Goal: Contribute content: Contribute content

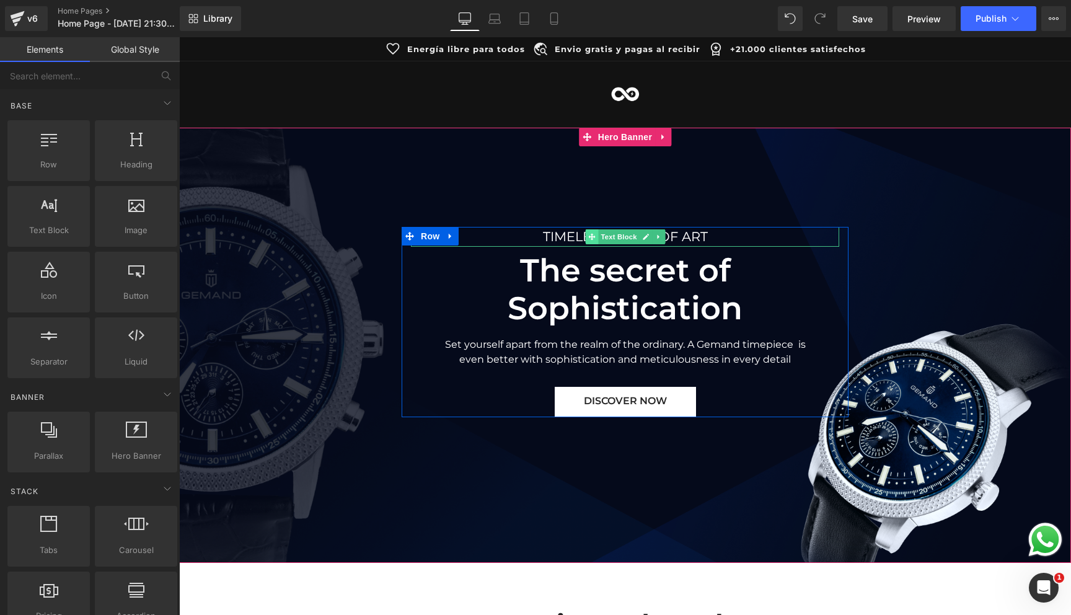
click at [586, 237] on span at bounding box center [591, 236] width 13 height 15
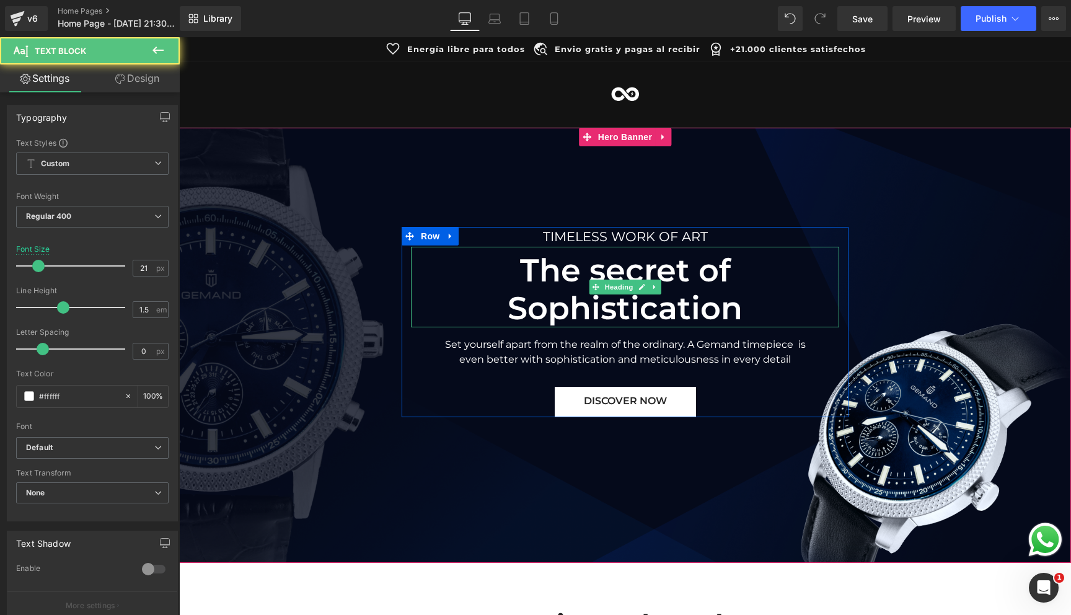
click at [577, 285] on h2 "The secret of Sophistication" at bounding box center [625, 290] width 428 height 76
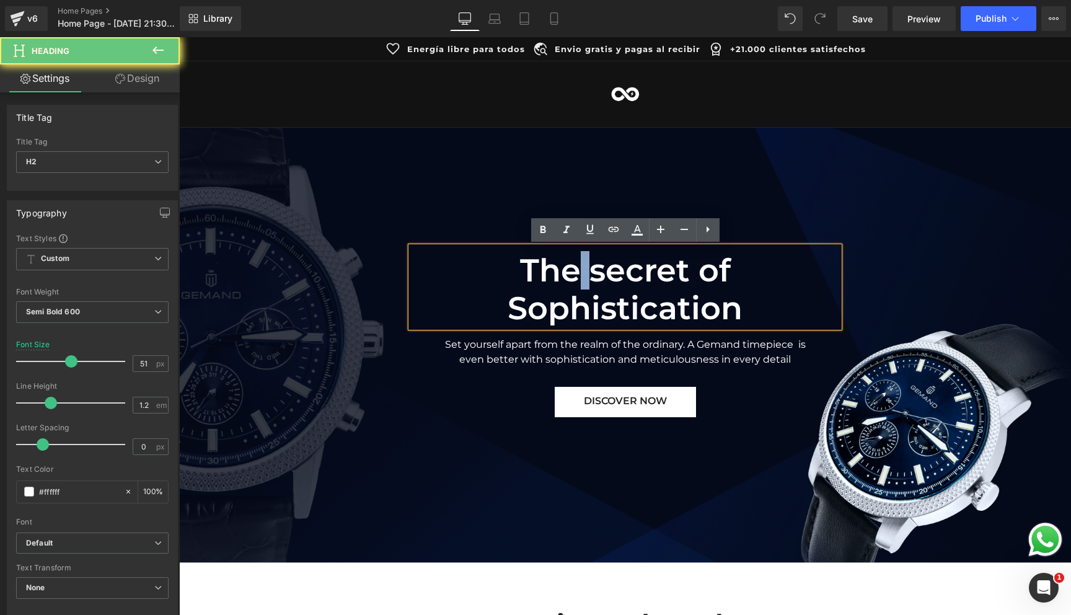
click at [577, 285] on h2 "The secret of Sophistication" at bounding box center [625, 290] width 428 height 76
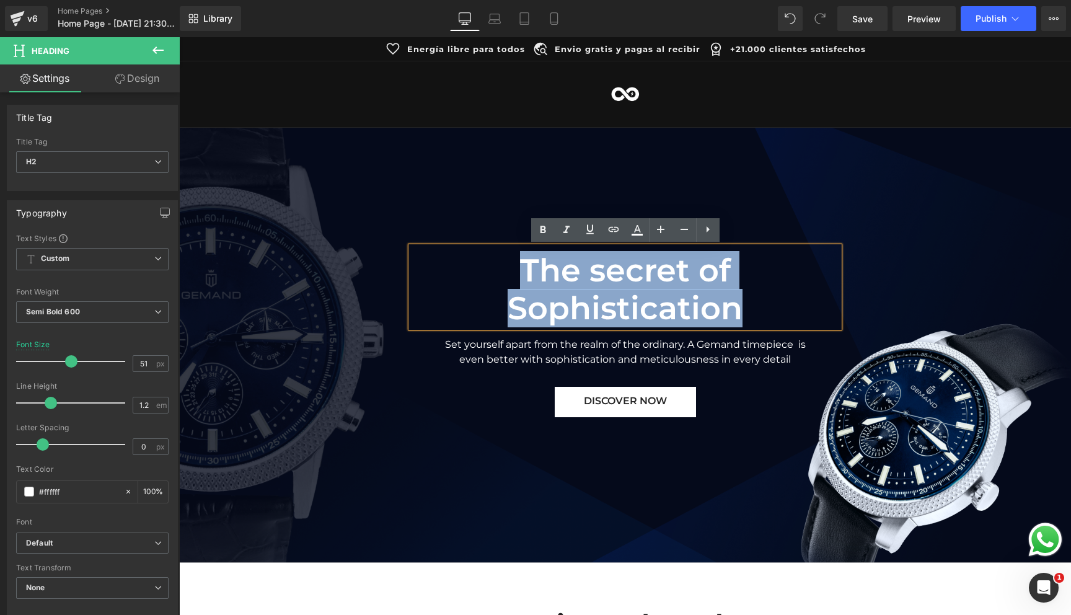
drag, startPoint x: 760, startPoint y: 314, endPoint x: 522, endPoint y: 274, distance: 242.0
click at [522, 274] on h2 "The secret of Sophistication" at bounding box center [625, 290] width 428 height 76
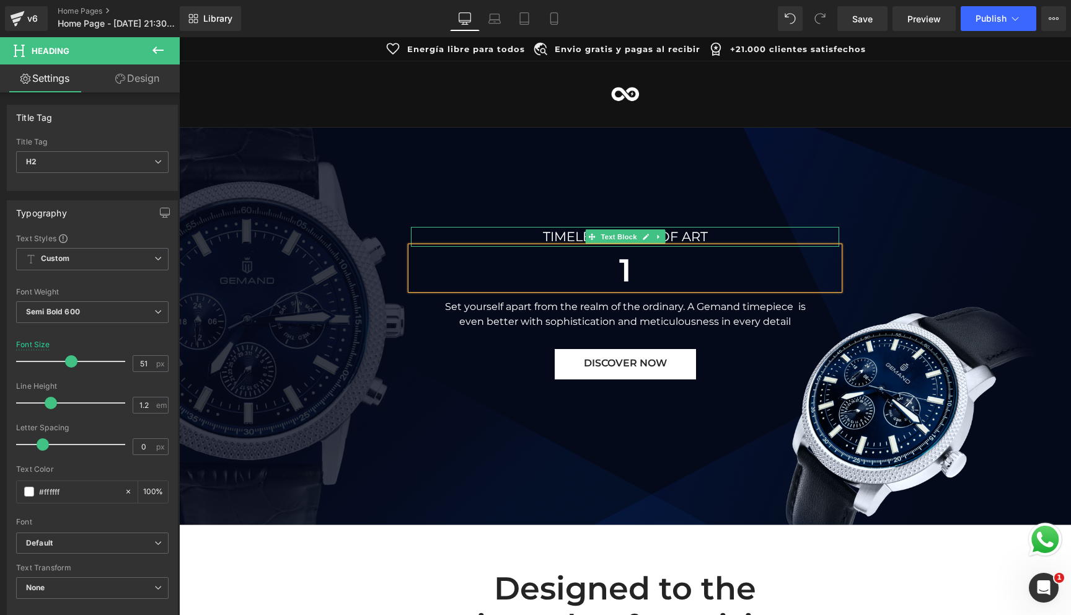
click at [577, 232] on div "TIMELESS WORK OF ART" at bounding box center [625, 237] width 428 height 20
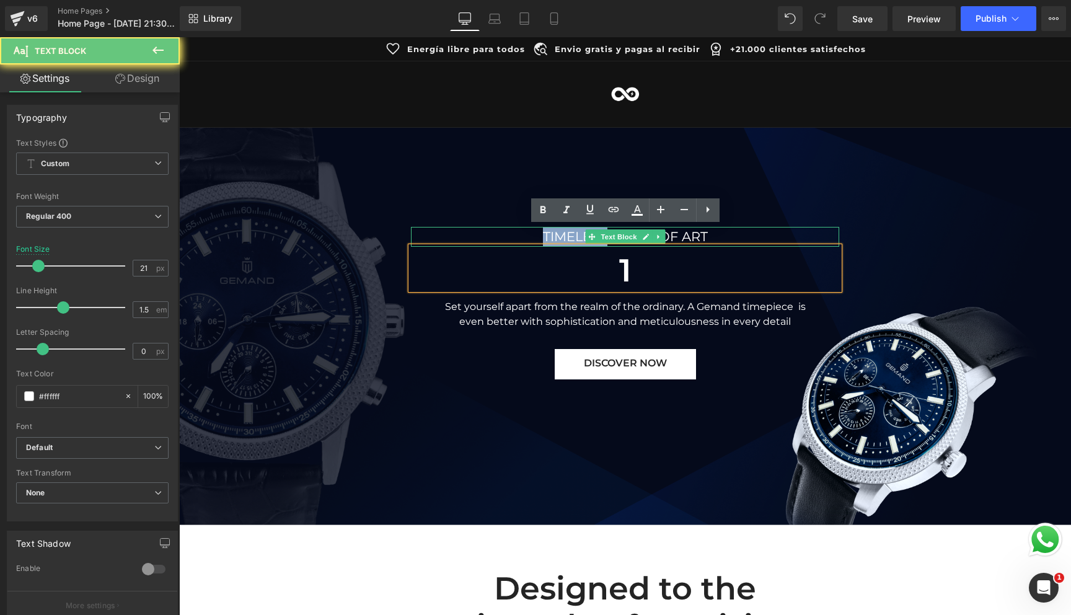
click at [577, 232] on div "TIMELESS WORK OF ART" at bounding box center [625, 237] width 428 height 20
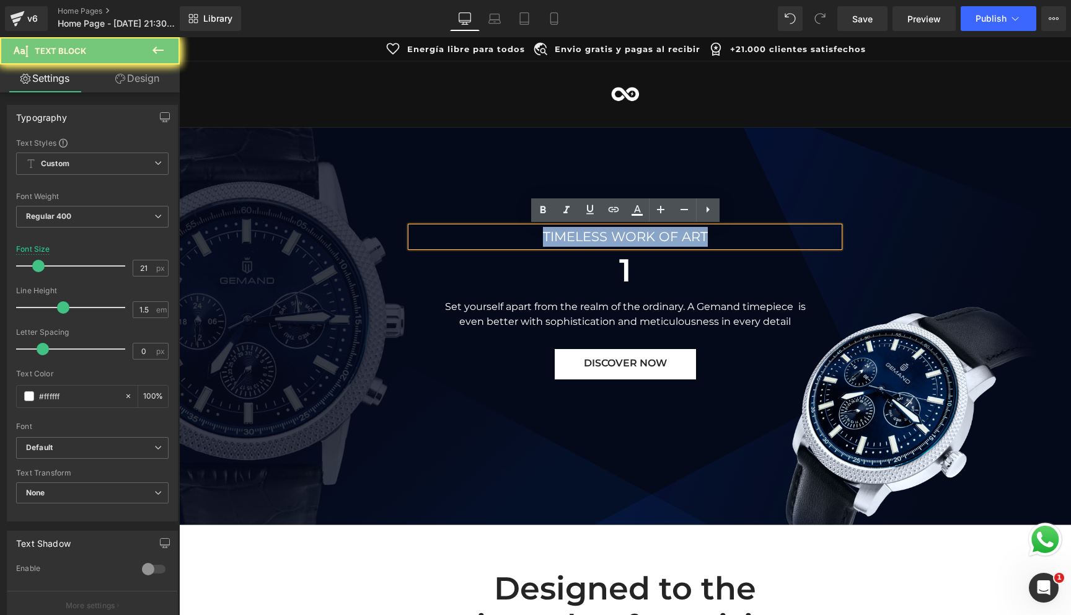
click at [577, 232] on div "TIMELESS WORK OF ART" at bounding box center [625, 237] width 428 height 20
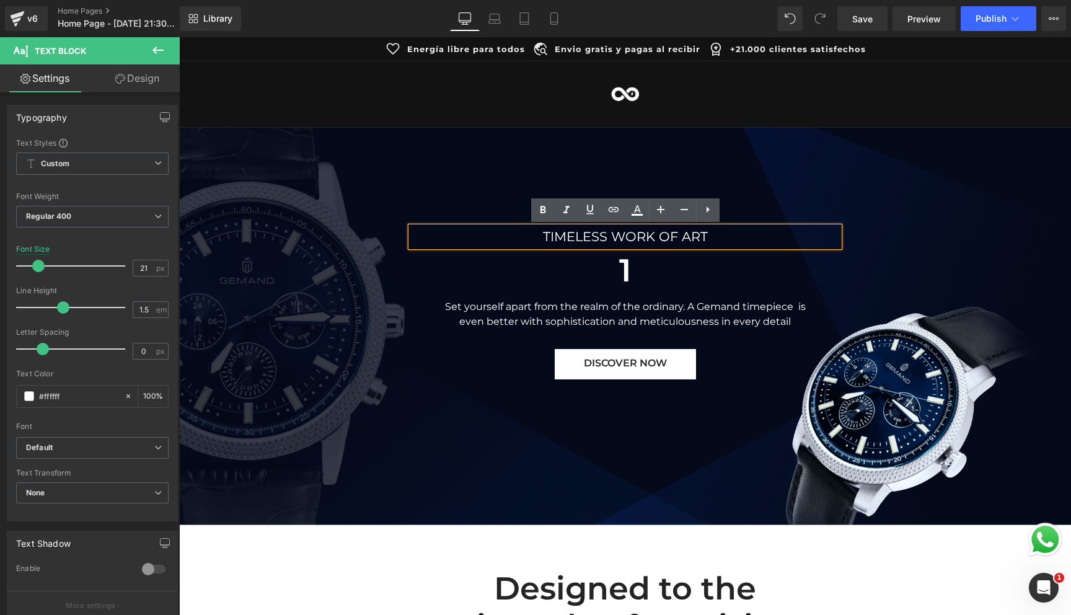
click at [577, 238] on div "TIMELESS WORK OF ART" at bounding box center [625, 237] width 428 height 20
drag, startPoint x: 710, startPoint y: 238, endPoint x: 548, endPoint y: 237, distance: 162.4
click at [547, 237] on div "TIMELESS WORK OF ART" at bounding box center [625, 237] width 428 height 20
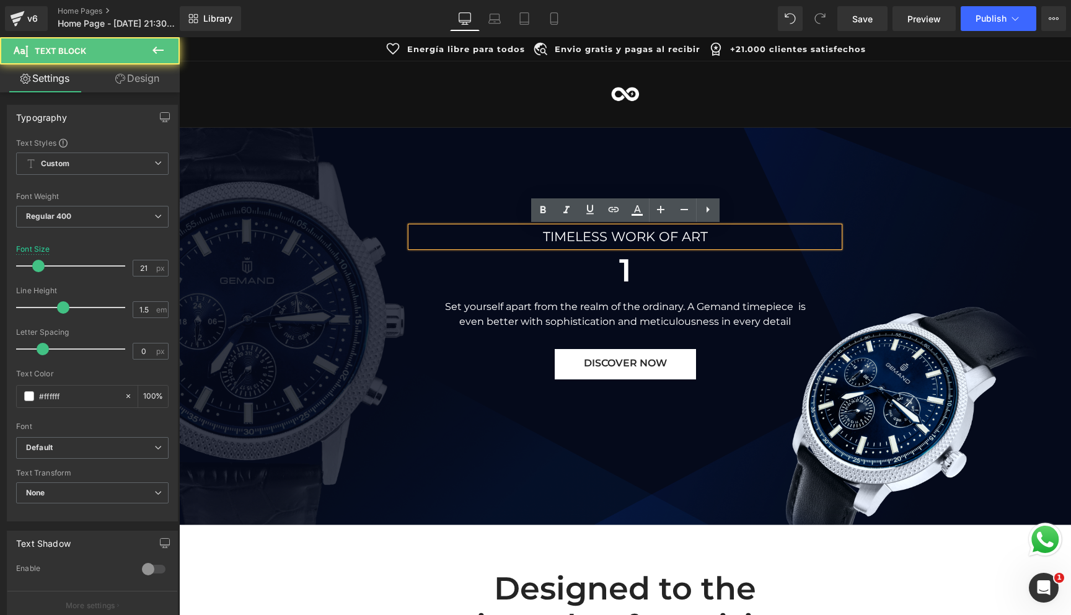
click at [544, 237] on div "TIMELESS WORK OF ART" at bounding box center [625, 237] width 428 height 20
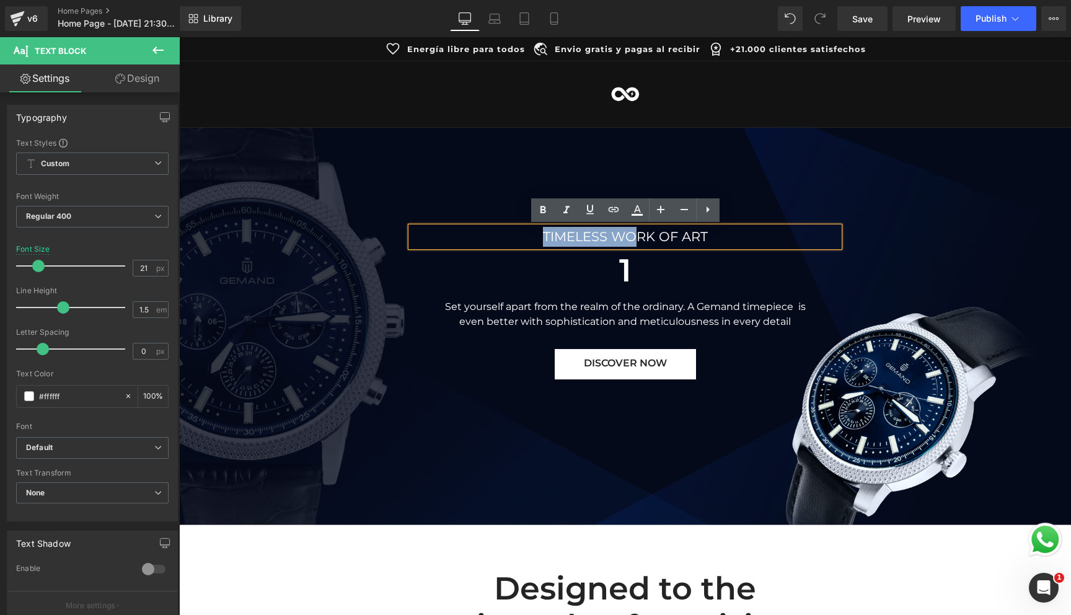
drag, startPoint x: 543, startPoint y: 236, endPoint x: 642, endPoint y: 233, distance: 99.2
click at [642, 233] on div "TIMELESS WORK OF ART" at bounding box center [625, 237] width 428 height 20
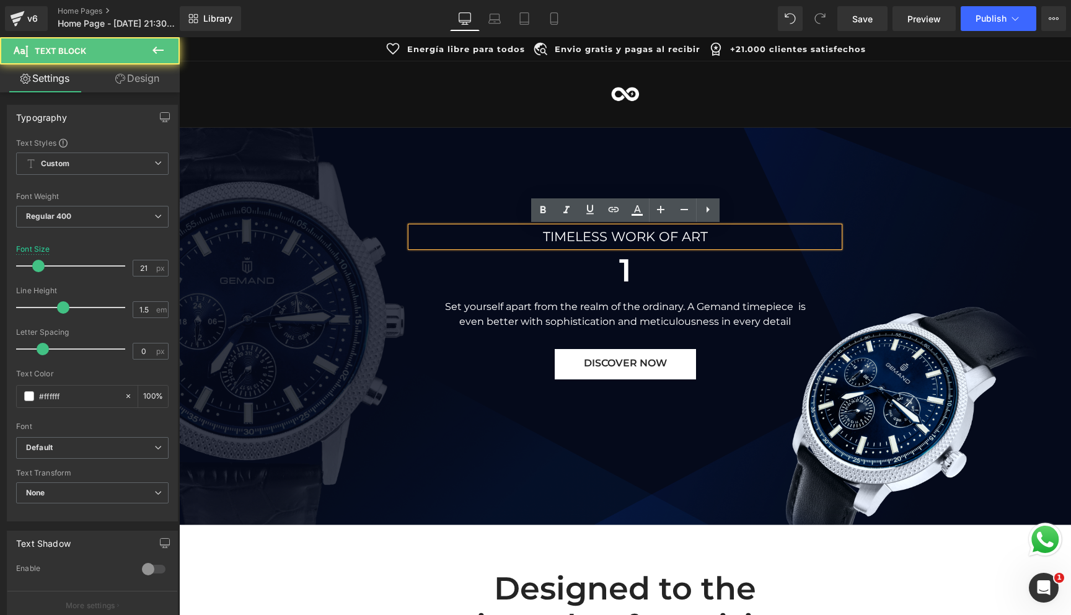
click at [726, 232] on div "TIMELESS WORK OF ART" at bounding box center [625, 237] width 428 height 20
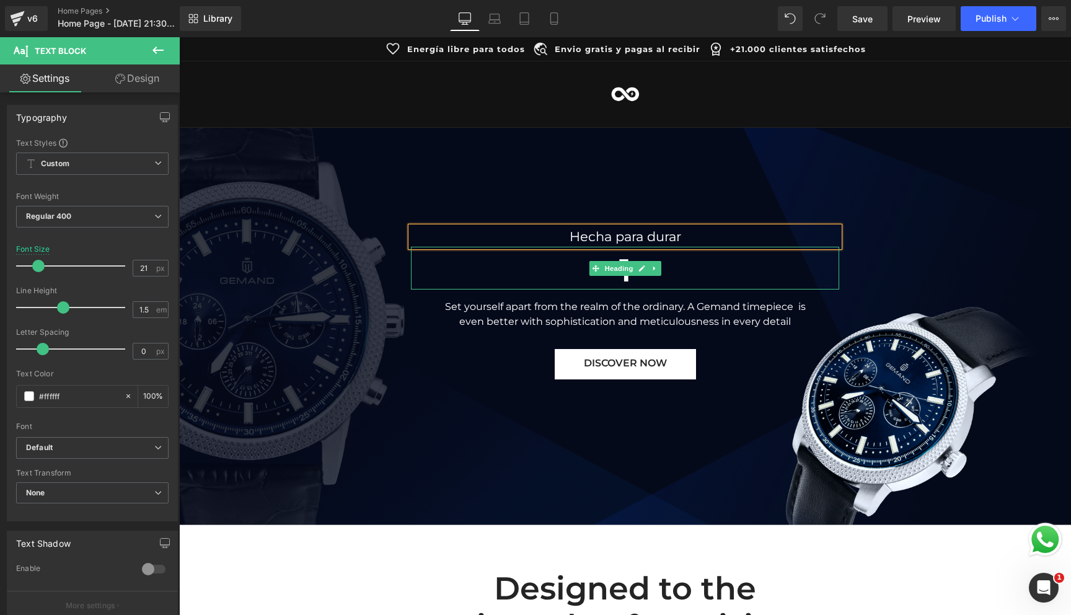
click at [692, 275] on h2 "1" at bounding box center [625, 271] width 428 height 38
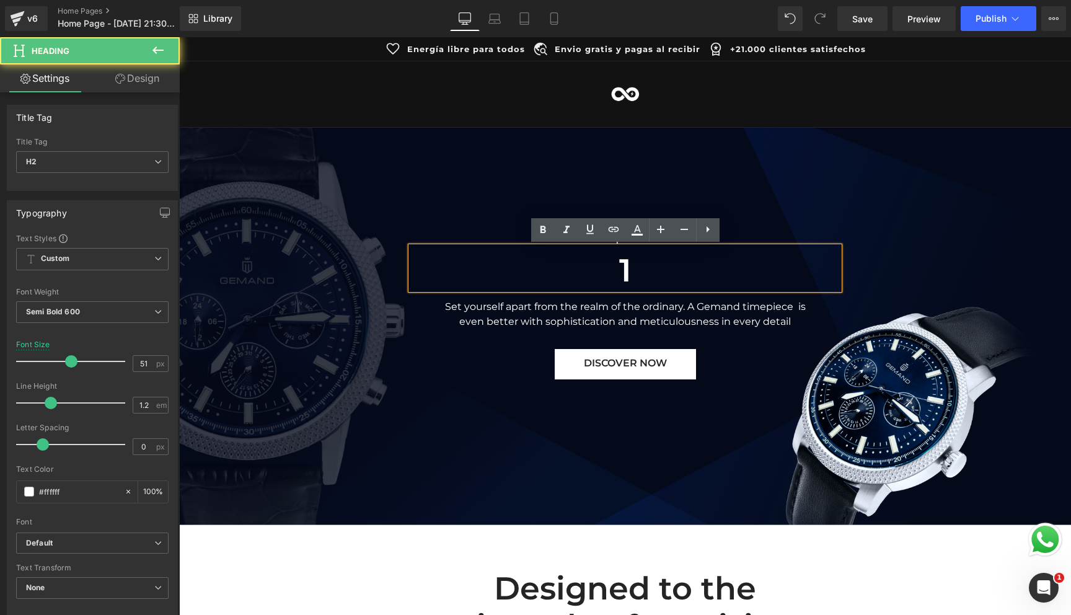
click at [692, 275] on h2 "1" at bounding box center [625, 271] width 428 height 38
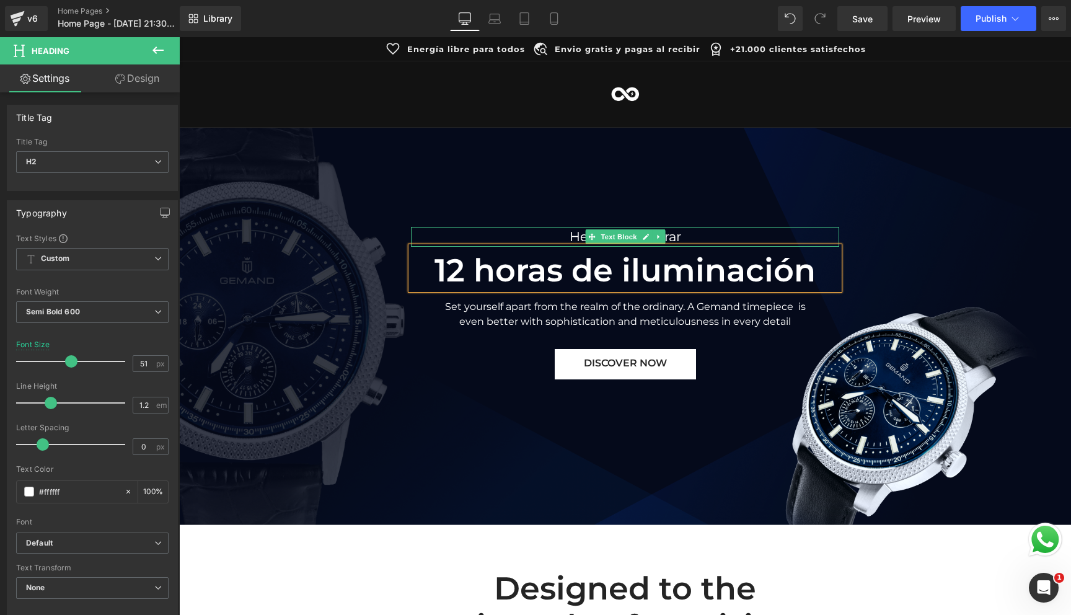
click at [694, 235] on div "Hecha para durar" at bounding box center [625, 237] width 428 height 20
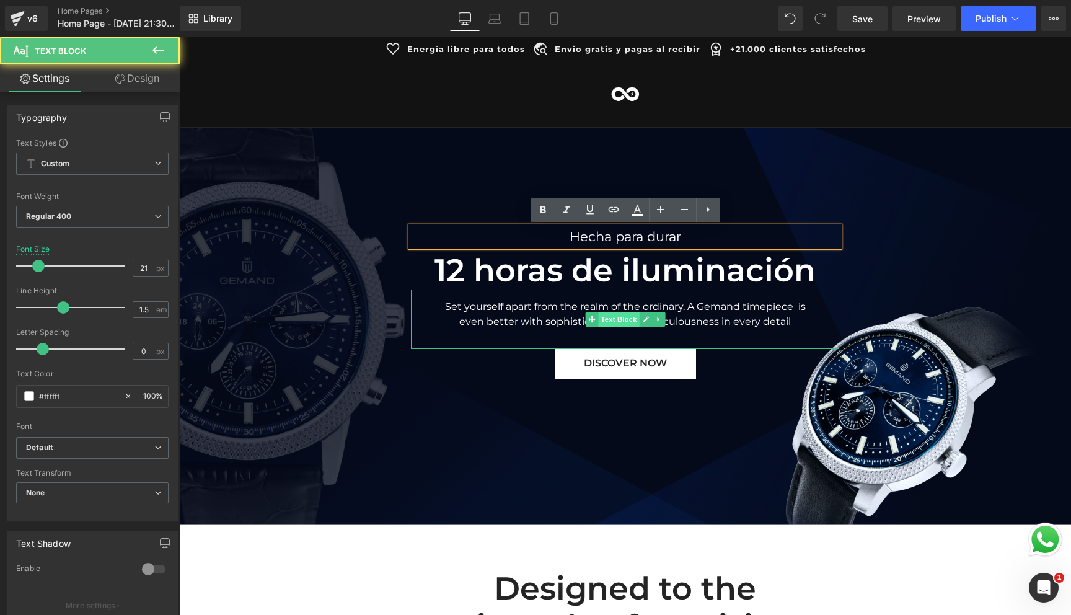
click at [625, 312] on span "Text Block" at bounding box center [618, 319] width 41 height 15
click at [526, 320] on div "Set yourself apart from the realm of the ordinary. A Gemand timepiece is even b…" at bounding box center [625, 318] width 428 height 59
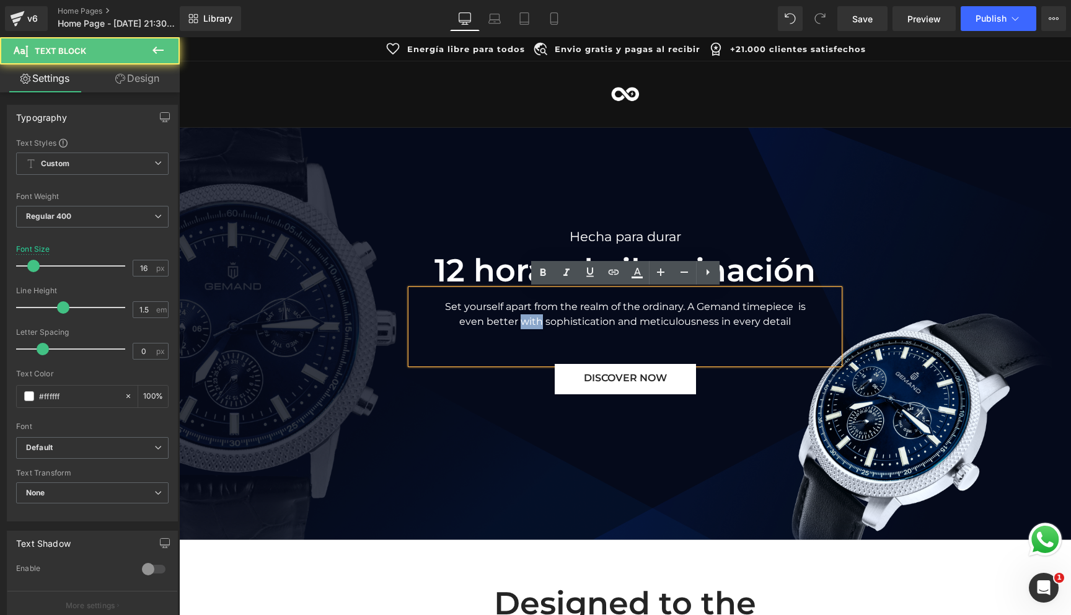
click at [526, 320] on div "Set yourself apart from the realm of the ordinary. A Gemand timepiece is even b…" at bounding box center [625, 326] width 428 height 74
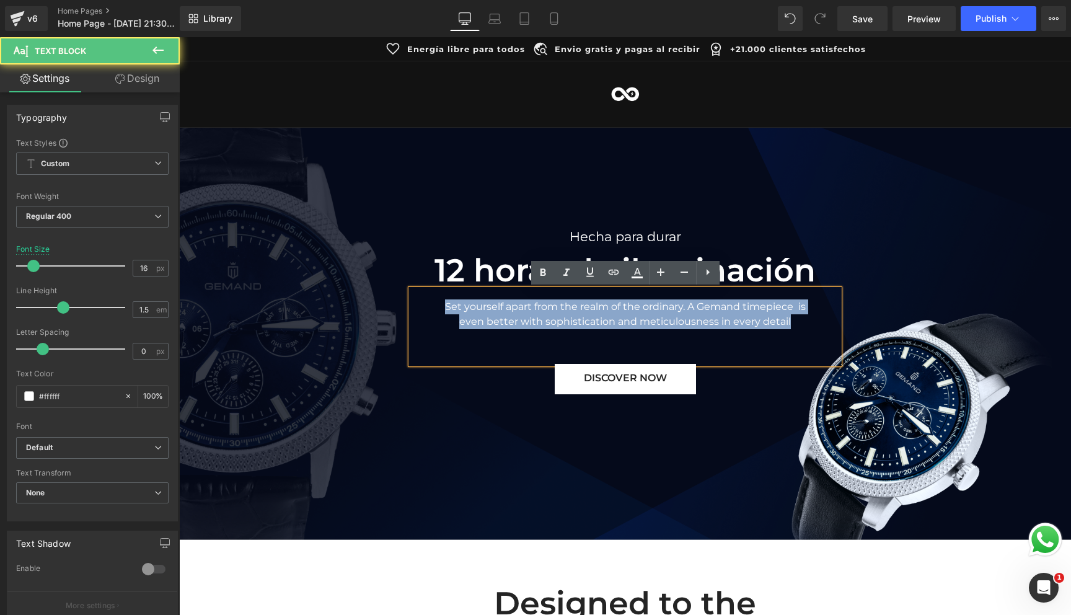
click at [526, 320] on div "Set yourself apart from the realm of the ordinary. A Gemand timepiece is even b…" at bounding box center [625, 326] width 428 height 74
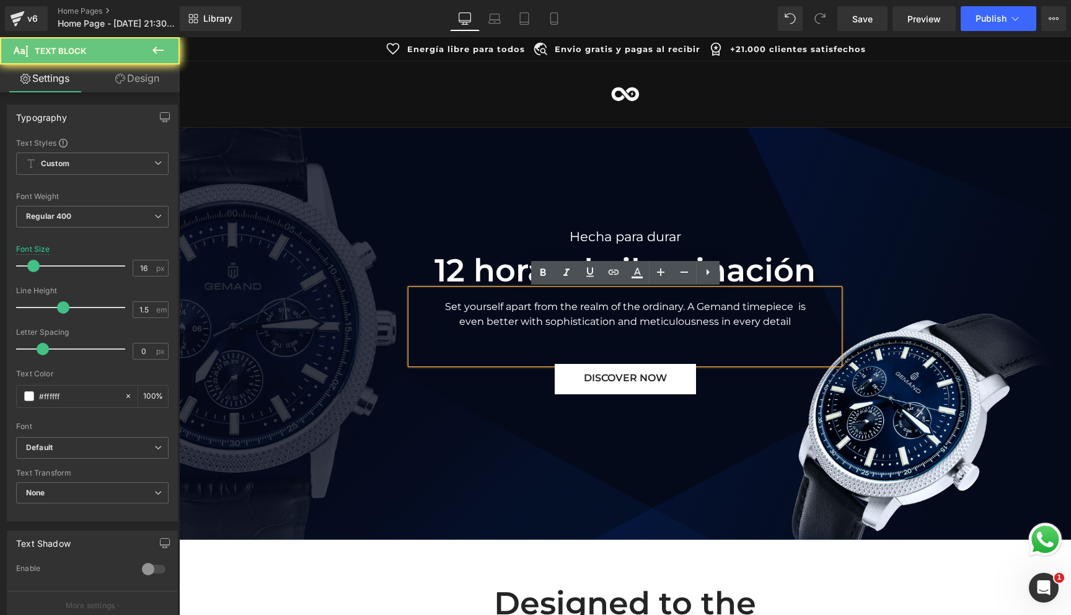
click at [602, 324] on div "Set yourself apart from the realm of the ordinary. A Gemand timepiece is even b…" at bounding box center [625, 326] width 428 height 74
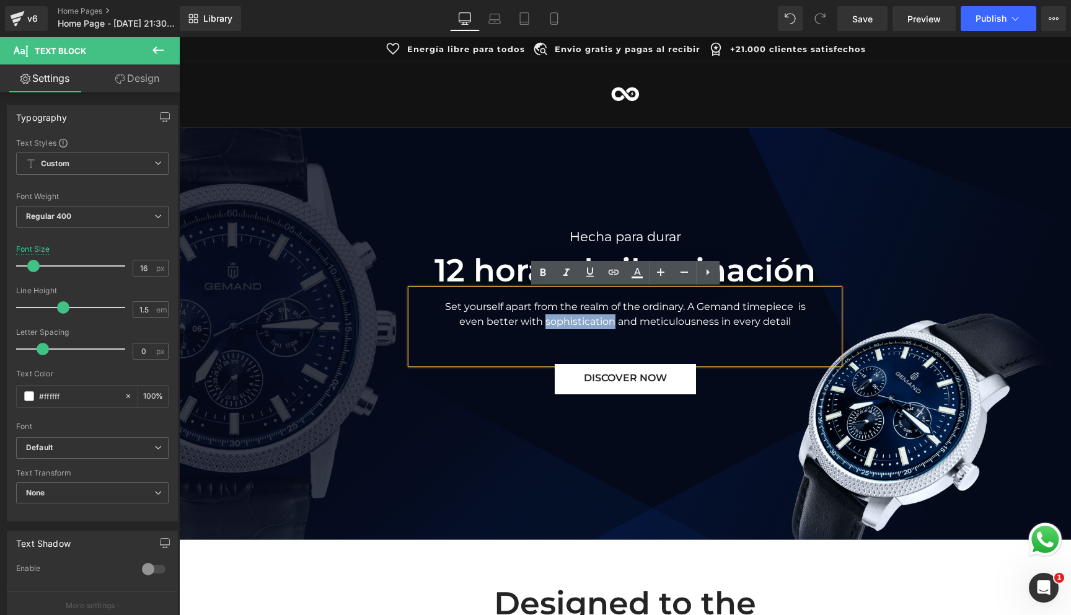
click at [602, 324] on div "Set yourself apart from the realm of the ordinary. A Gemand timepiece is even b…" at bounding box center [625, 326] width 428 height 74
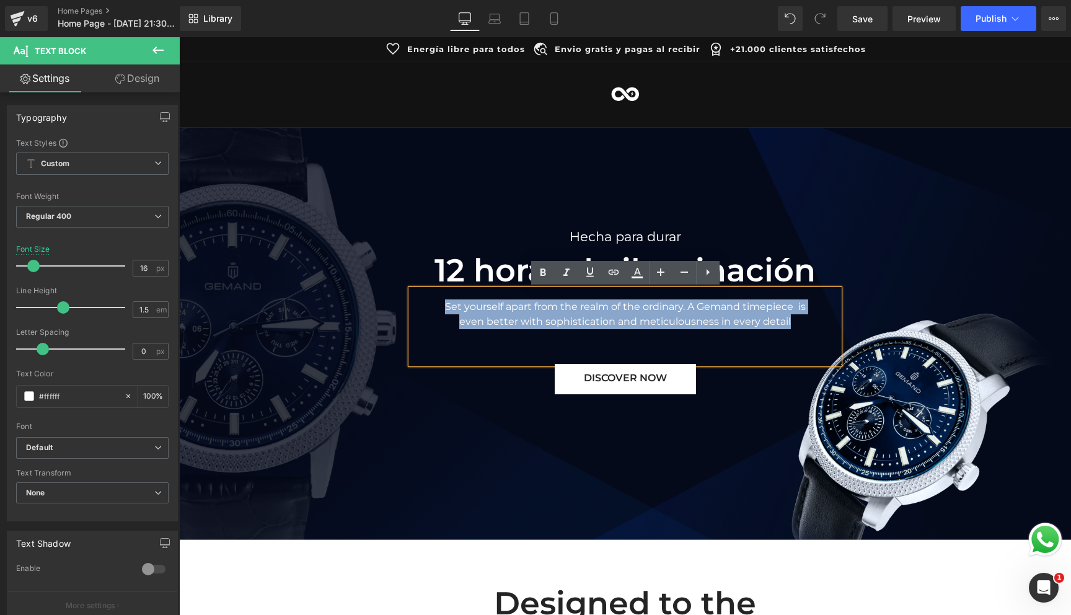
click at [602, 324] on div "Set yourself apart from the realm of the ordinary. A Gemand timepiece is even b…" at bounding box center [625, 326] width 428 height 74
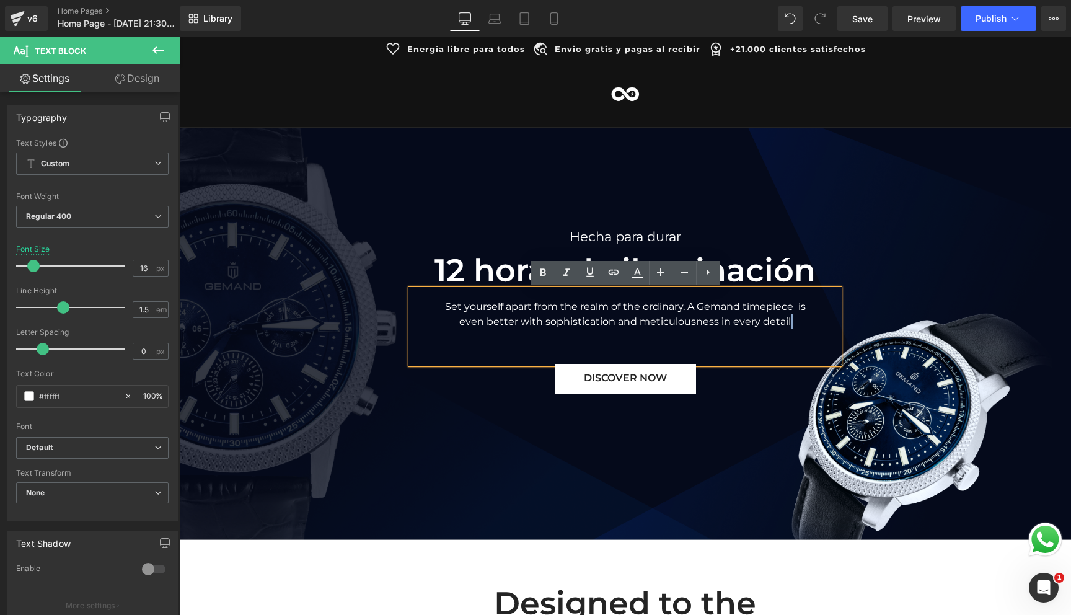
drag, startPoint x: 806, startPoint y: 323, endPoint x: 625, endPoint y: 307, distance: 182.3
click at [623, 307] on div "Set yourself apart from the realm of the ordinary. A Gemand timepiece is even b…" at bounding box center [625, 326] width 428 height 74
click at [538, 317] on div "Set yourself apart from the realm of the ordinary. A Gemand timepiece is even b…" at bounding box center [625, 326] width 428 height 74
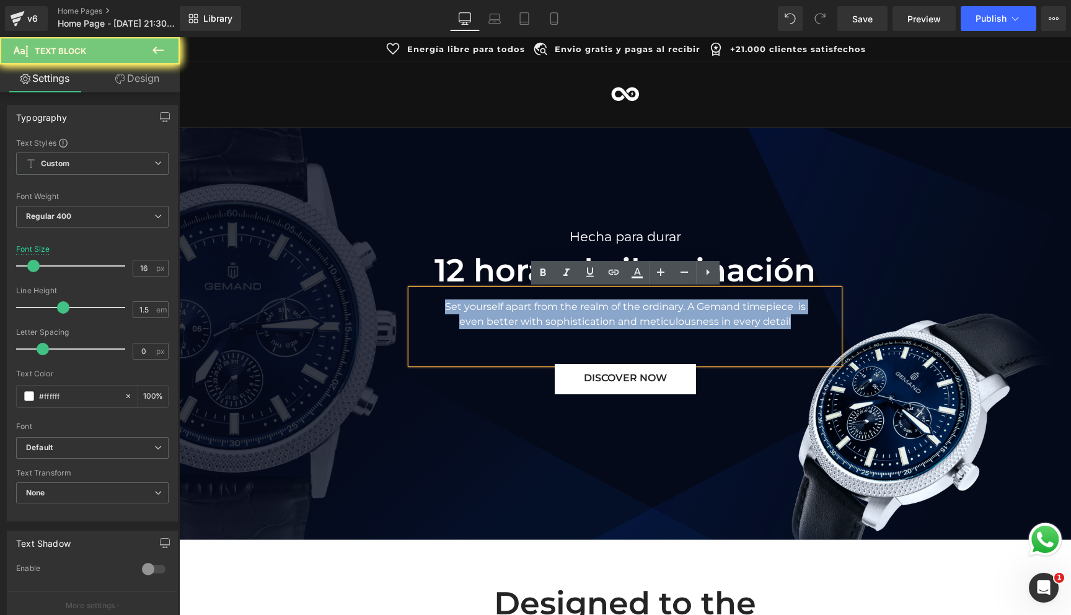
click at [538, 317] on div "Set yourself apart from the realm of the ordinary. A Gemand timepiece is even b…" at bounding box center [625, 326] width 428 height 74
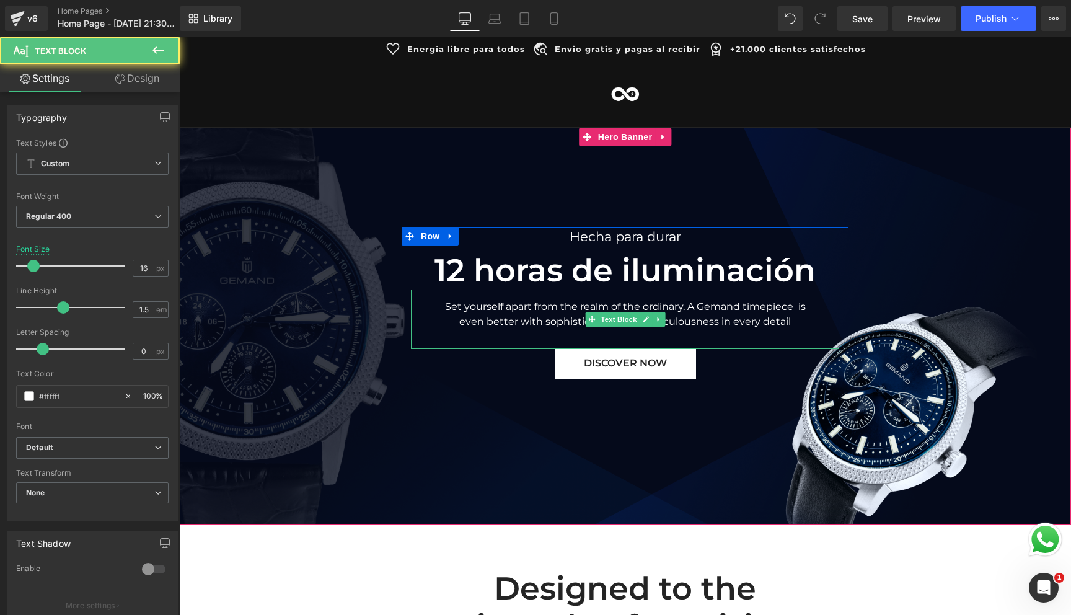
click at [582, 325] on div "Set yourself apart from the realm of the ordinary. A Gemand timepiece is even b…" at bounding box center [625, 318] width 428 height 59
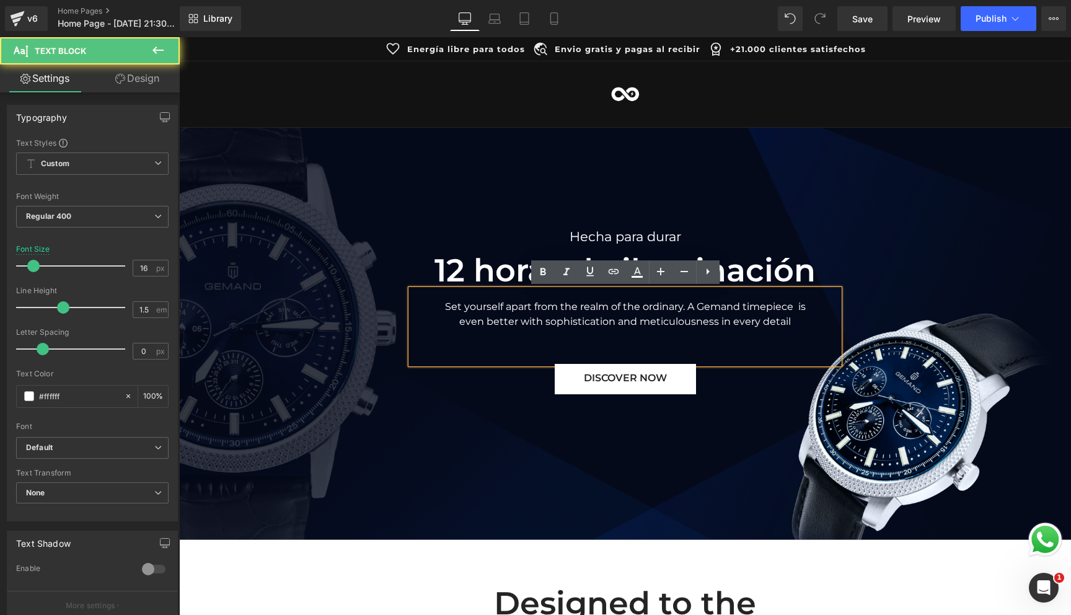
scroll to position [1, 0]
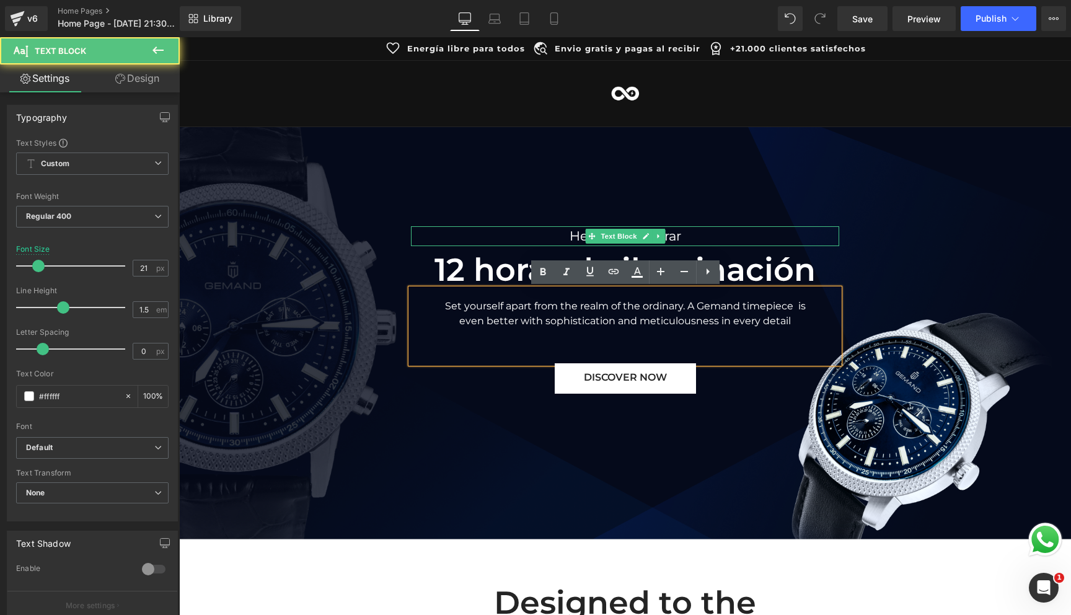
click at [707, 239] on div "Hecha para durar" at bounding box center [625, 236] width 428 height 20
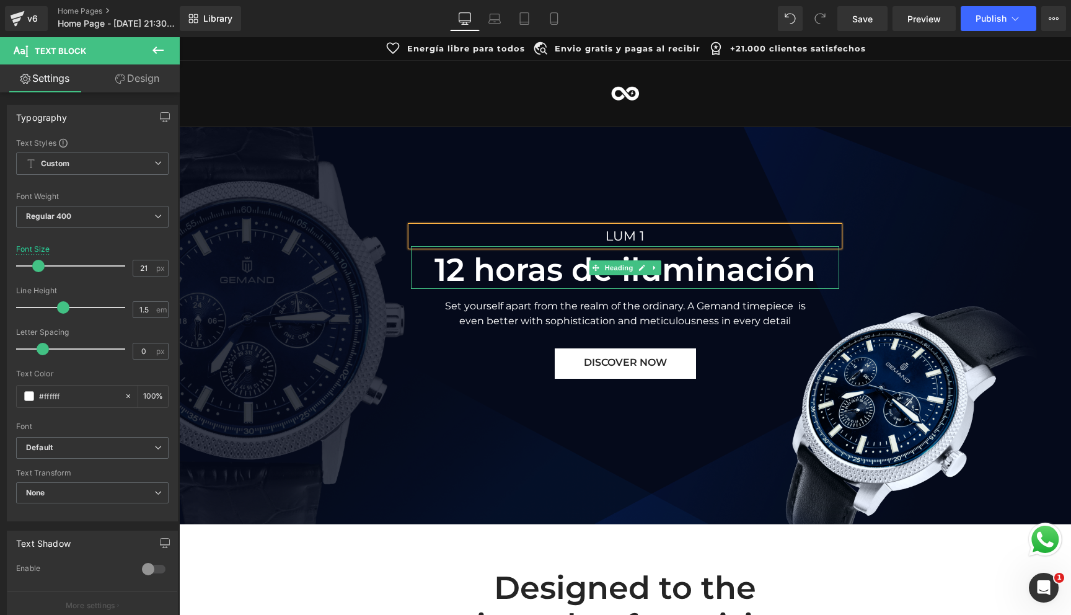
click at [581, 277] on h2 "12 horas de iluminación" at bounding box center [625, 270] width 428 height 38
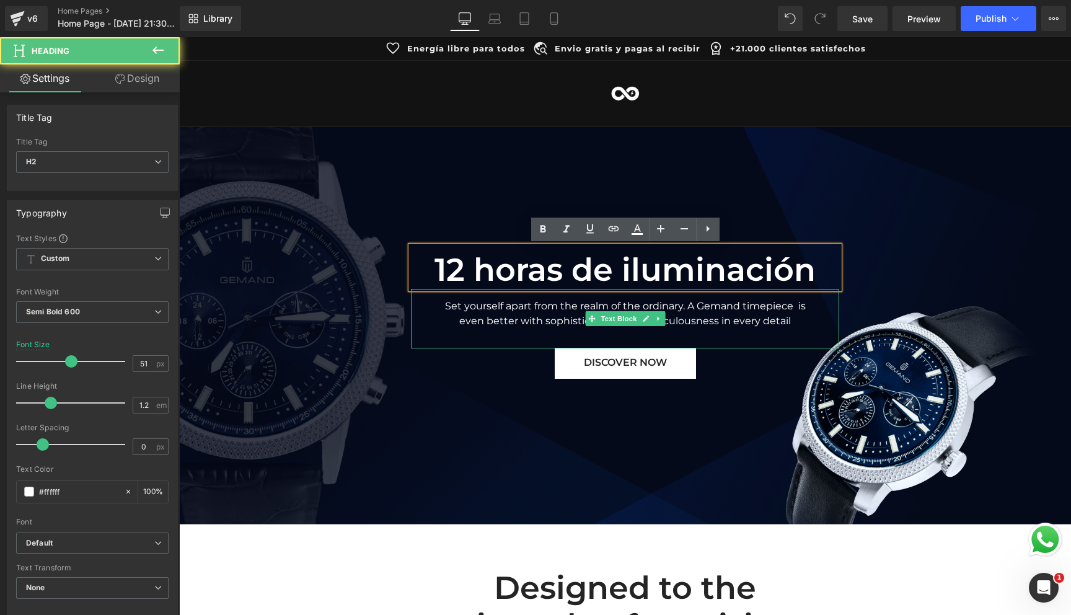
click at [683, 317] on div "Set yourself apart from the realm of the ordinary. A Gemand timepiece is even b…" at bounding box center [625, 318] width 428 height 59
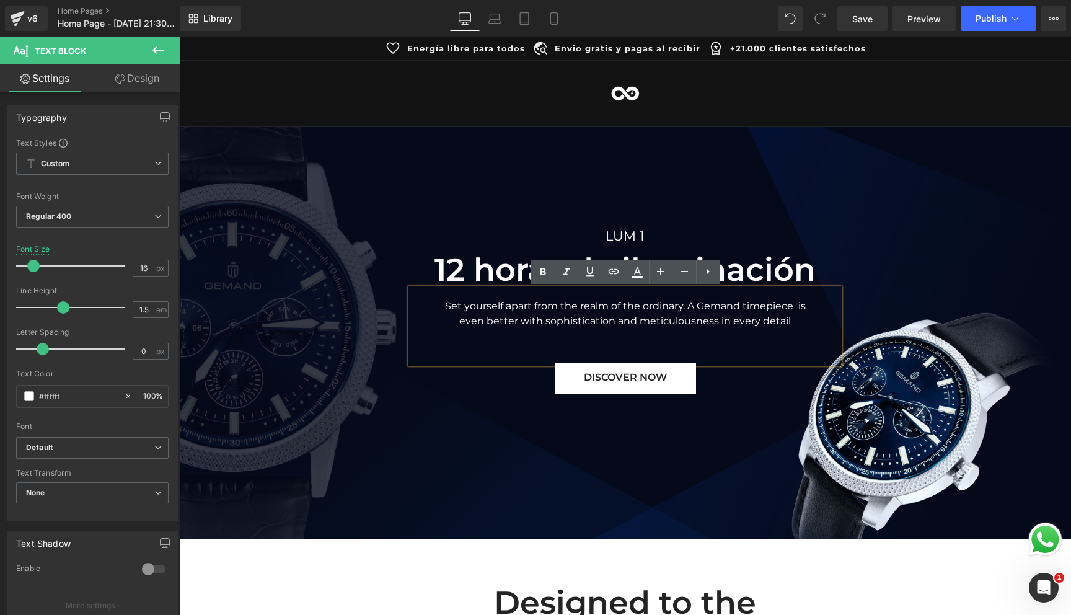
click at [625, 310] on div "Set yourself apart from the realm of the ordinary. A Gemand timepiece is even b…" at bounding box center [625, 326] width 428 height 74
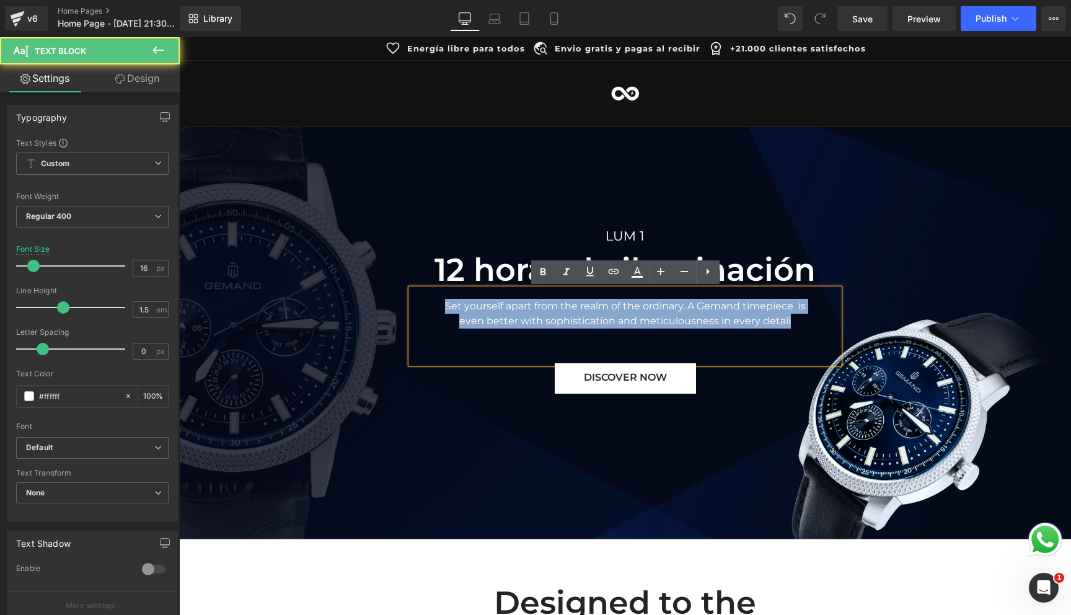
click at [625, 310] on div "Set yourself apart from the realm of the ordinary. A Gemand timepiece is even b…" at bounding box center [625, 326] width 428 height 74
click at [803, 319] on div "Set yourself apart from the realm of the ordinary. A Gemand timepiece is even b…" at bounding box center [625, 326] width 428 height 74
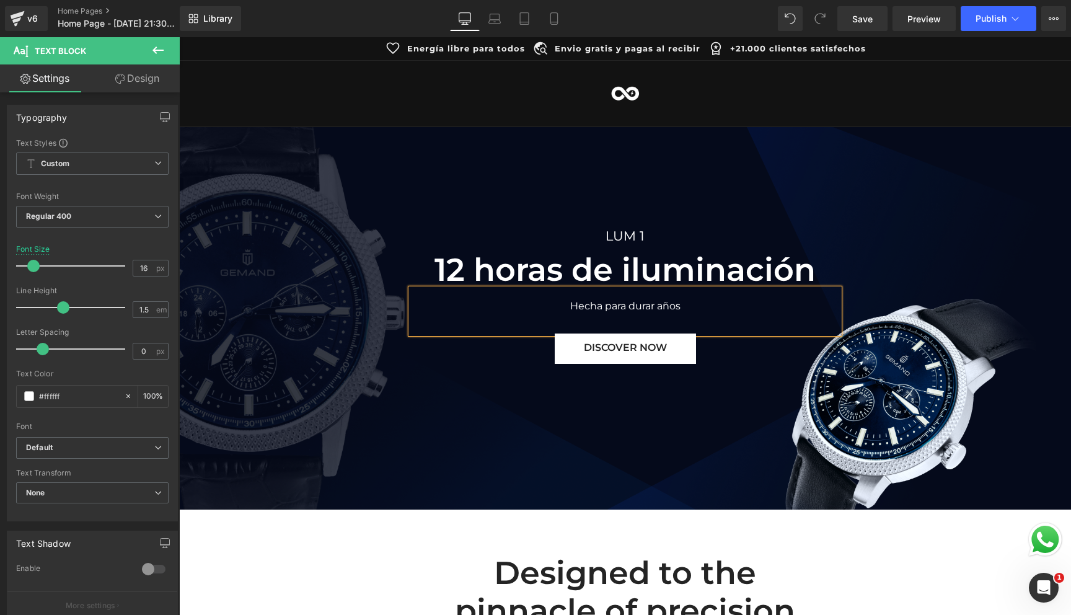
click at [604, 439] on div at bounding box center [625, 318] width 892 height 382
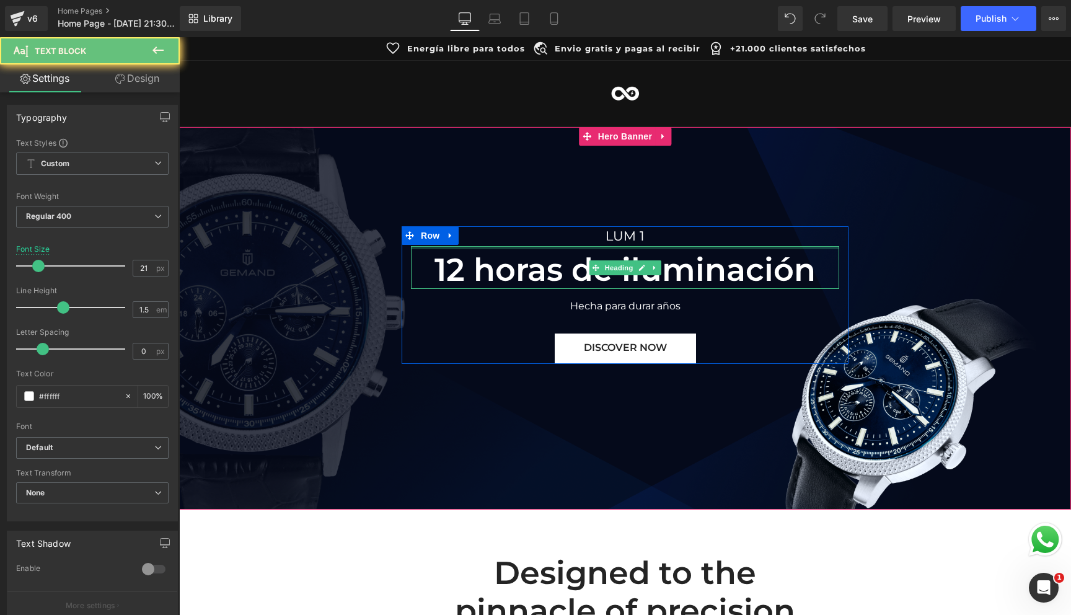
click at [628, 245] on div "[PERSON_NAME] 1 Text Block" at bounding box center [625, 236] width 428 height 20
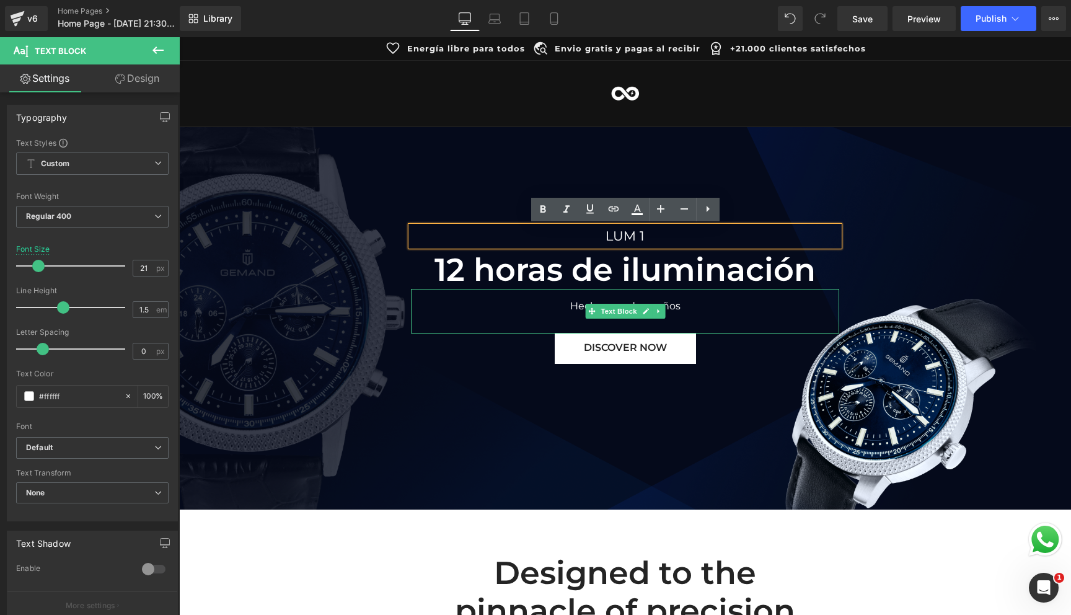
click at [539, 327] on div "Hecha para durar años" at bounding box center [625, 311] width 428 height 45
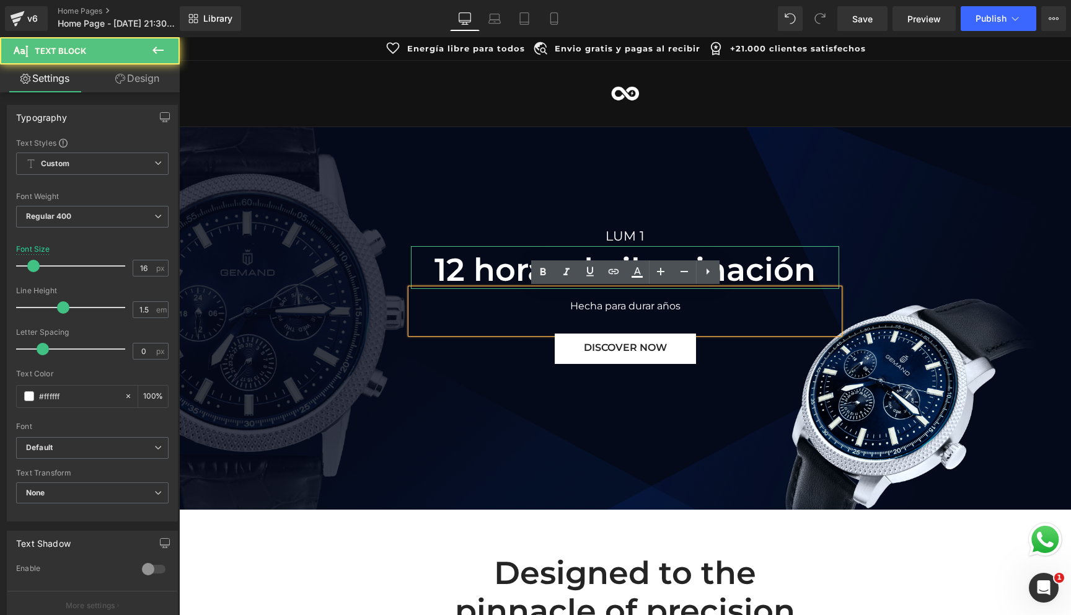
click at [497, 274] on h2 "12 horas de iluminación" at bounding box center [625, 270] width 428 height 38
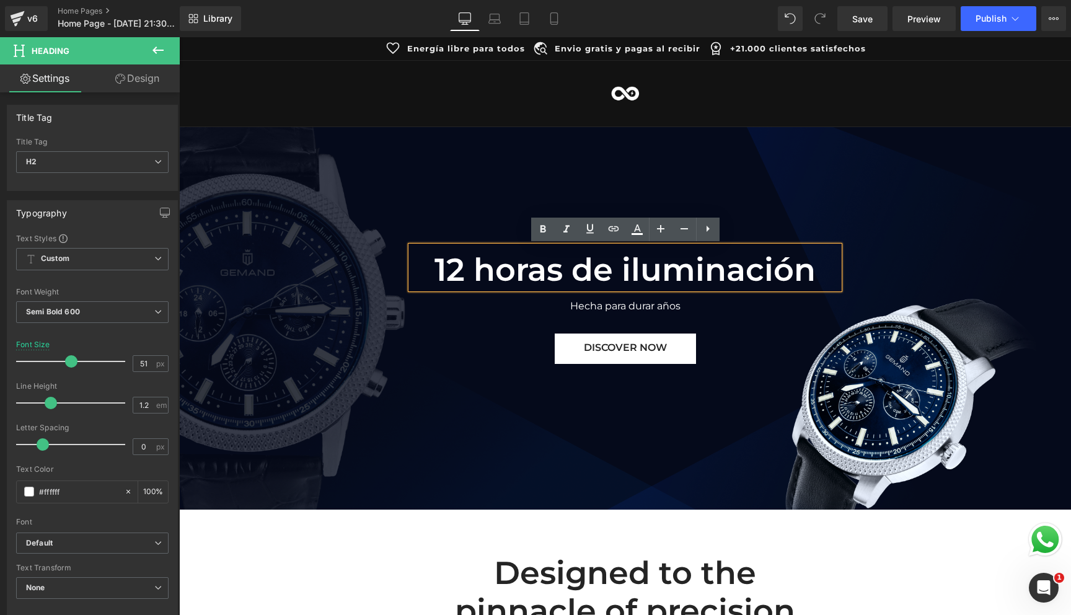
click at [520, 232] on div "LUM 1" at bounding box center [625, 236] width 428 height 20
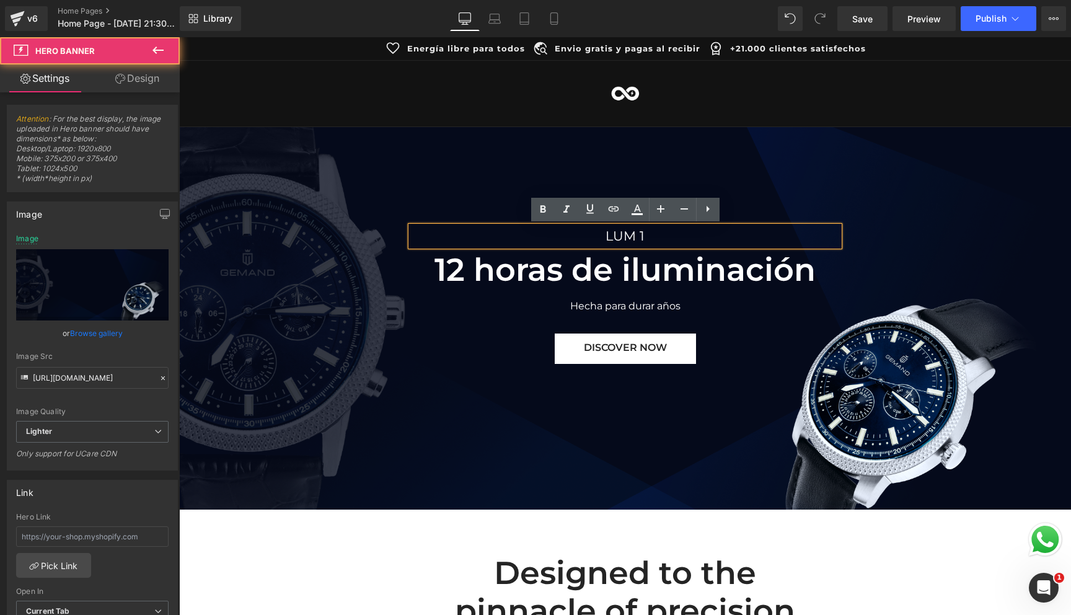
click at [516, 392] on div at bounding box center [625, 318] width 892 height 382
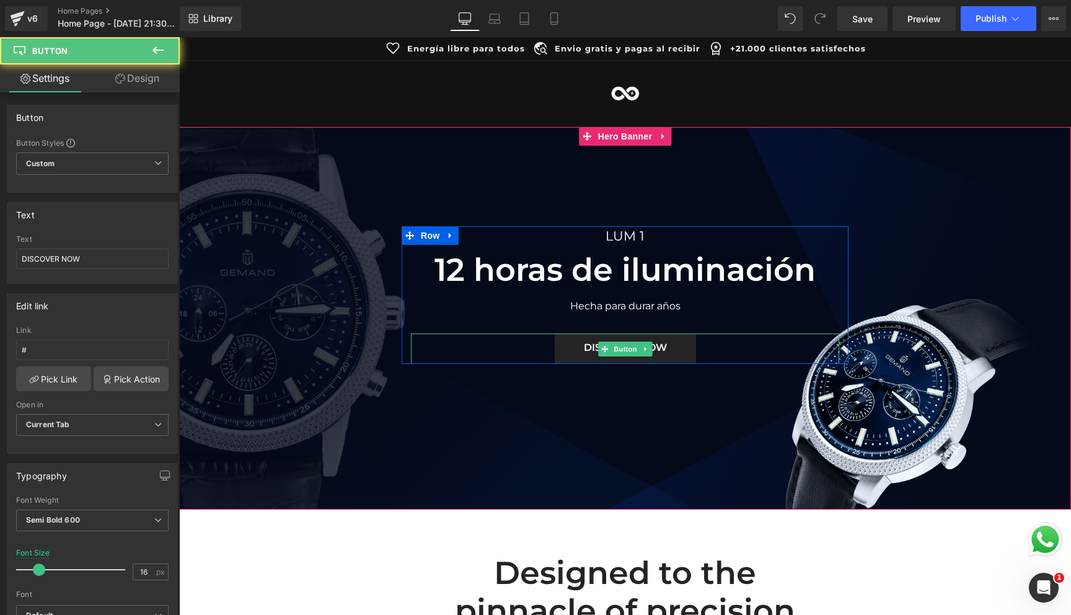
click at [584, 351] on span "DISCOVER NOW" at bounding box center [625, 347] width 83 height 12
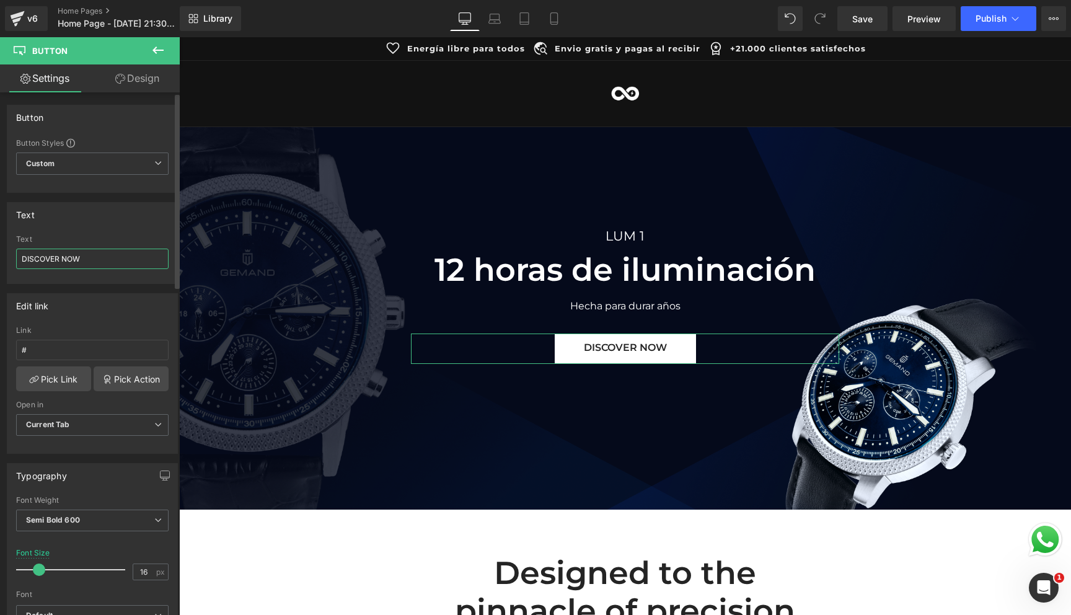
click at [86, 258] on input "DISCOVER NOW" at bounding box center [92, 259] width 152 height 20
type input "ADQUIERELA AQUI!"
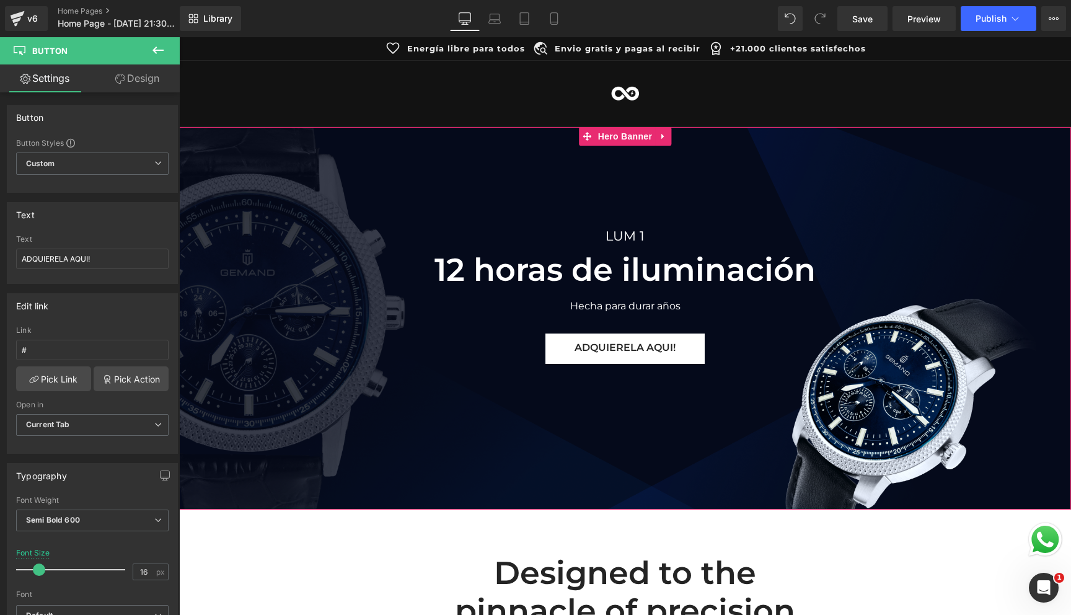
click at [498, 486] on div at bounding box center [625, 318] width 892 height 382
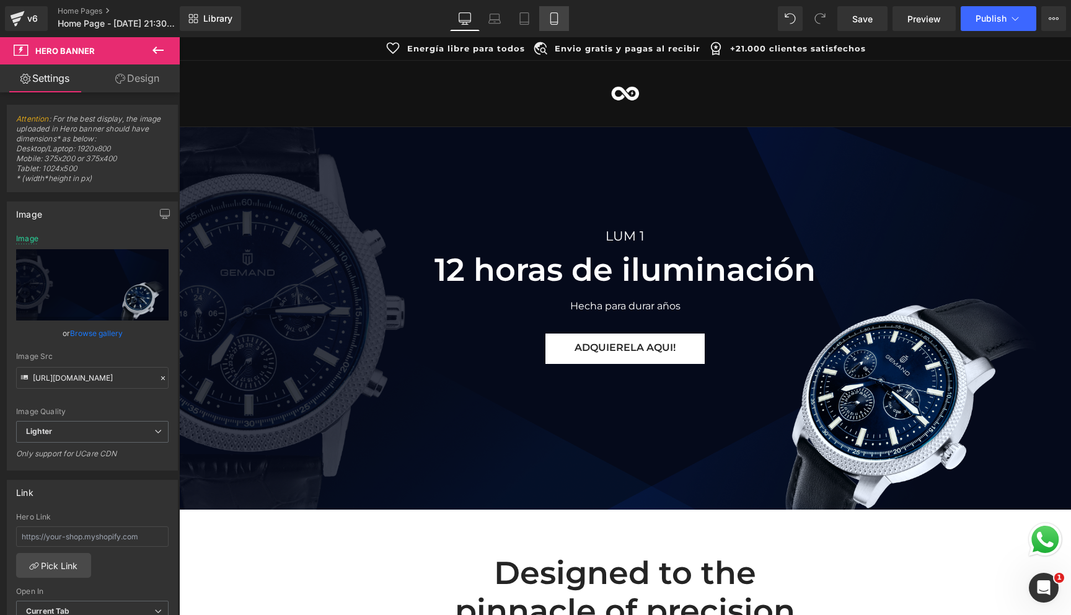
click at [560, 22] on icon at bounding box center [554, 18] width 12 height 12
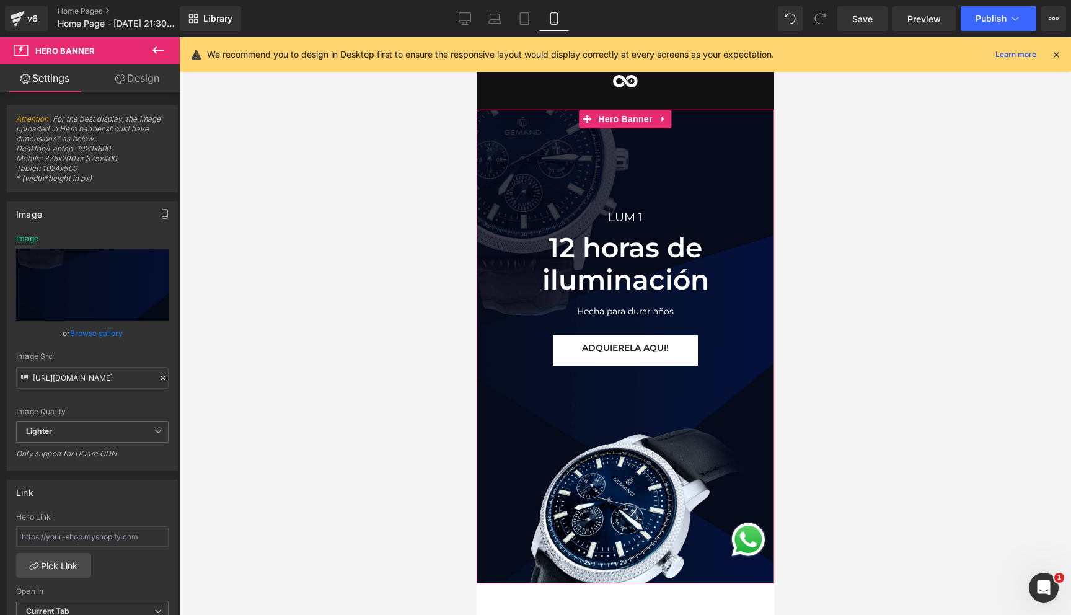
scroll to position [0, 0]
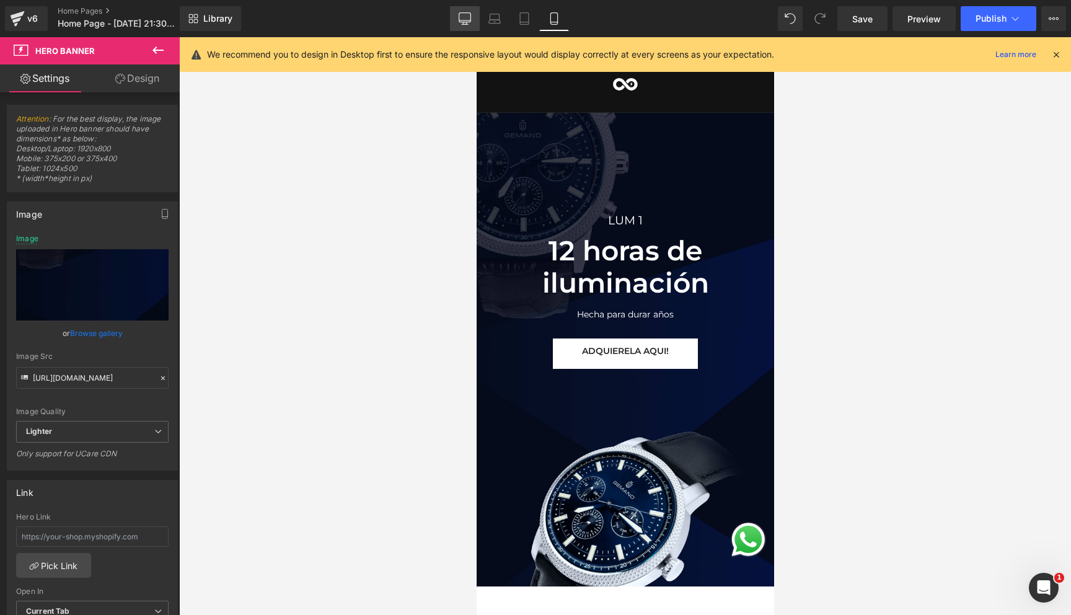
click at [468, 22] on icon at bounding box center [465, 17] width 12 height 9
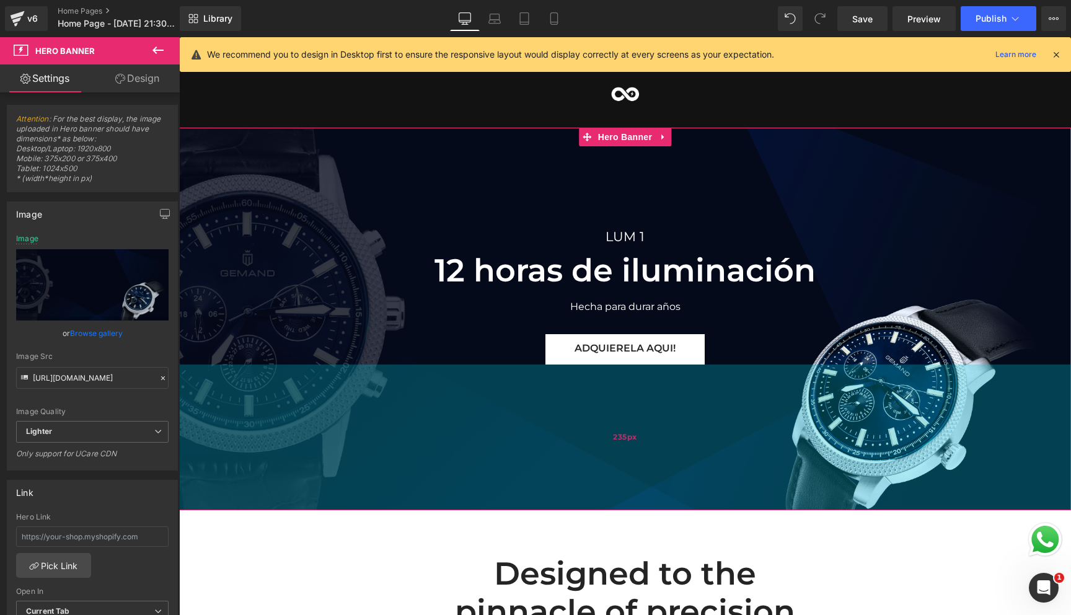
click at [516, 422] on div "235px" at bounding box center [625, 437] width 892 height 146
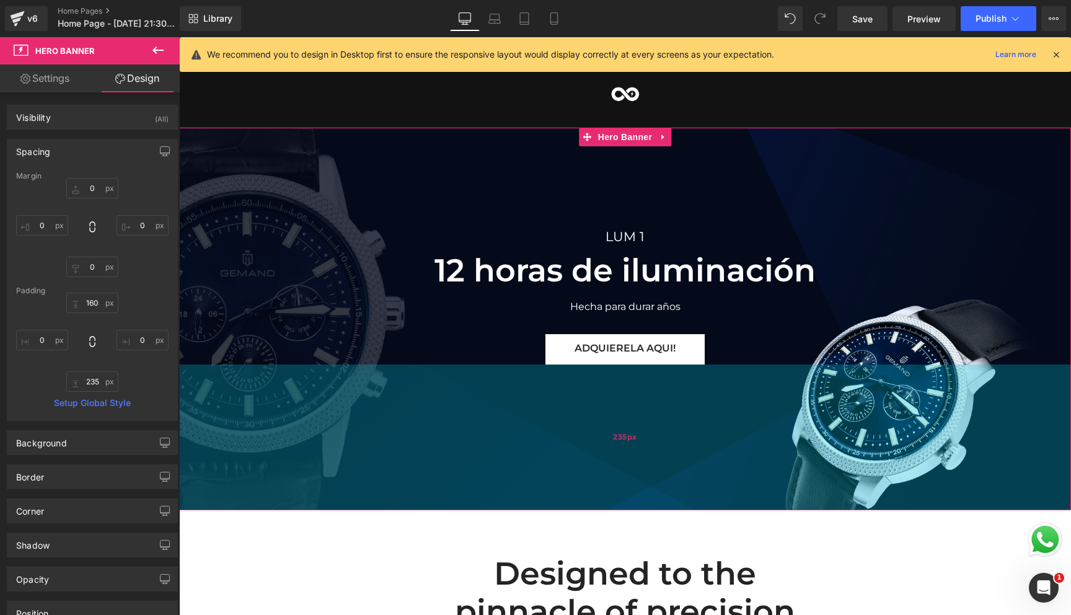
click at [397, 379] on div "235px" at bounding box center [625, 437] width 892 height 146
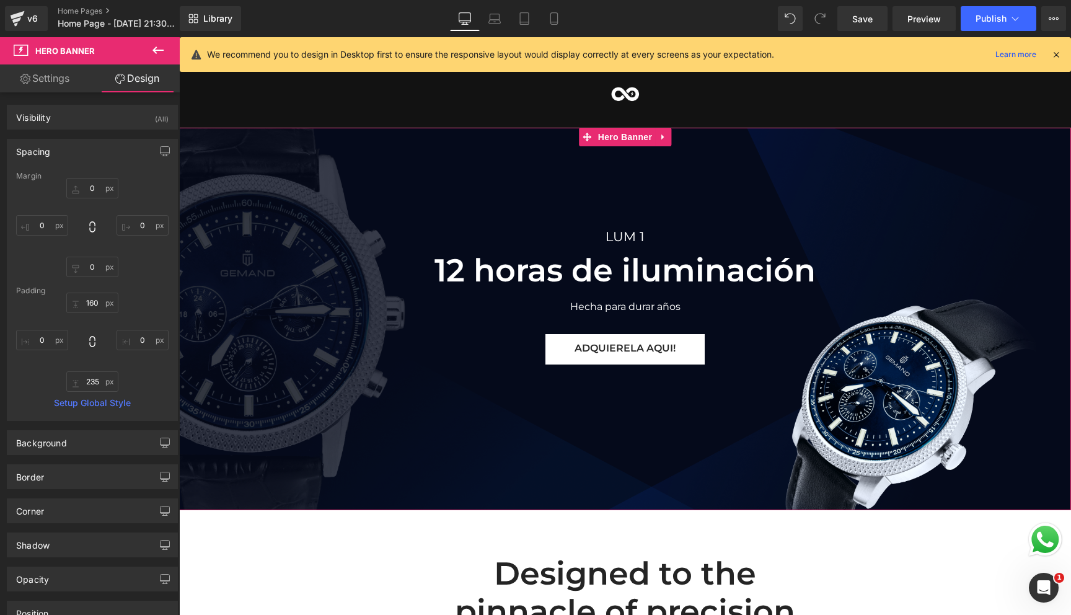
click at [351, 276] on span "[PERSON_NAME] 1 Text Block 12 horas de iluminación Heading Hecha para durar año…" at bounding box center [625, 296] width 892 height 138
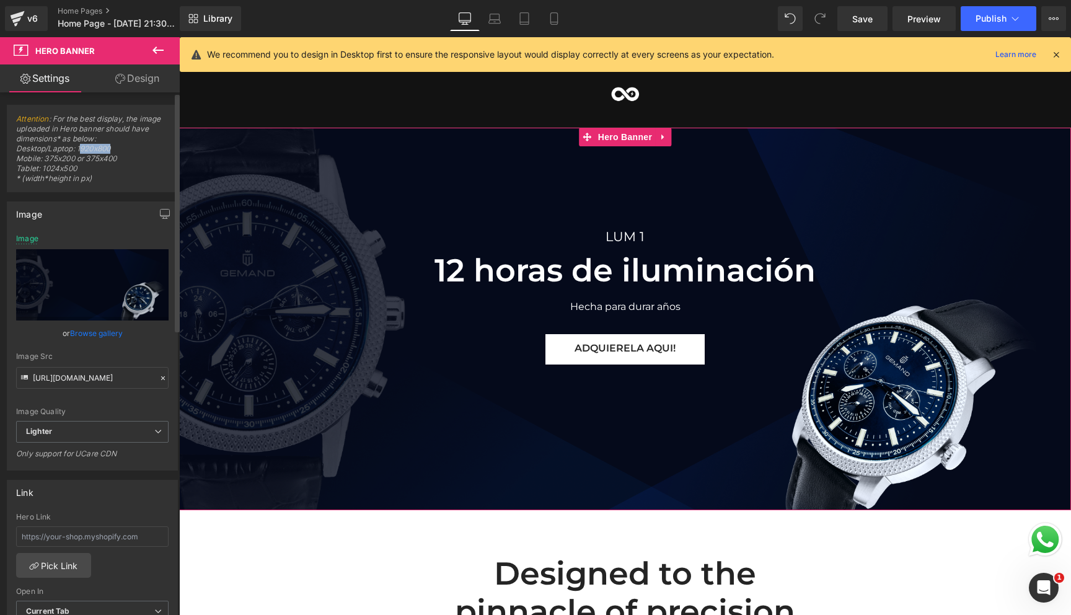
drag, startPoint x: 79, startPoint y: 145, endPoint x: 113, endPoint y: 144, distance: 34.1
click at [114, 145] on span "Attention : For the best display, the image uploaded in Hero banner should have…" at bounding box center [92, 152] width 152 height 77
click at [123, 149] on span "Attention : For the best display, the image uploaded in Hero banner should have…" at bounding box center [92, 152] width 152 height 77
drag, startPoint x: 117, startPoint y: 148, endPoint x: 78, endPoint y: 151, distance: 38.5
click at [78, 151] on span "Attention : For the best display, the image uploaded in Hero banner should have…" at bounding box center [92, 152] width 152 height 77
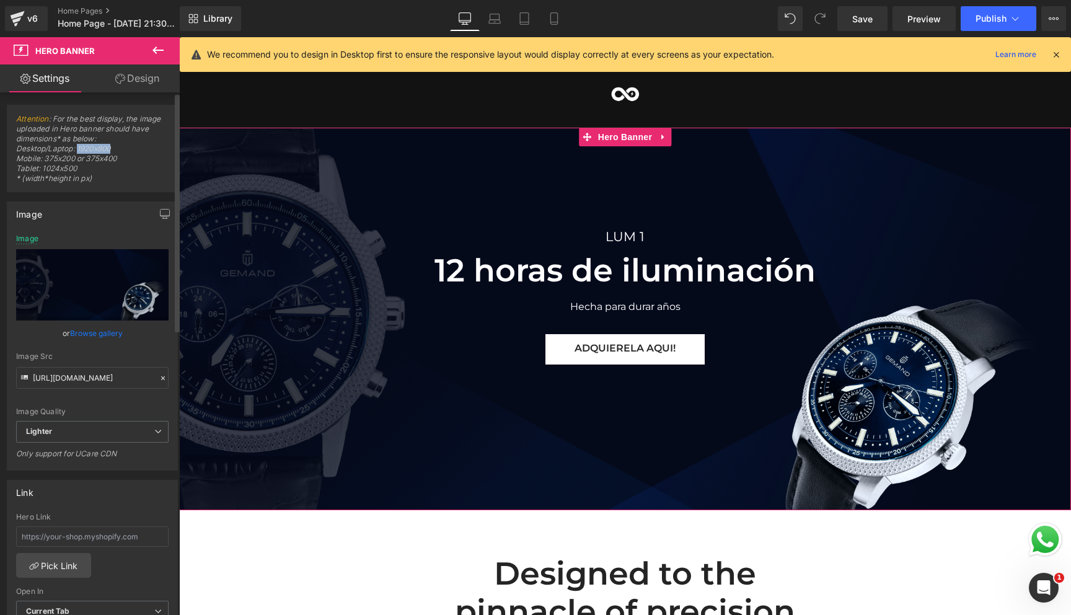
copy span "1920x800"
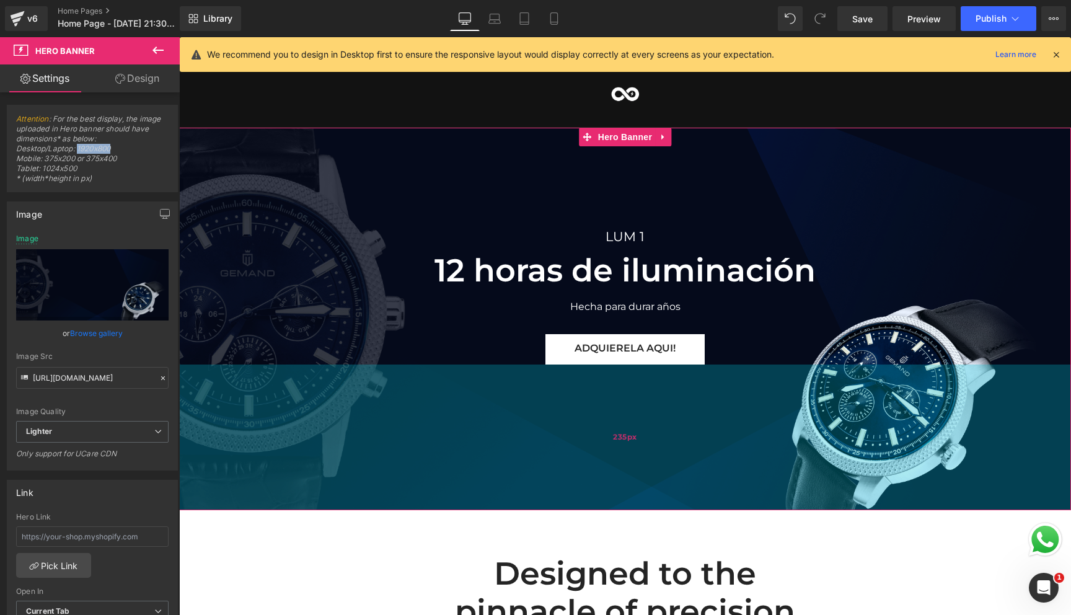
click at [485, 448] on div "235px" at bounding box center [625, 437] width 892 height 146
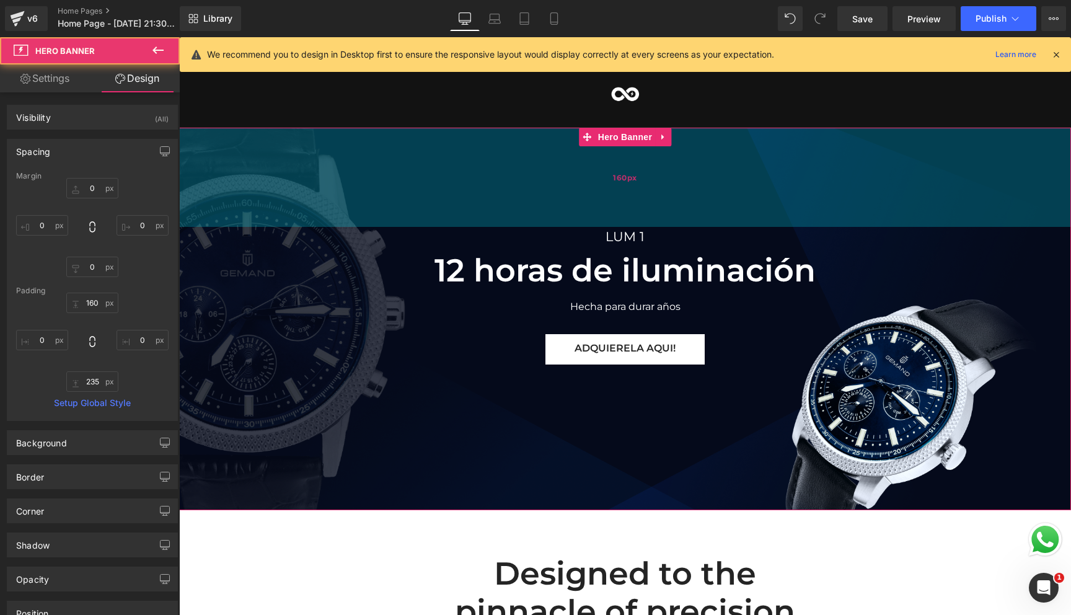
click at [457, 218] on div "160px" at bounding box center [625, 177] width 892 height 99
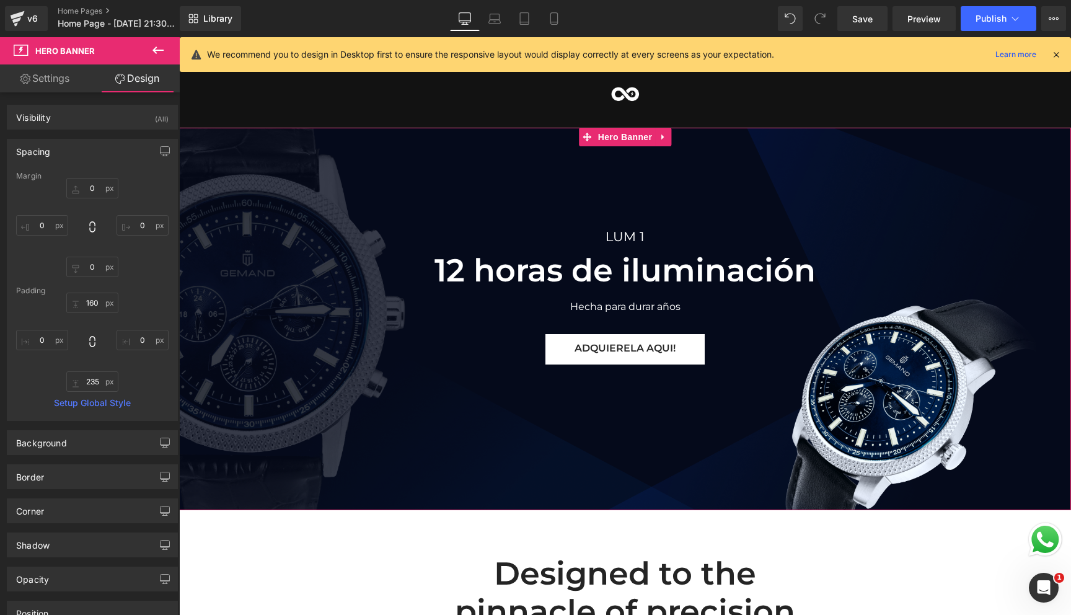
click at [368, 267] on span "[PERSON_NAME] 1 Text Block 12 horas de iluminación Heading Hecha para durar año…" at bounding box center [625, 296] width 892 height 138
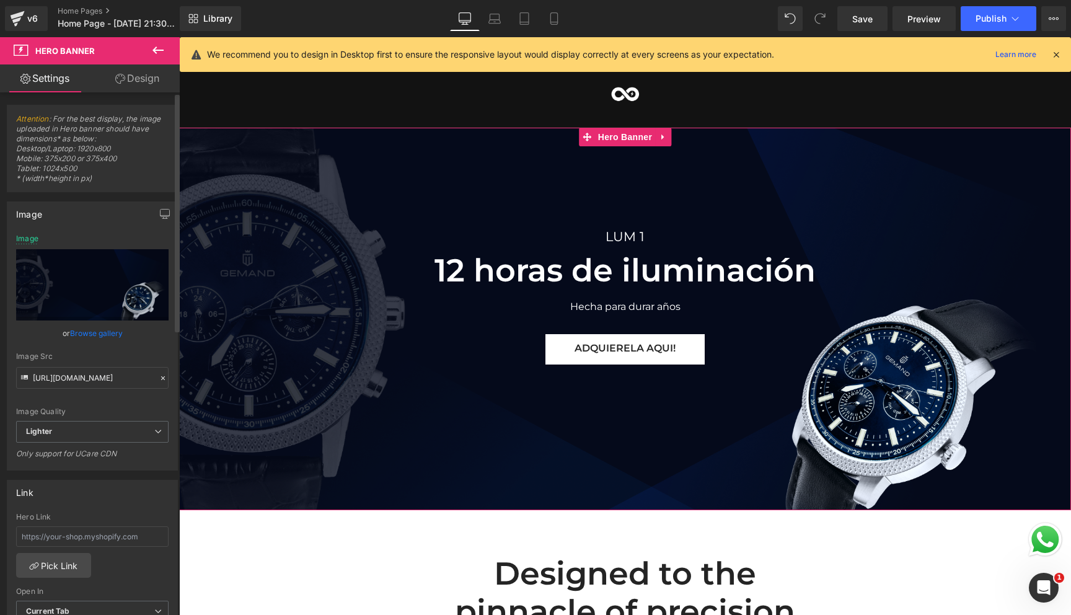
click at [107, 332] on link "Browse gallery" at bounding box center [96, 333] width 53 height 22
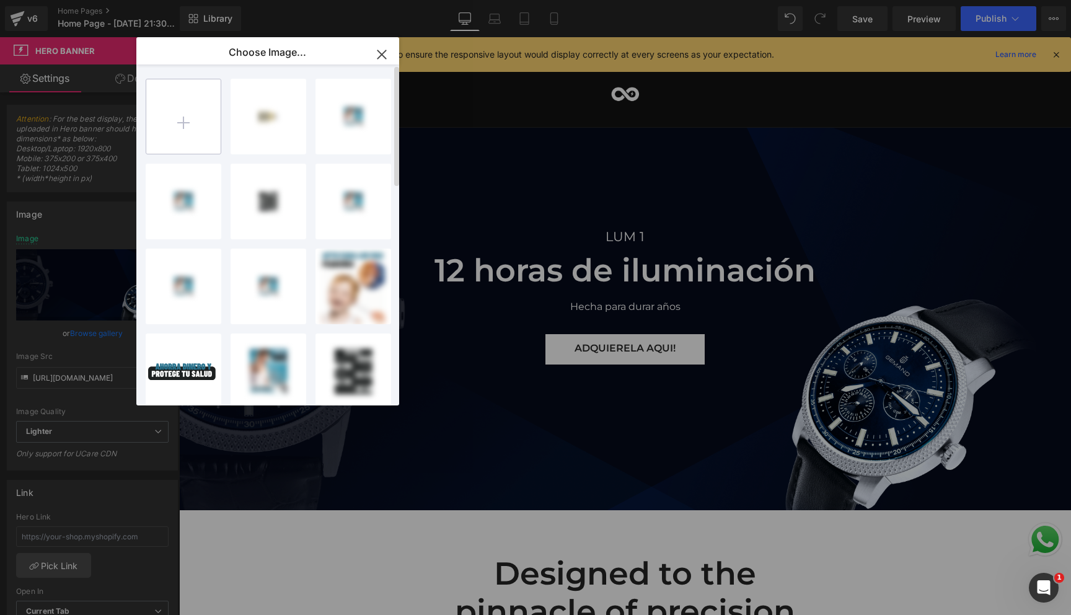
click at [177, 130] on input "file" at bounding box center [183, 116] width 74 height 74
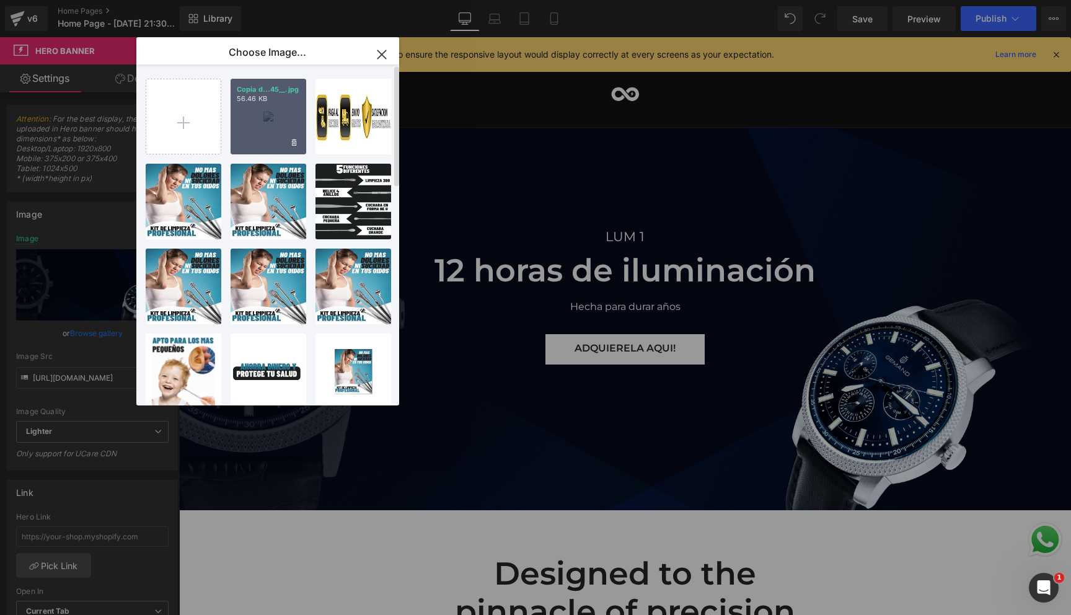
click at [304, 144] on div "Copia d...45__.jpg 56.46 KB" at bounding box center [269, 117] width 76 height 76
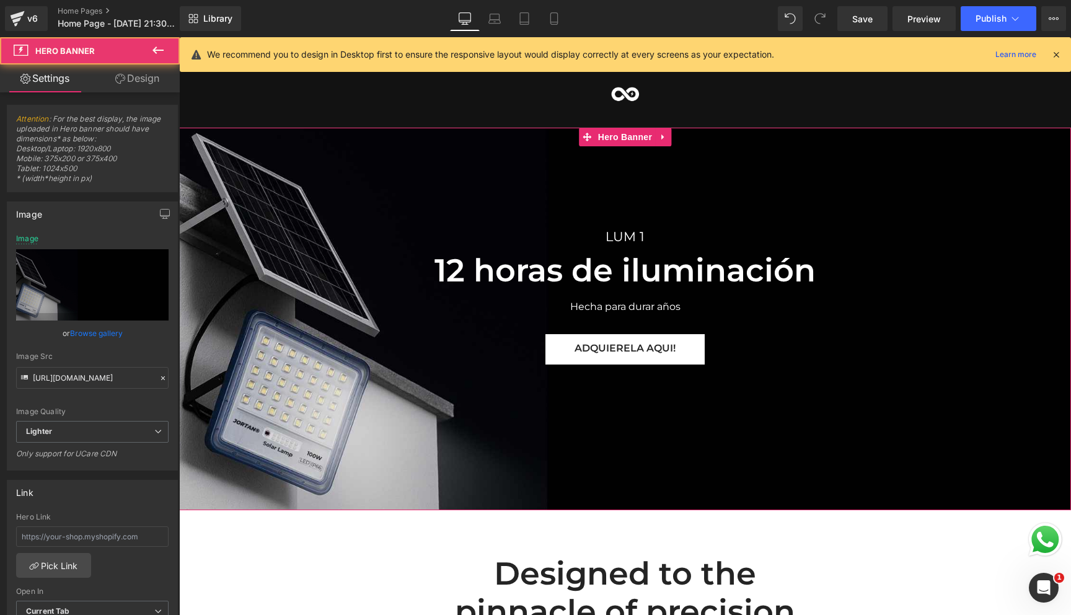
click at [309, 338] on span "[PERSON_NAME] 1 Text Block 12 horas de iluminación Heading Hecha para durar año…" at bounding box center [625, 296] width 892 height 138
click at [110, 343] on link "Browse gallery" at bounding box center [96, 333] width 53 height 22
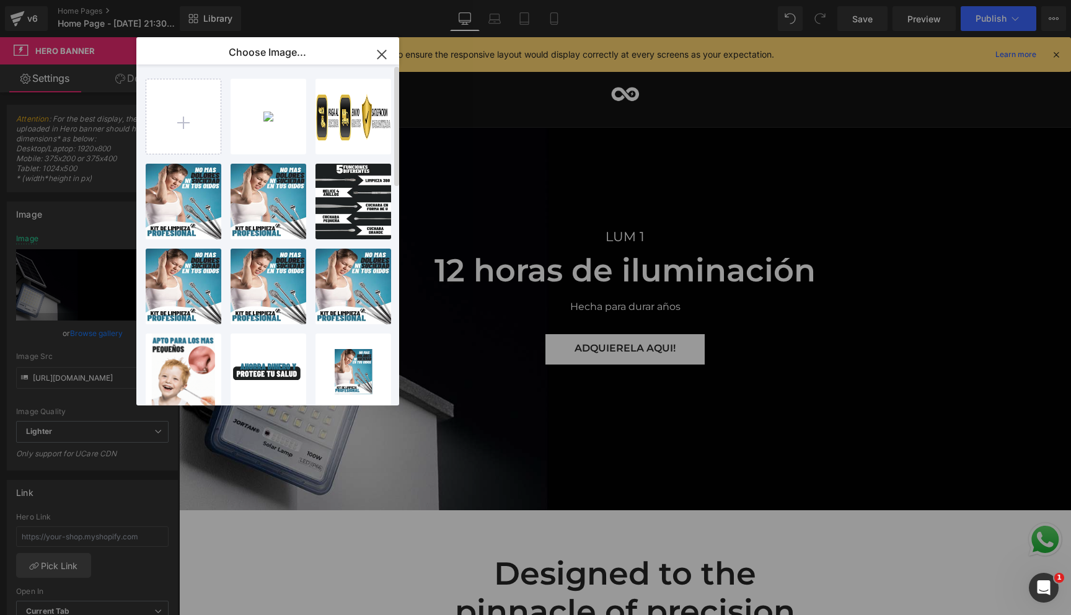
click at [183, 154] on div "Copia d...45__.jpg 56.46 KB Delete image? Yes No IMG_939...9396.AVIF 26.83 KB D…" at bounding box center [275, 237] width 258 height 346
click at [184, 128] on input "file" at bounding box center [183, 116] width 74 height 74
type input "C:\fakepath\Copia de Copia de Agregar un título (Post para Instagram (45)) (1)…"
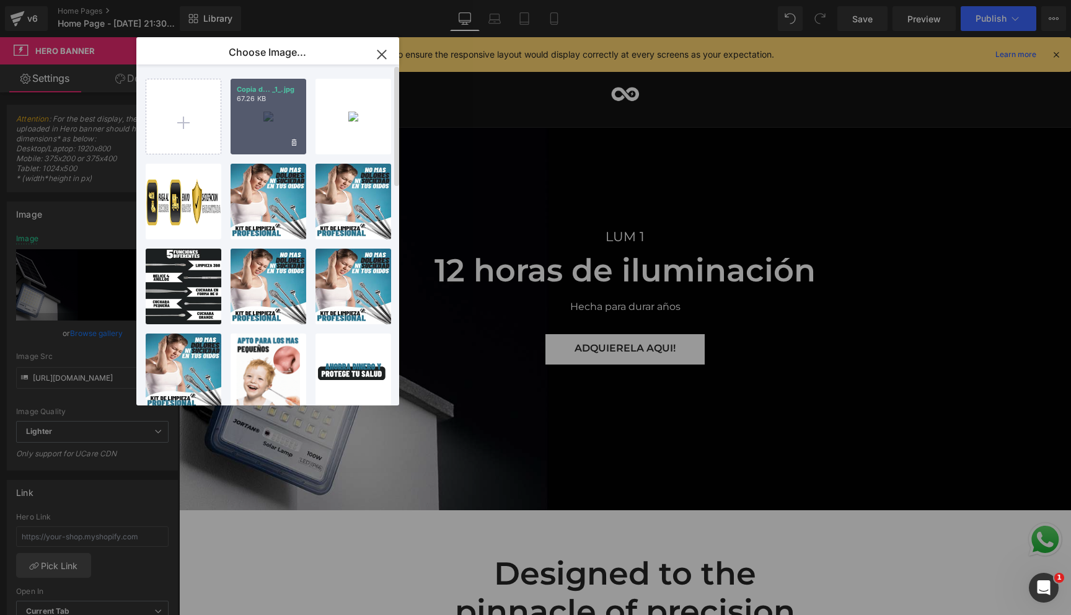
click at [267, 117] on div "Copia d... _1_.jpg 67.26 KB" at bounding box center [269, 117] width 76 height 76
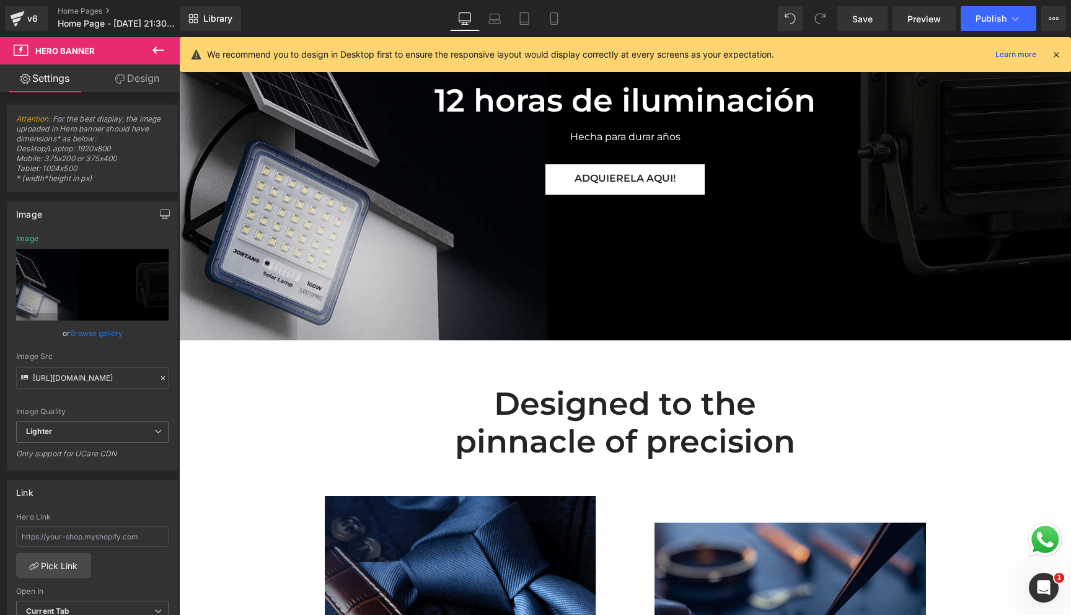
scroll to position [171, 0]
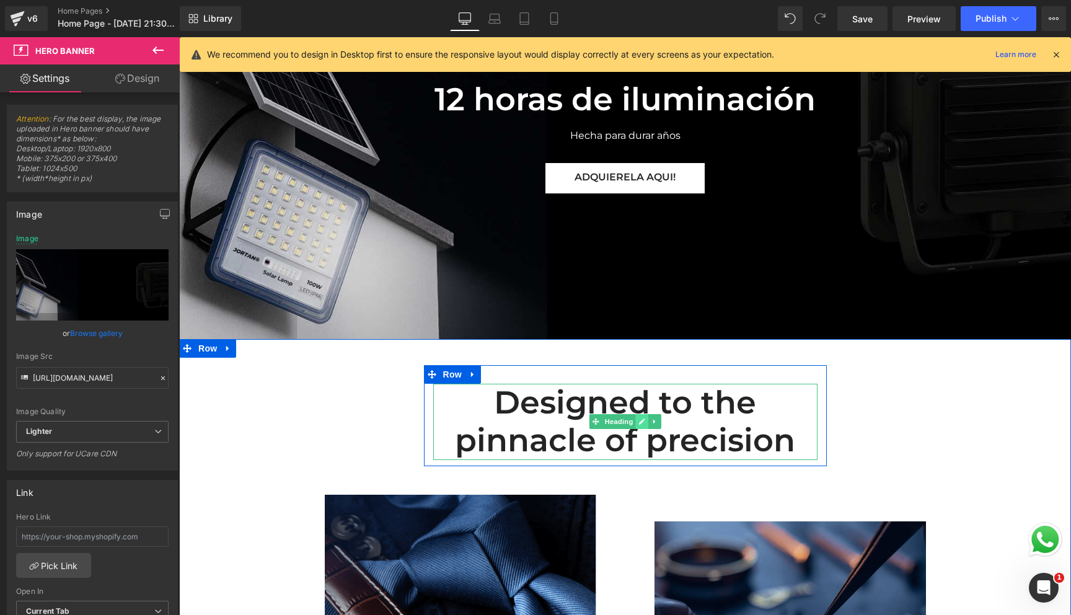
click at [640, 421] on div "Designed to the pinnacle of precision Heading" at bounding box center [625, 422] width 384 height 76
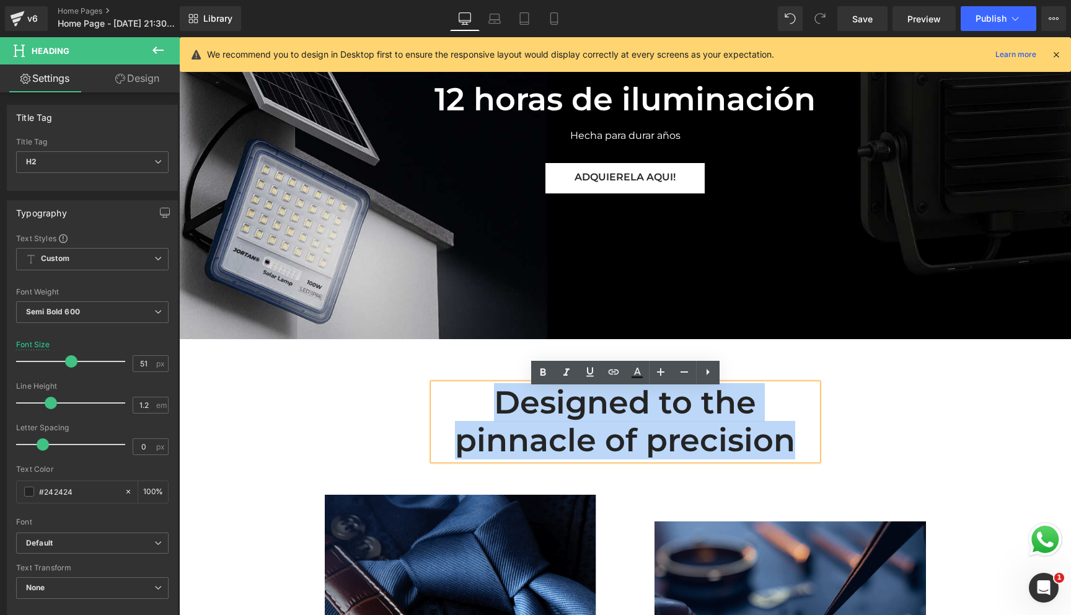
drag, startPoint x: 799, startPoint y: 455, endPoint x: 501, endPoint y: 408, distance: 301.7
click at [501, 408] on h2 "Designed to the pinnacle of precision" at bounding box center [625, 422] width 384 height 76
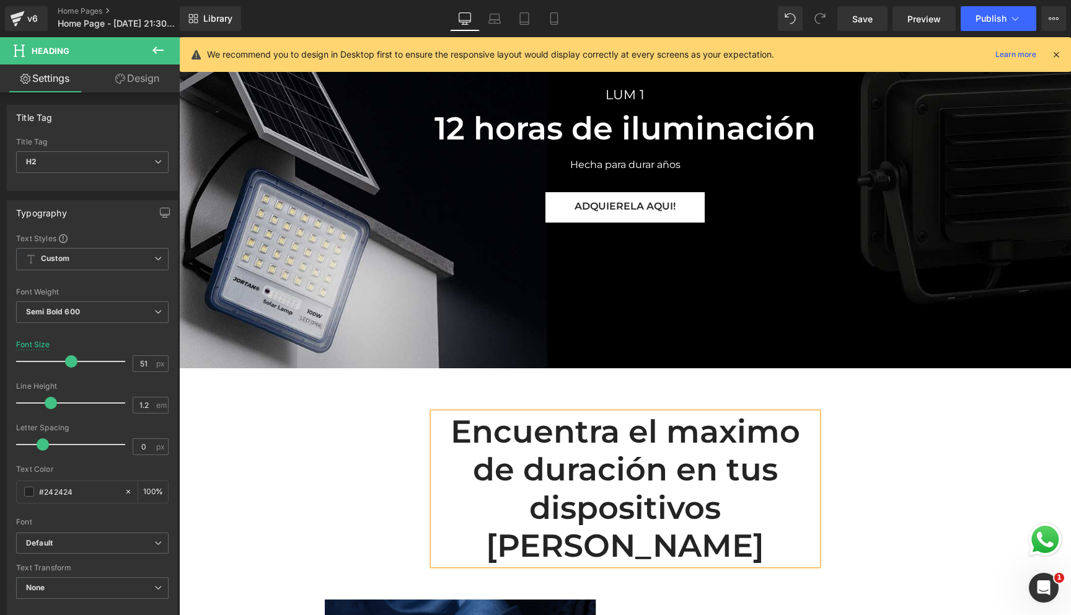
scroll to position [146, 0]
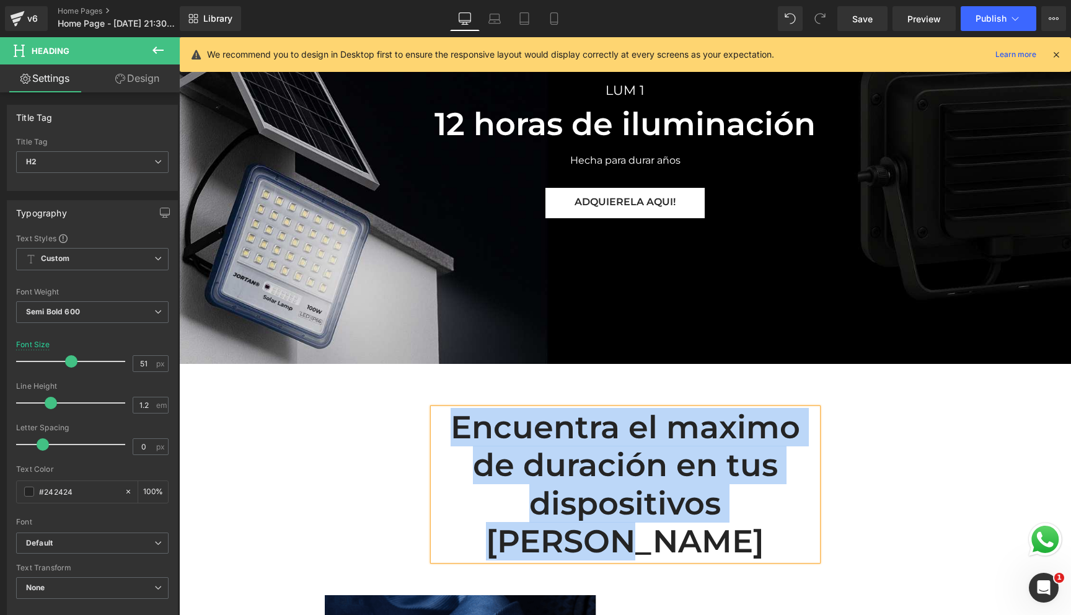
drag, startPoint x: 781, startPoint y: 511, endPoint x: 449, endPoint y: 440, distance: 339.0
click at [449, 440] on h2 "Encuentra el maximo de duración en tus dispositivos [PERSON_NAME]" at bounding box center [625, 484] width 384 height 152
drag, startPoint x: 705, startPoint y: 496, endPoint x: 526, endPoint y: 459, distance: 182.9
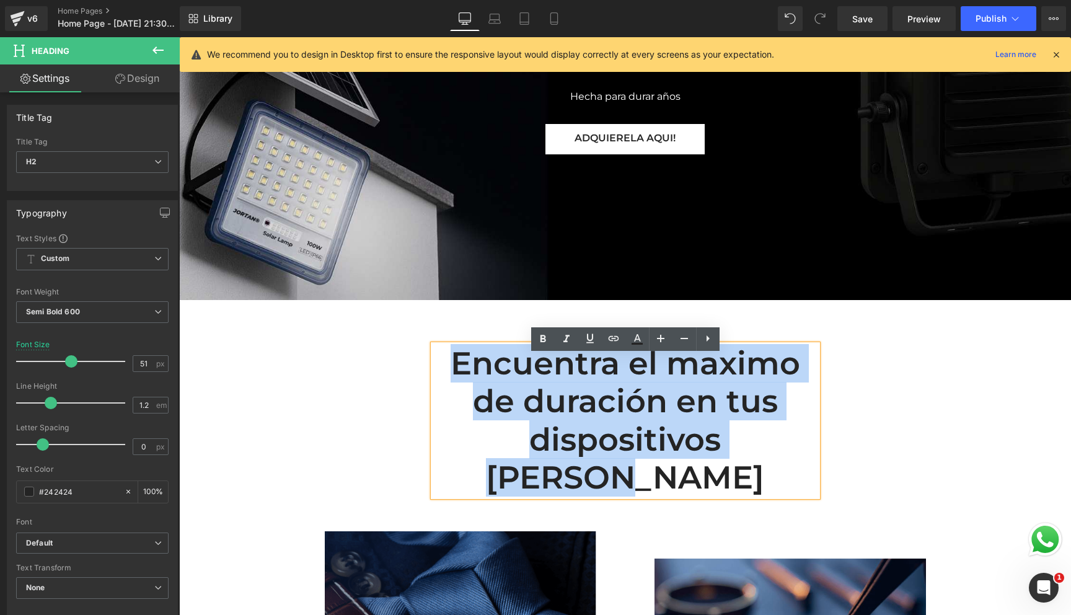
scroll to position [214, 0]
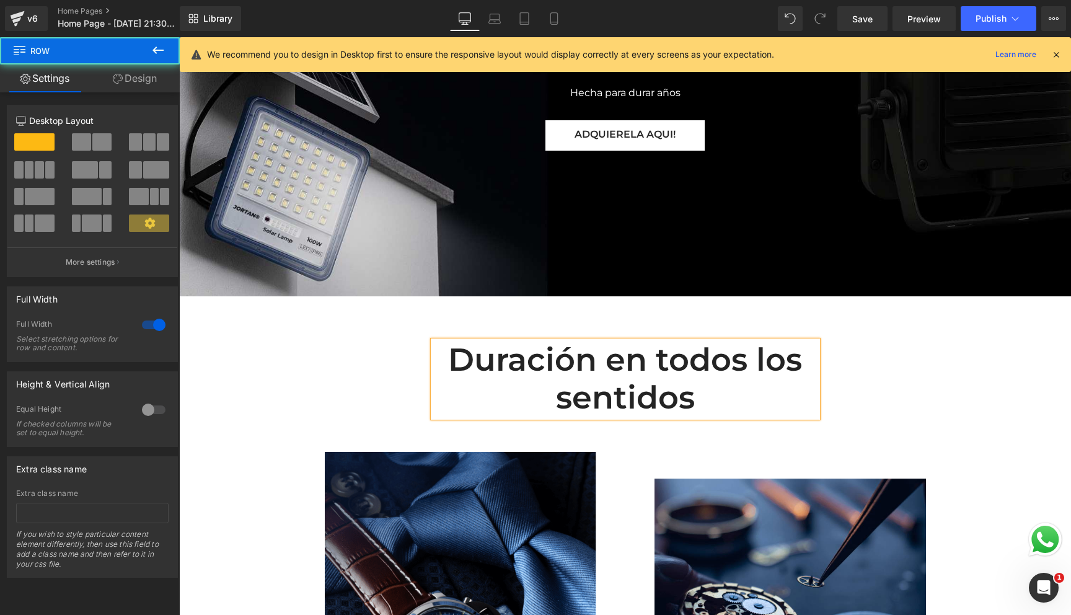
click at [284, 377] on div "Duración en todos los sentidos Heading Row Image Image At Gemand, the masters o…" at bounding box center [625, 557] width 892 height 470
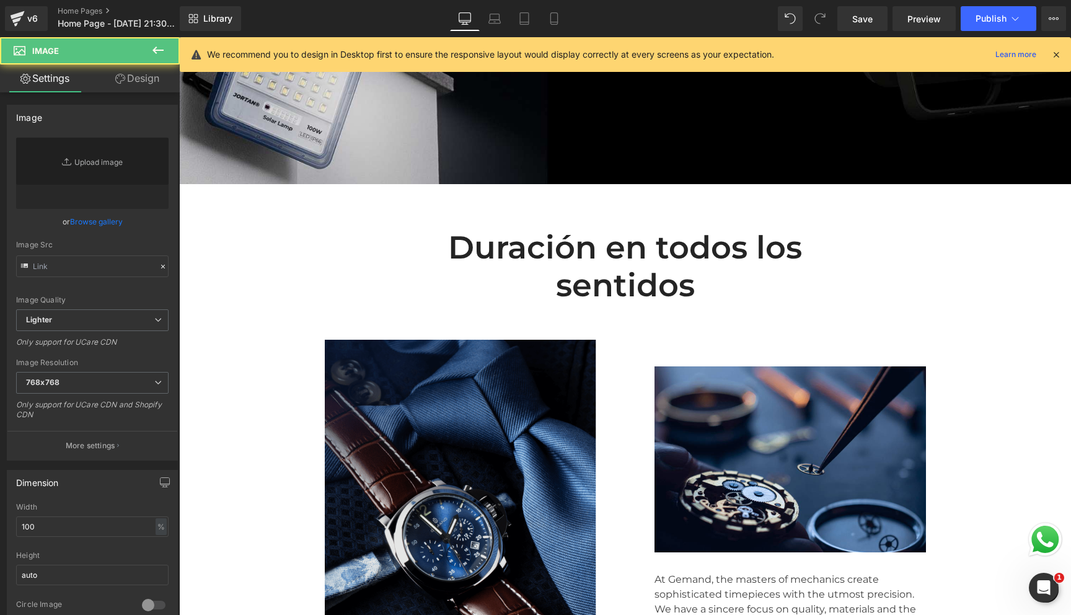
click at [398, 456] on img at bounding box center [470, 507] width 291 height 335
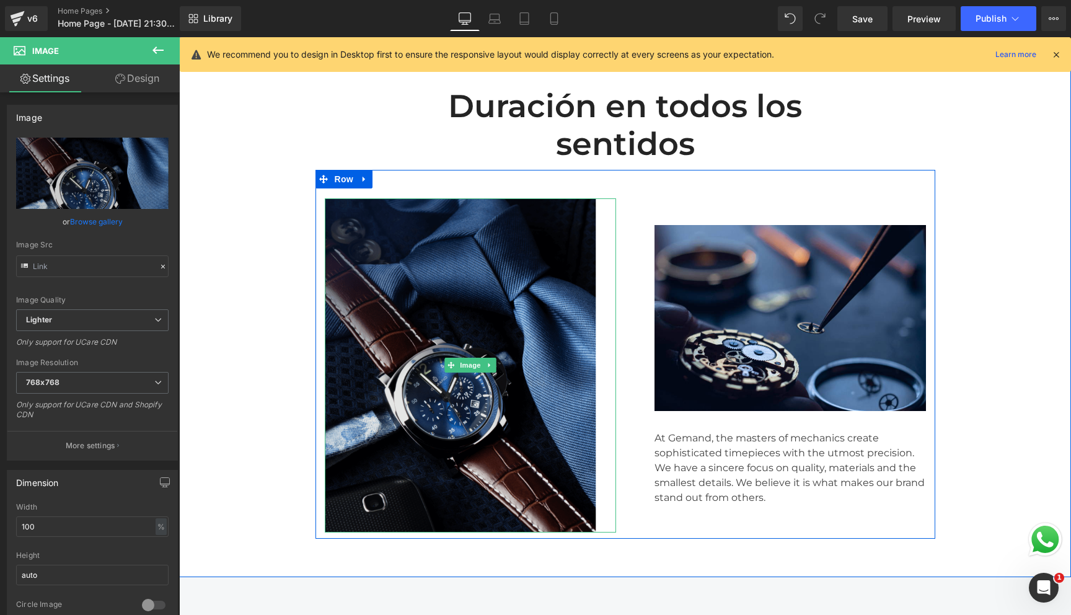
scroll to position [475, 0]
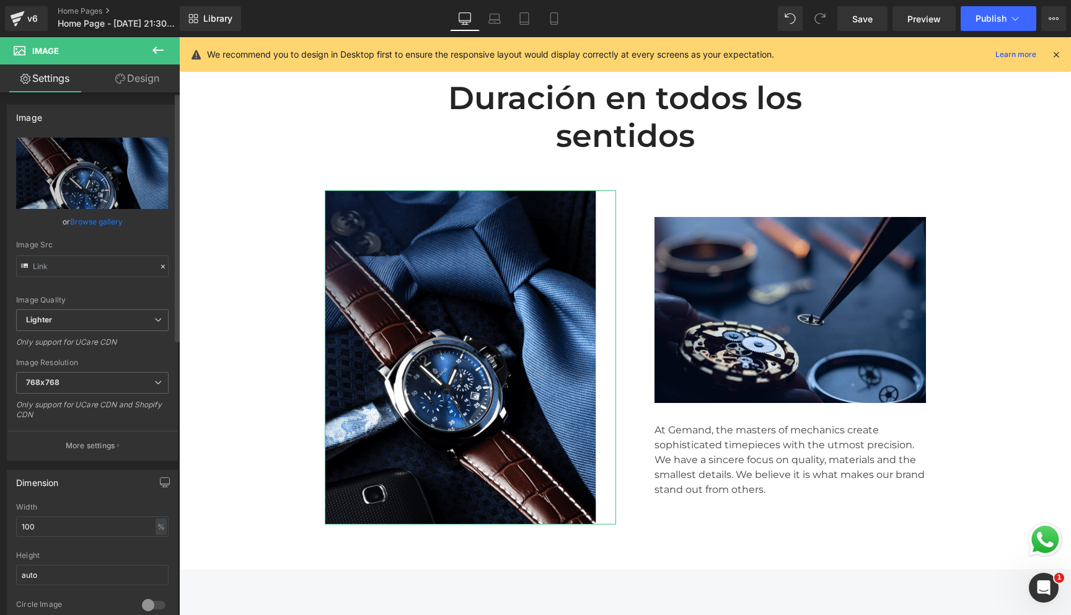
click at [92, 220] on link "Browse gallery" at bounding box center [96, 222] width 53 height 22
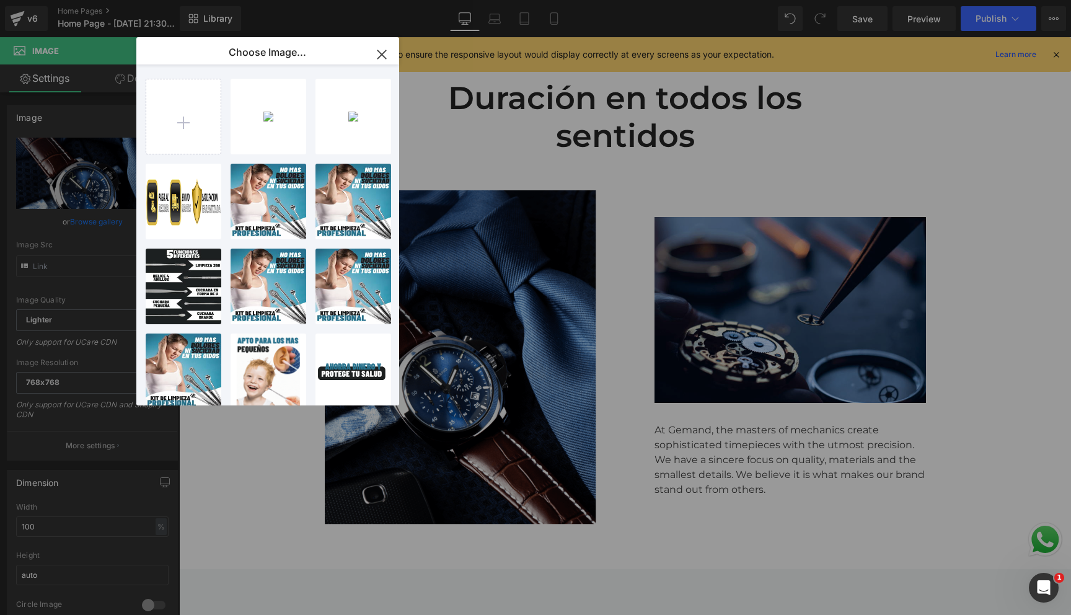
click at [385, 51] on icon "button" at bounding box center [382, 55] width 20 height 20
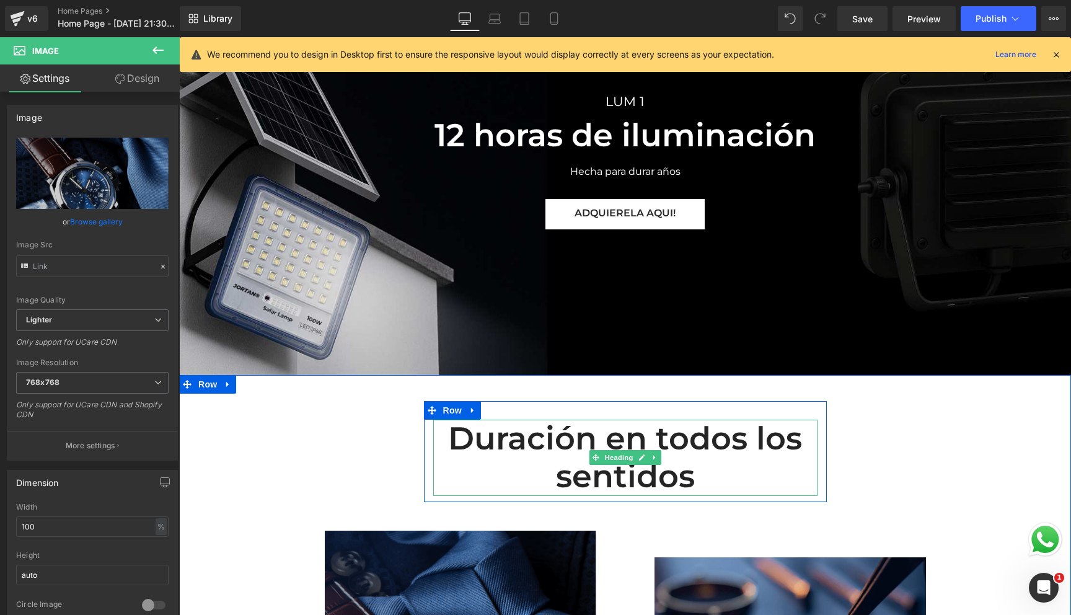
scroll to position [145, 0]
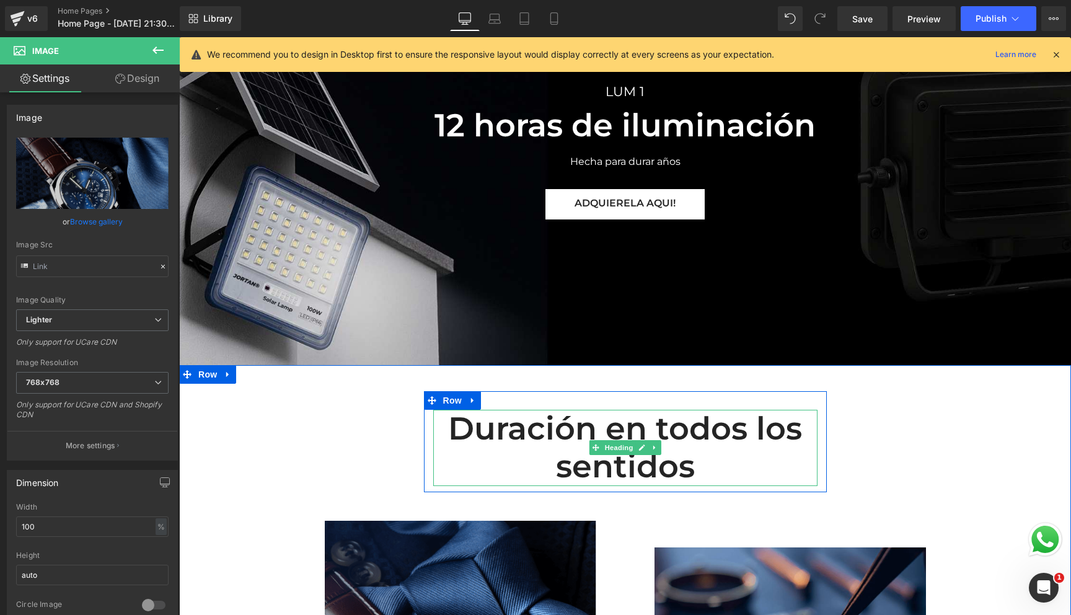
click at [573, 447] on h2 "Duración en todos los sentidos" at bounding box center [625, 448] width 384 height 76
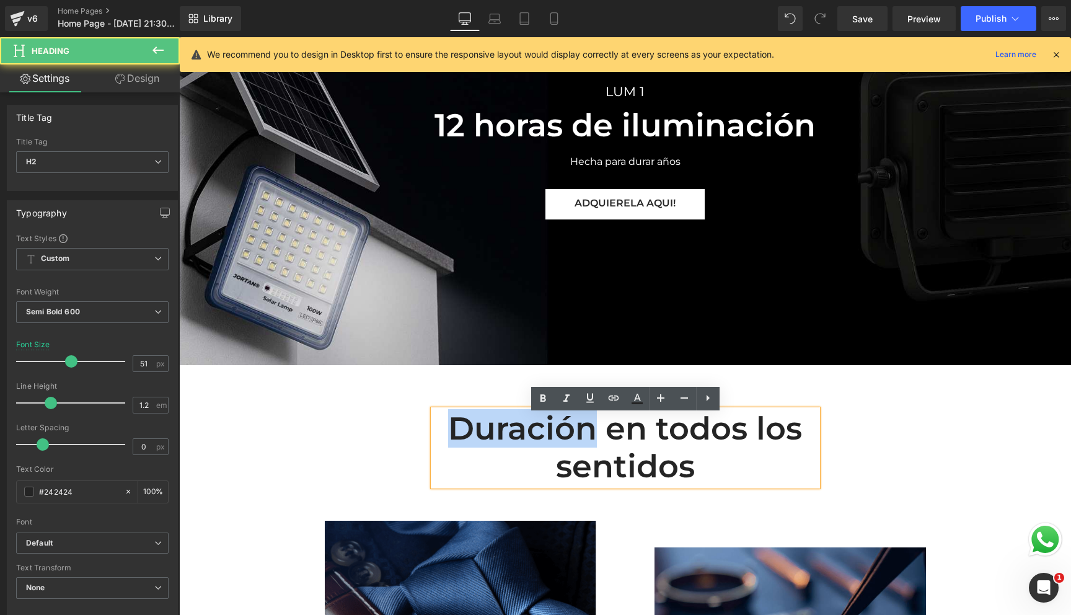
click at [573, 447] on h2 "Duración en todos los sentidos" at bounding box center [625, 448] width 384 height 76
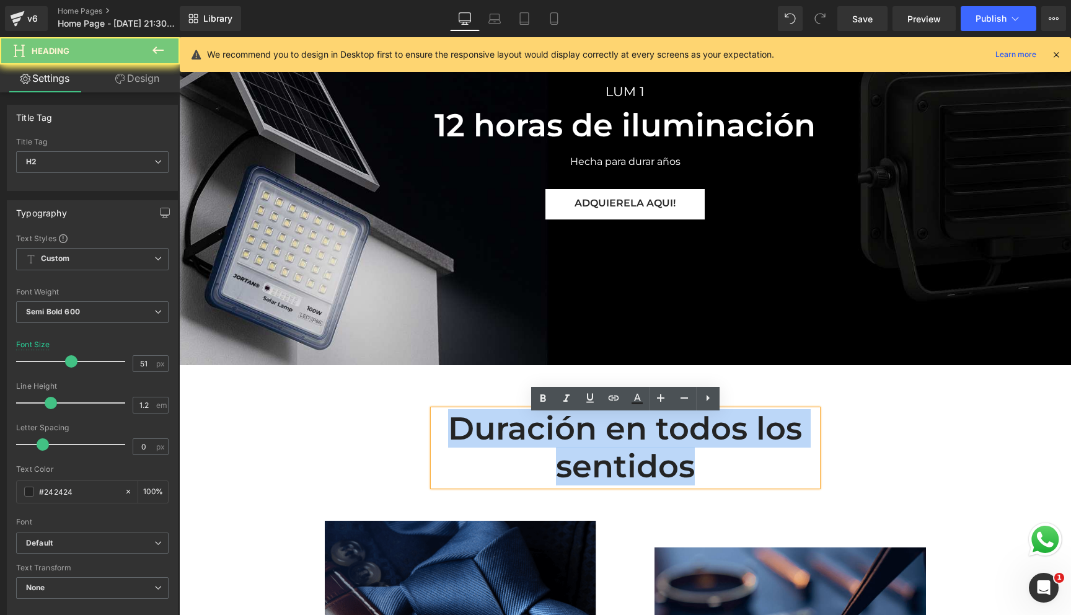
click at [573, 447] on h2 "Duración en todos los sentidos" at bounding box center [625, 448] width 384 height 76
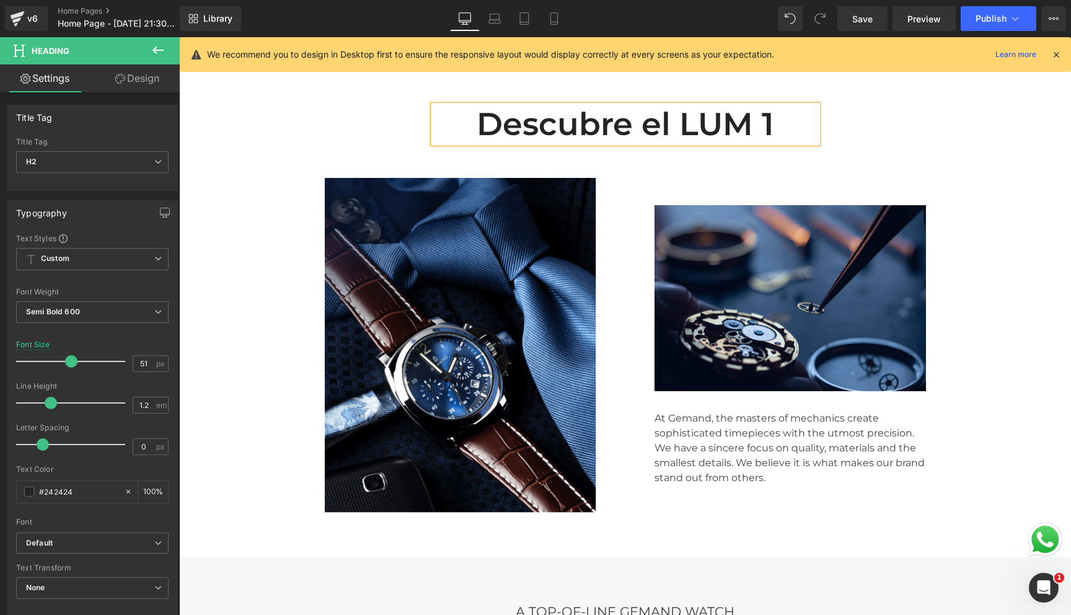
scroll to position [451, 0]
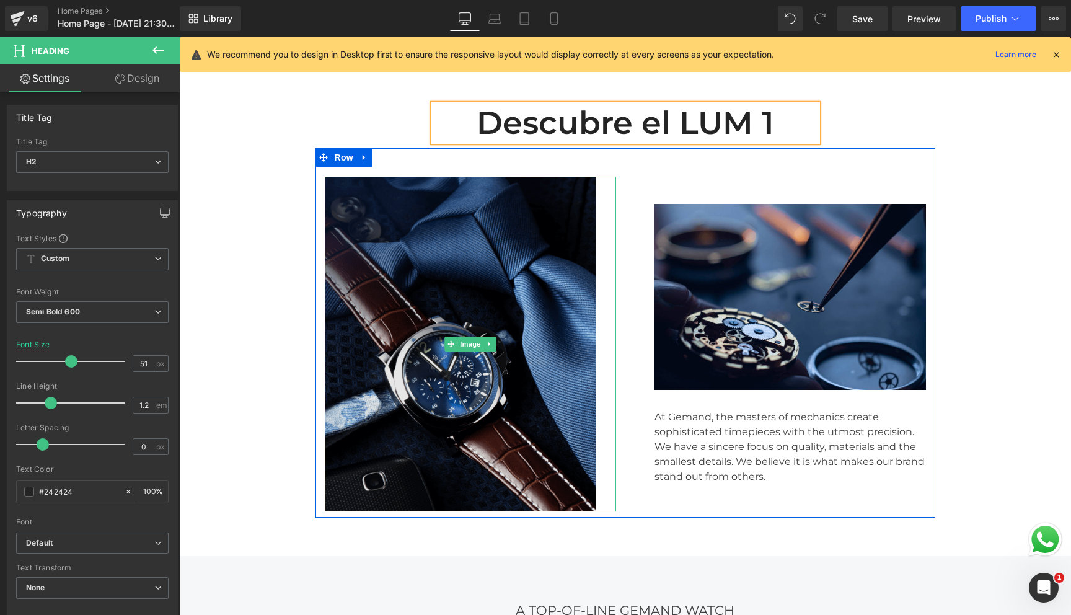
click at [416, 421] on img at bounding box center [470, 344] width 291 height 335
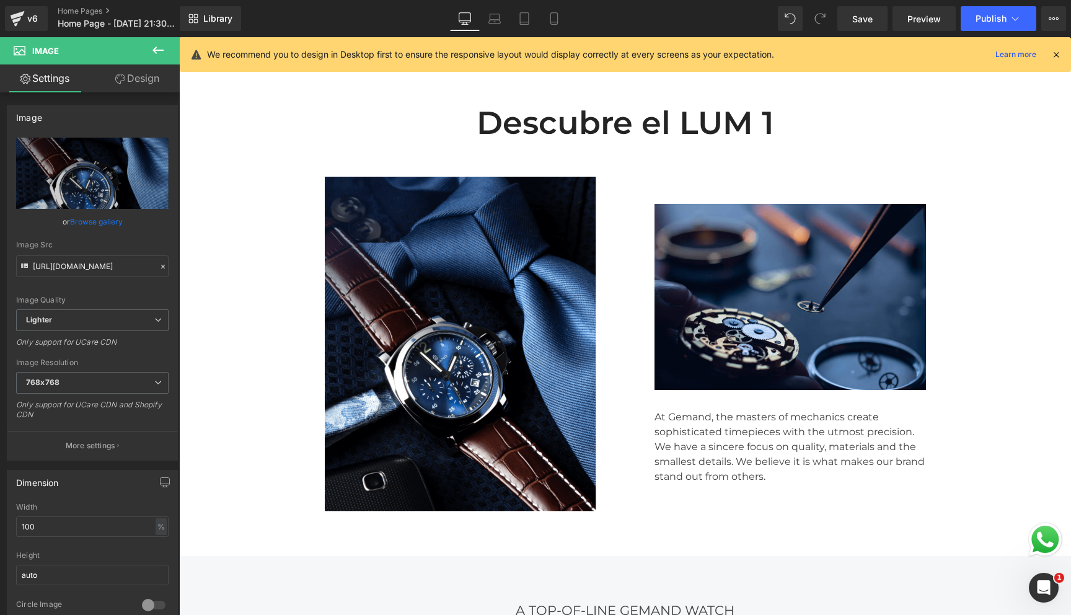
click at [159, 50] on icon at bounding box center [157, 49] width 11 height 7
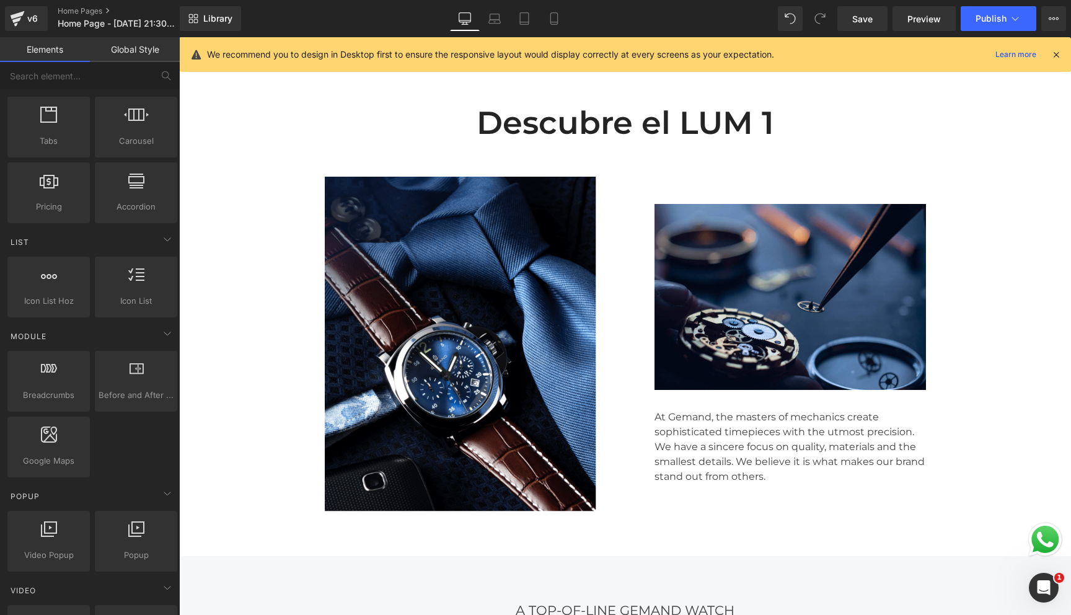
scroll to position [465, 0]
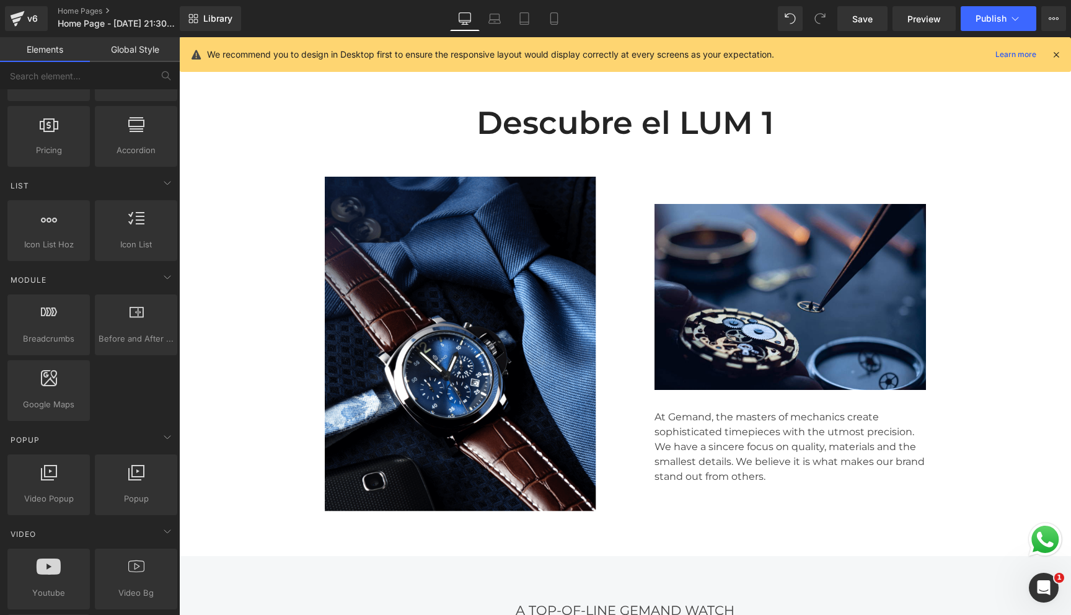
click at [127, 45] on link "Global Style" at bounding box center [135, 49] width 90 height 25
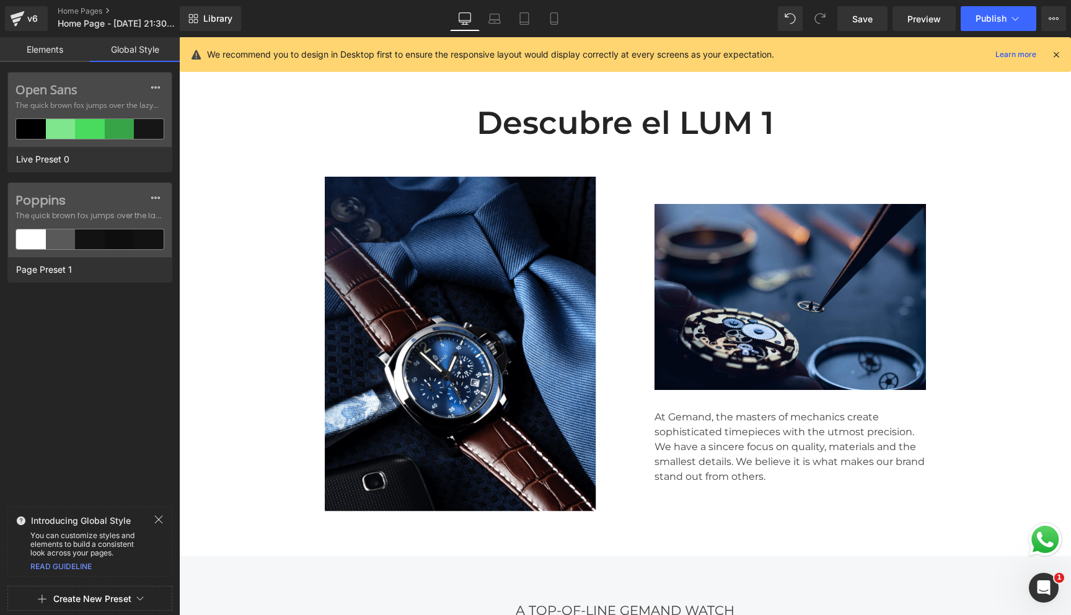
click at [58, 51] on link "Elements" at bounding box center [45, 49] width 90 height 25
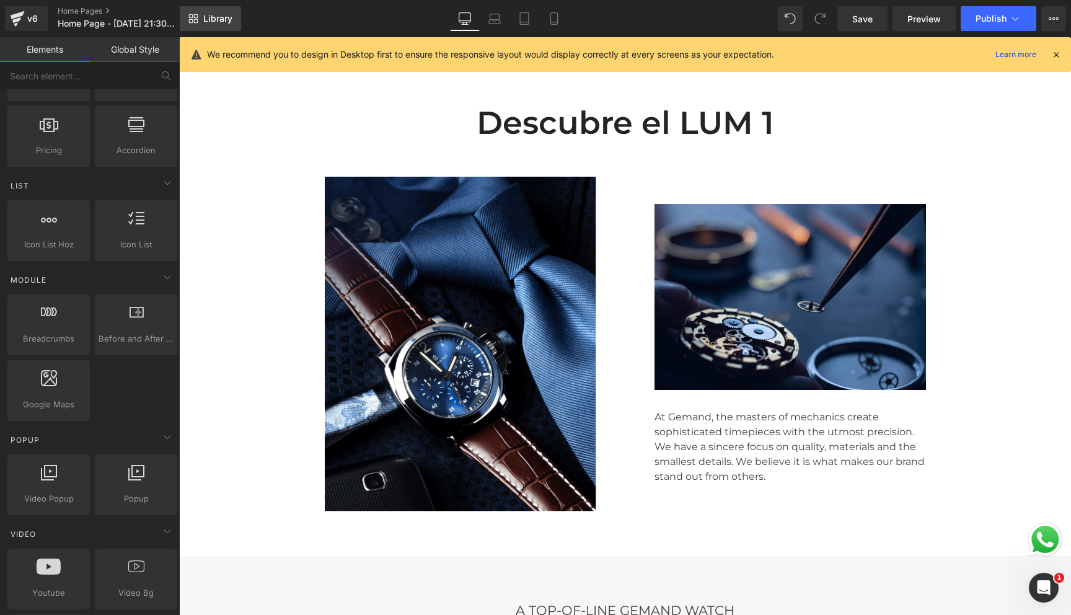
click at [219, 24] on span "Library" at bounding box center [217, 18] width 29 height 11
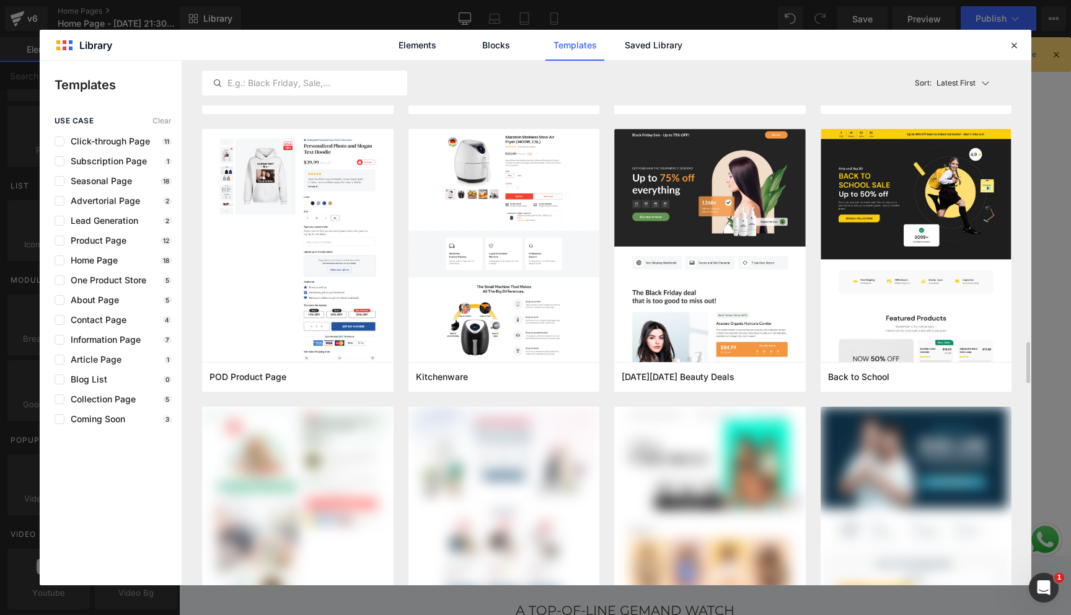
scroll to position [3592, 0]
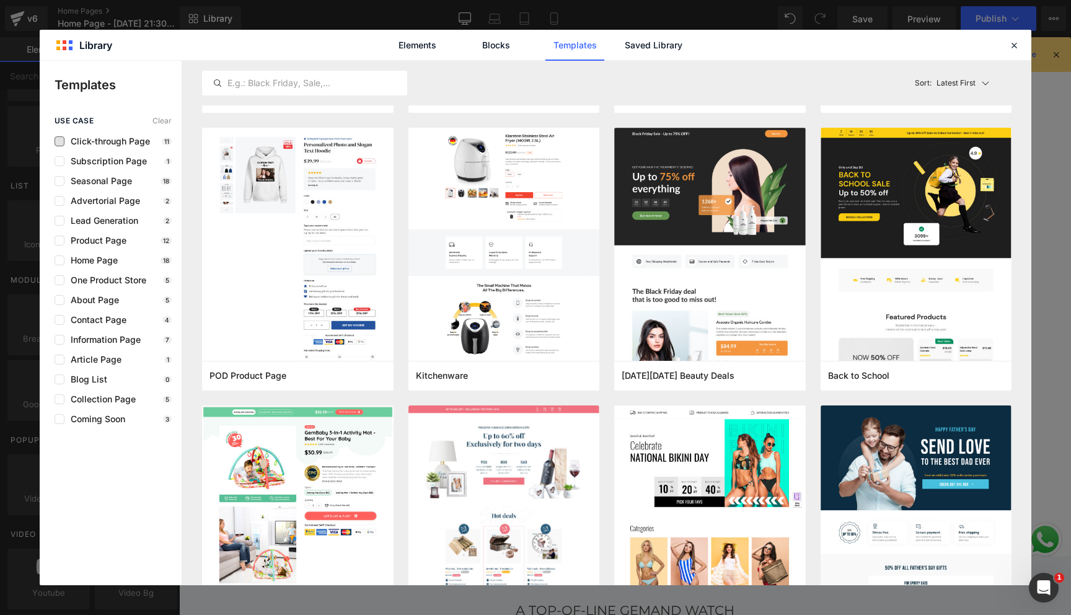
click at [66, 144] on span "Click-through Page" at bounding box center [107, 141] width 86 height 10
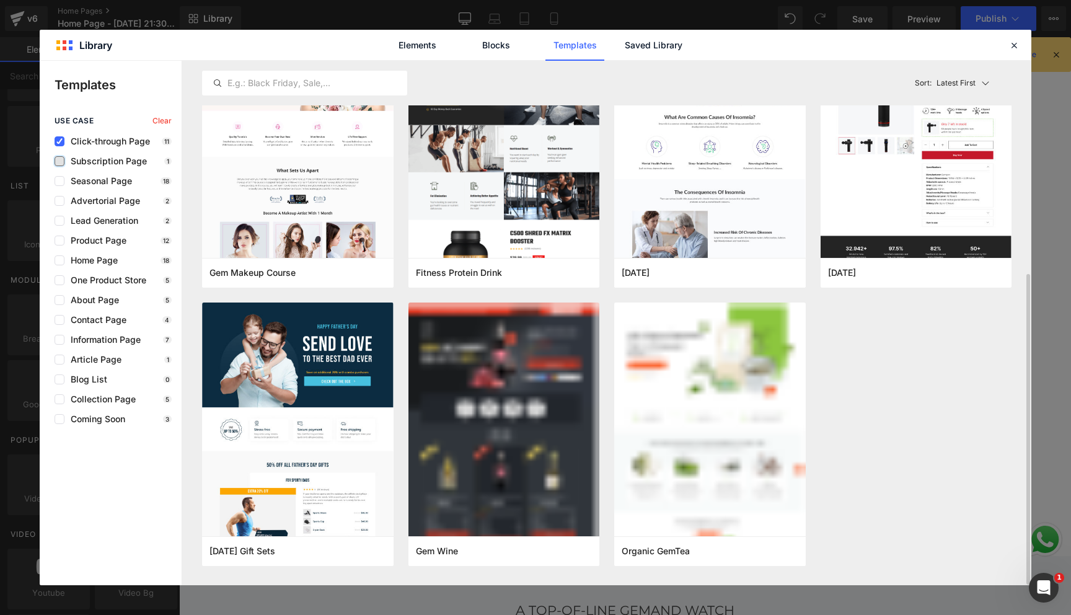
click at [64, 159] on label at bounding box center [60, 161] width 10 height 10
click at [59, 161] on input "checkbox" at bounding box center [59, 161] width 0 height 0
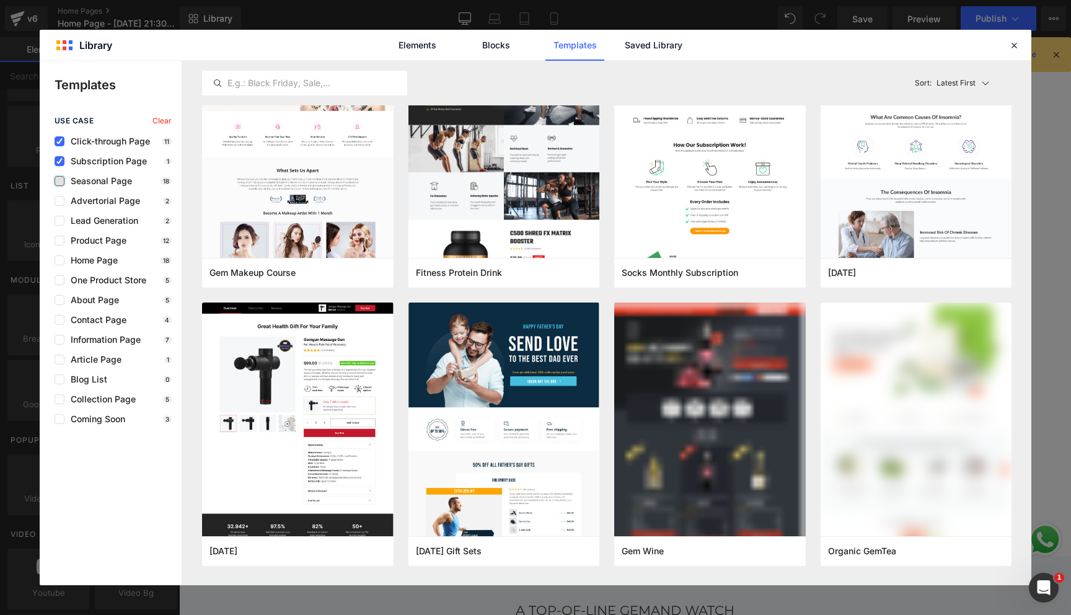
click at [62, 182] on label at bounding box center [60, 181] width 10 height 10
click at [59, 181] on input "checkbox" at bounding box center [59, 181] width 0 height 0
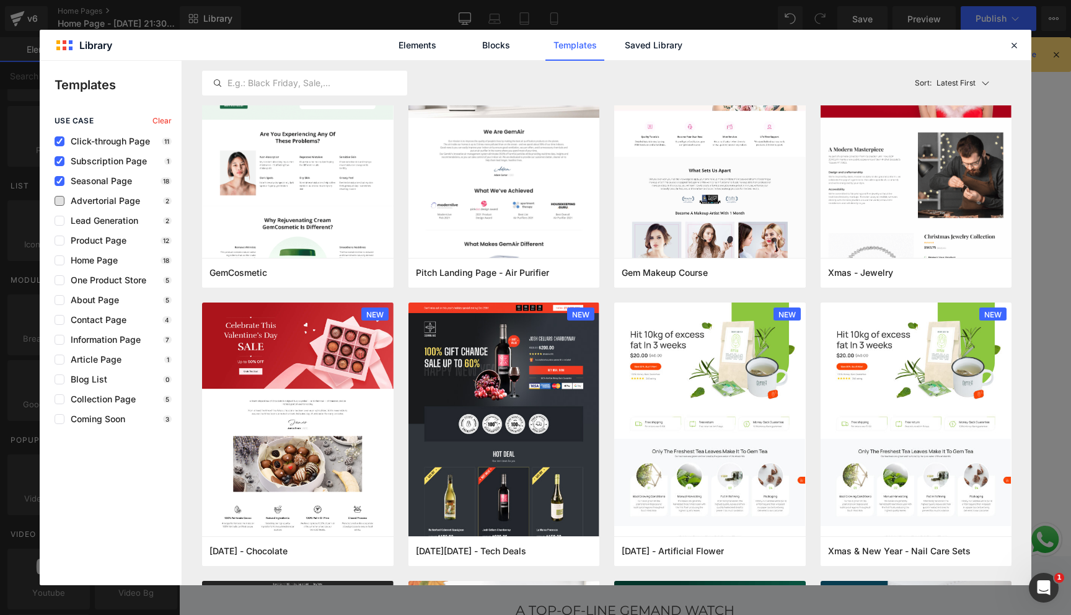
click at [64, 196] on span "Advertorial Page" at bounding box center [102, 201] width 76 height 10
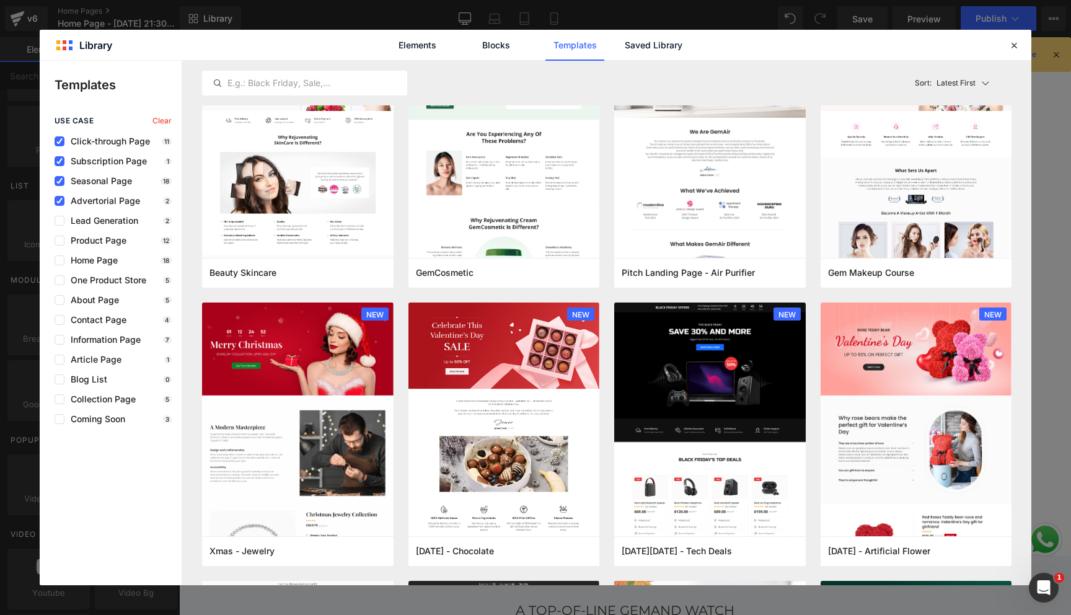
click at [157, 117] on span "Clear" at bounding box center [161, 121] width 19 height 9
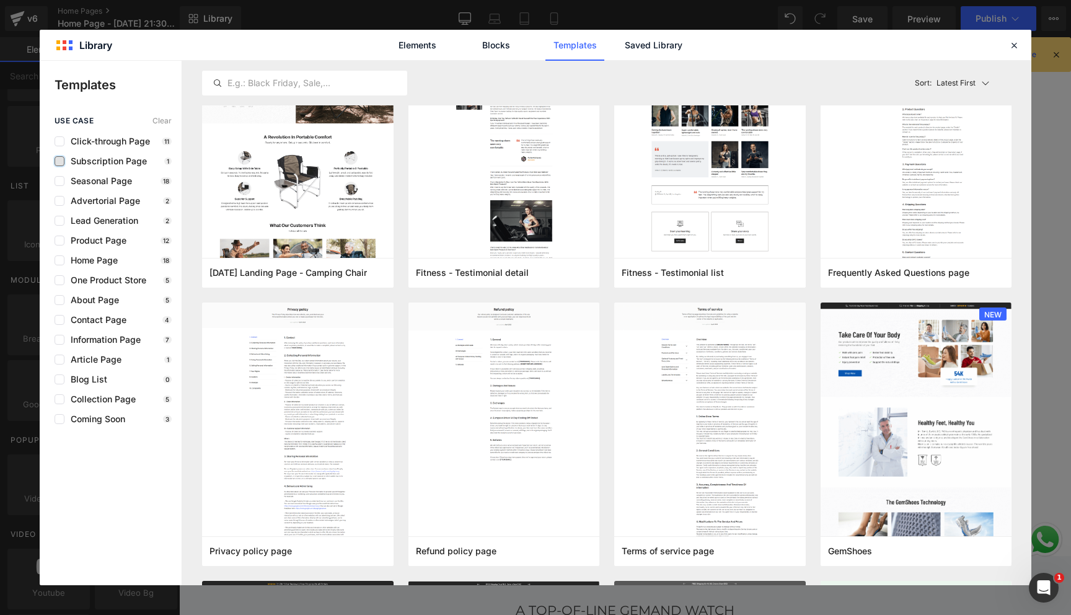
click at [58, 162] on label at bounding box center [60, 161] width 10 height 10
click at [59, 161] on input "checkbox" at bounding box center [59, 161] width 0 height 0
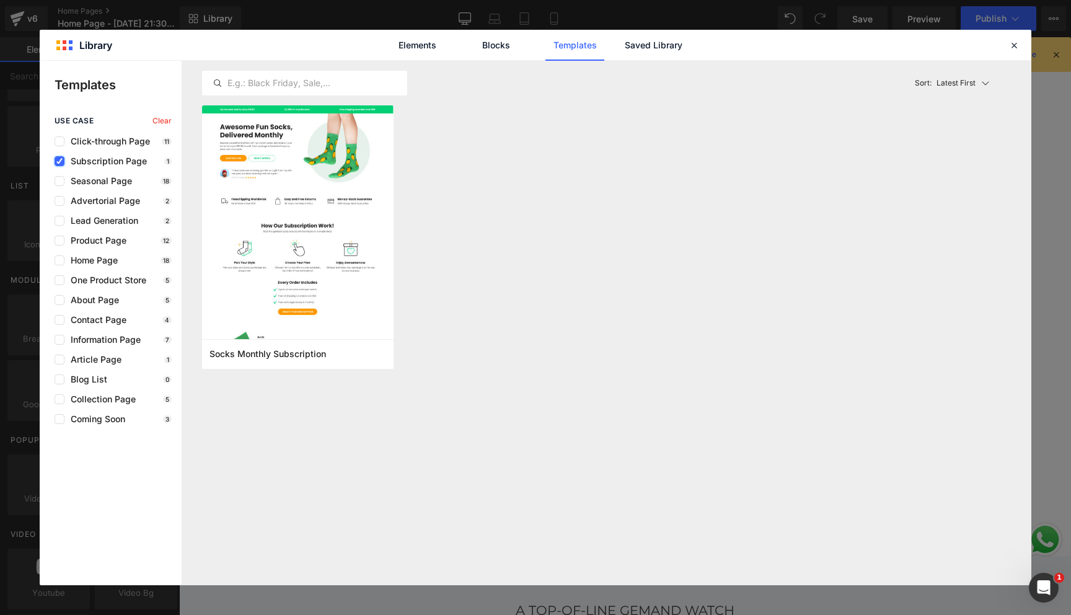
click at [58, 161] on icon at bounding box center [59, 161] width 6 height 0
click at [59, 161] on input "checkbox" at bounding box center [59, 161] width 0 height 0
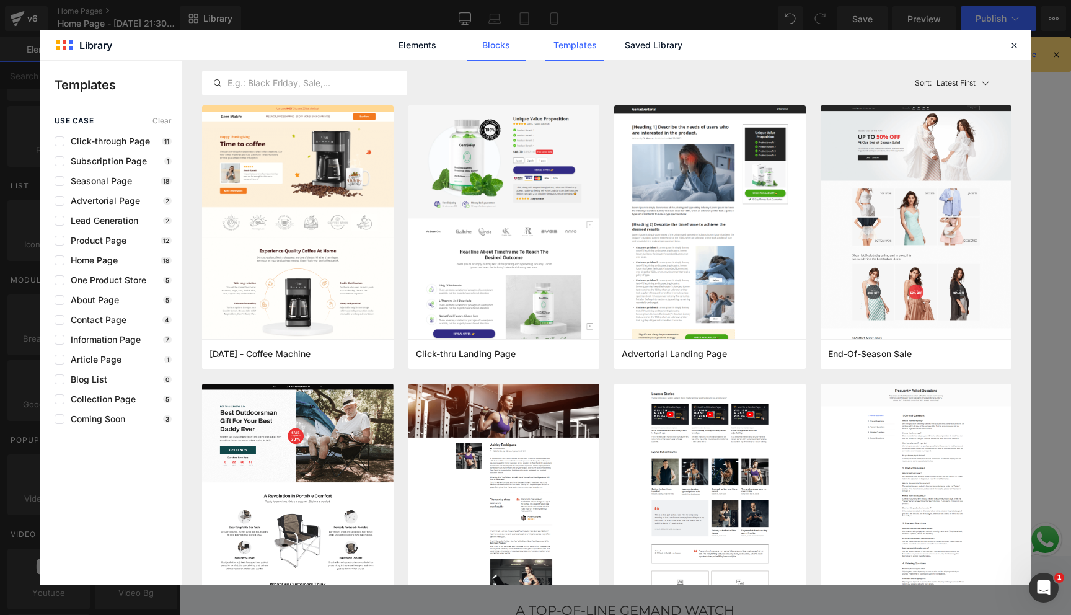
click at [624, 42] on link "Blocks" at bounding box center [653, 45] width 59 height 31
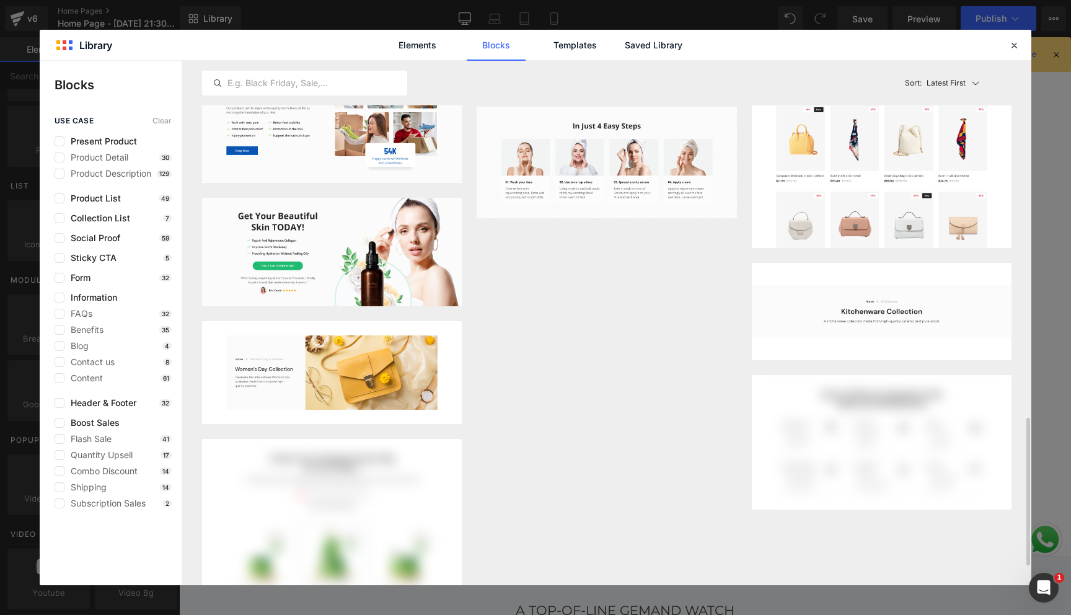
scroll to position [1267, 0]
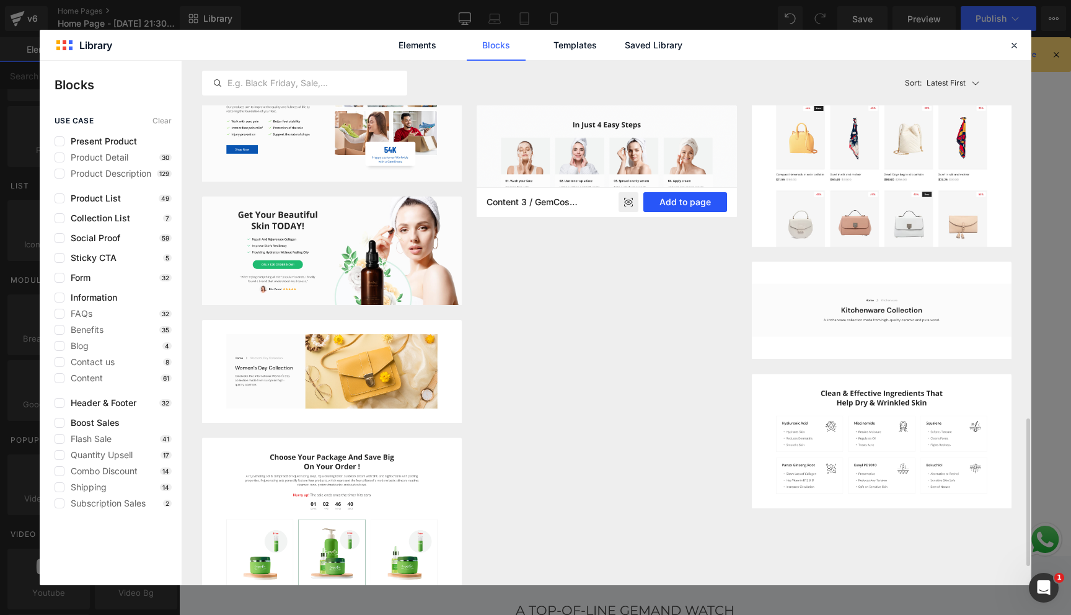
click at [667, 199] on button "Add to page" at bounding box center [684, 202] width 83 height 20
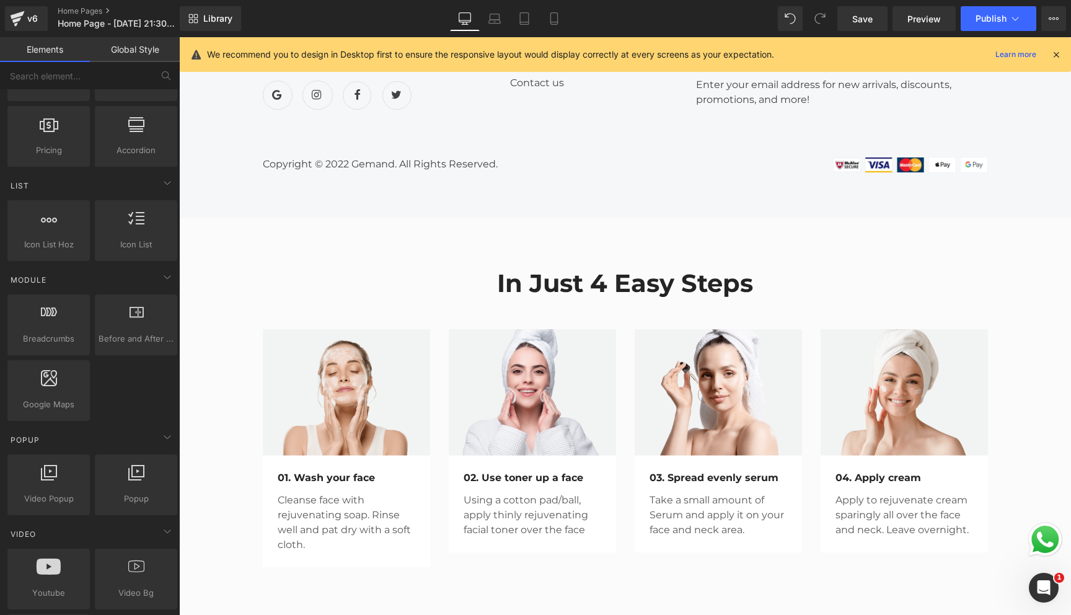
scroll to position [3893, 0]
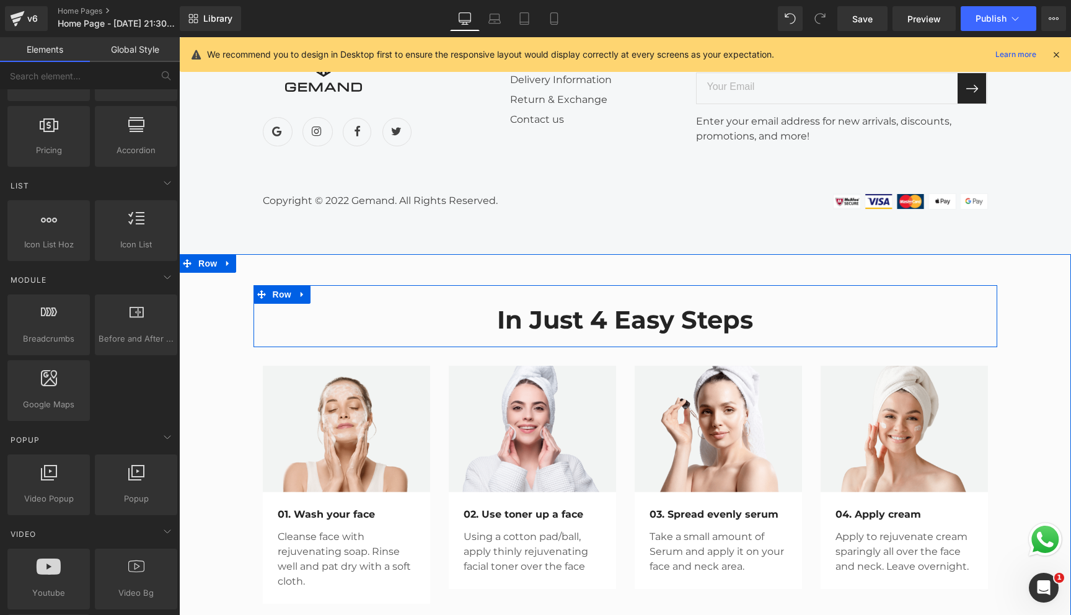
click at [430, 309] on div "In Just 4 Easy Steps Heading Row" at bounding box center [625, 316] width 744 height 62
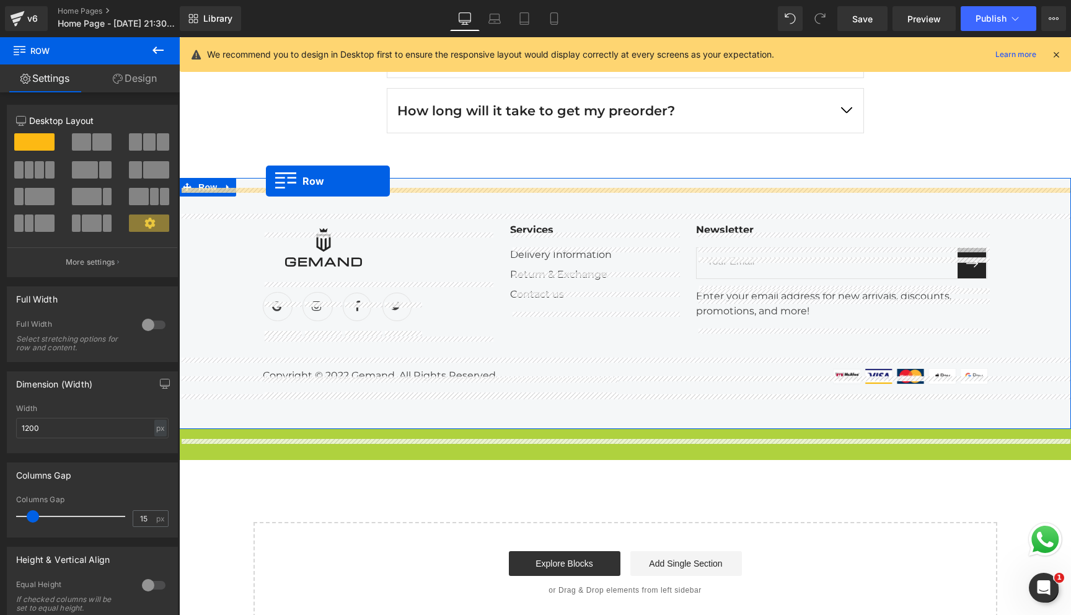
drag, startPoint x: 188, startPoint y: 273, endPoint x: 266, endPoint y: 181, distance: 120.9
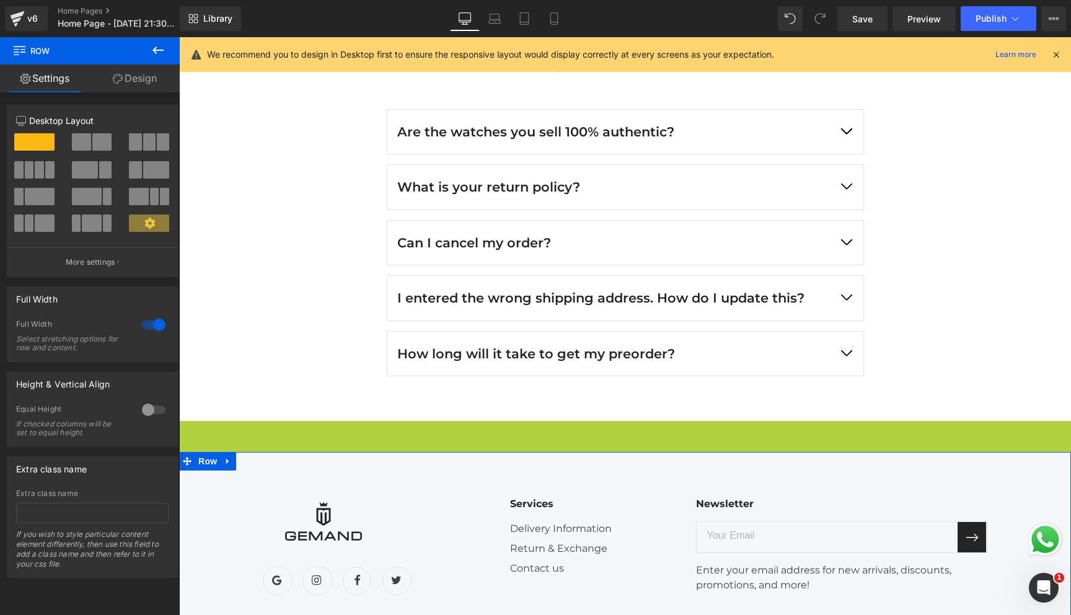
scroll to position [3475, 0]
drag, startPoint x: 184, startPoint y: 305, endPoint x: 258, endPoint y: 19, distance: 295.1
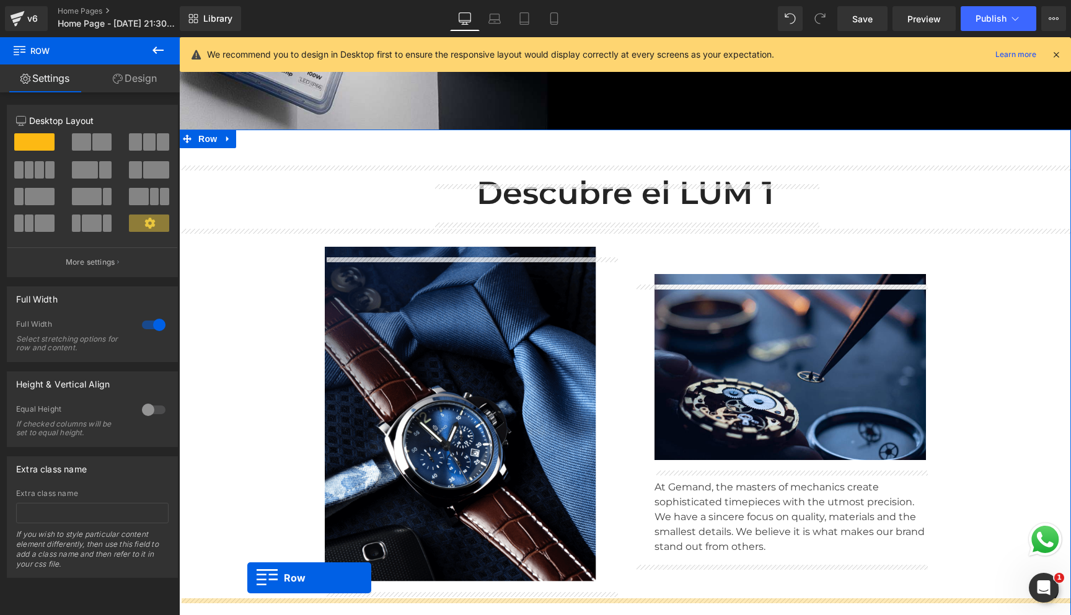
scroll to position [376, 0]
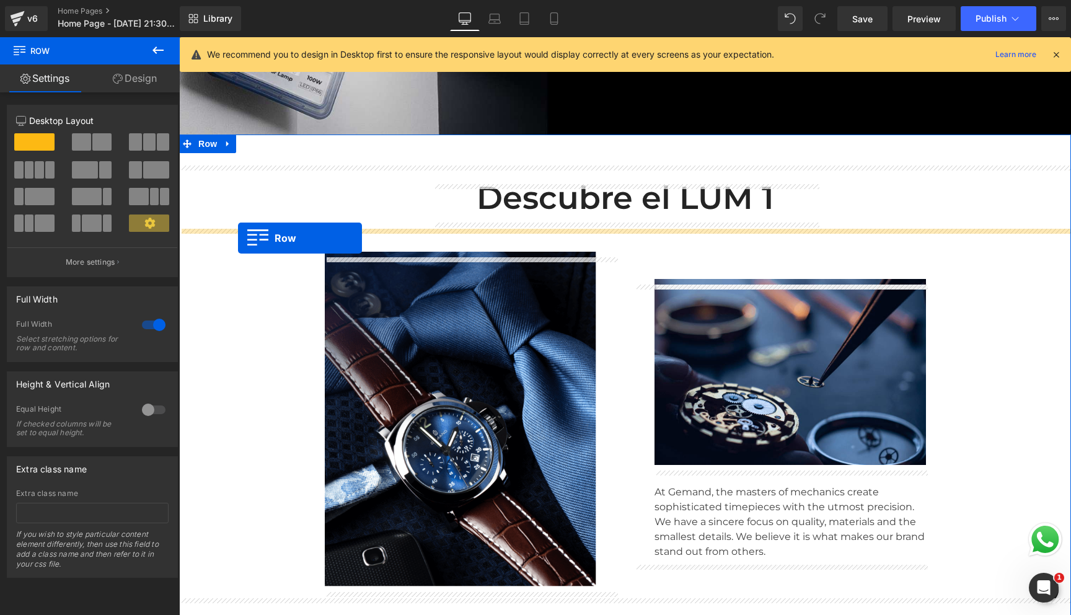
click at [238, 238] on div "Descubre el [PERSON_NAME] 1 Heading Row Image Image At Gemand, the masters of m…" at bounding box center [625, 377] width 892 height 432
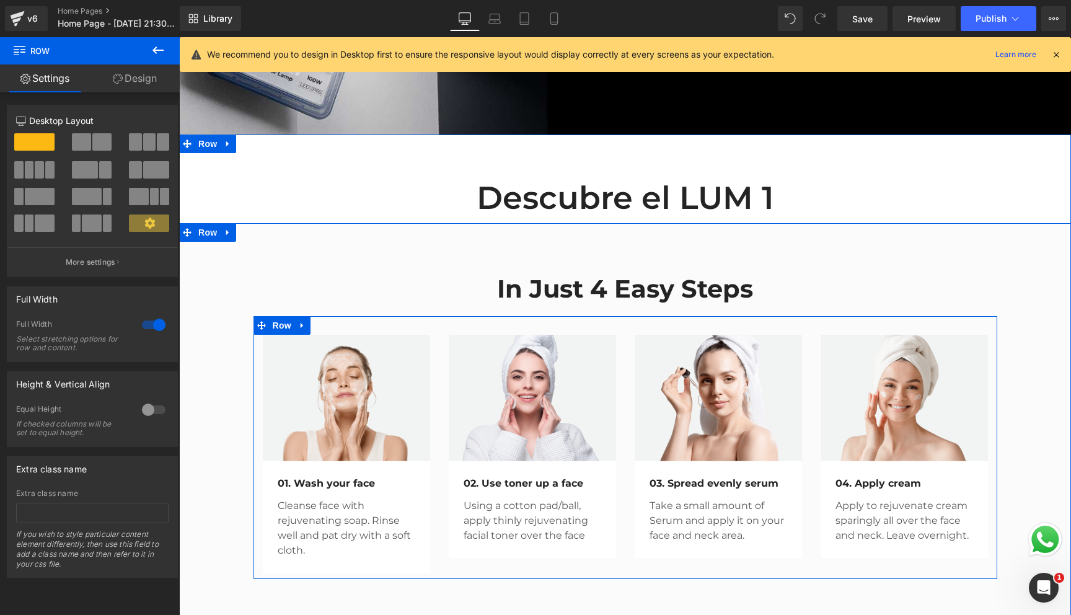
scroll to position [407, 0]
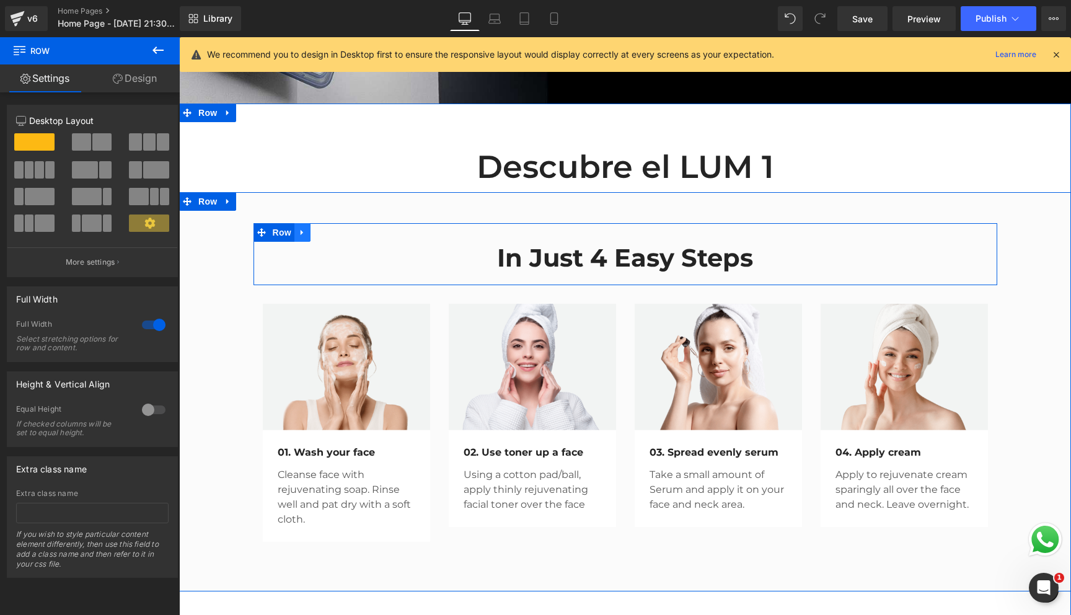
click at [297, 241] on link at bounding box center [302, 232] width 16 height 19
click at [335, 237] on icon at bounding box center [334, 232] width 9 height 9
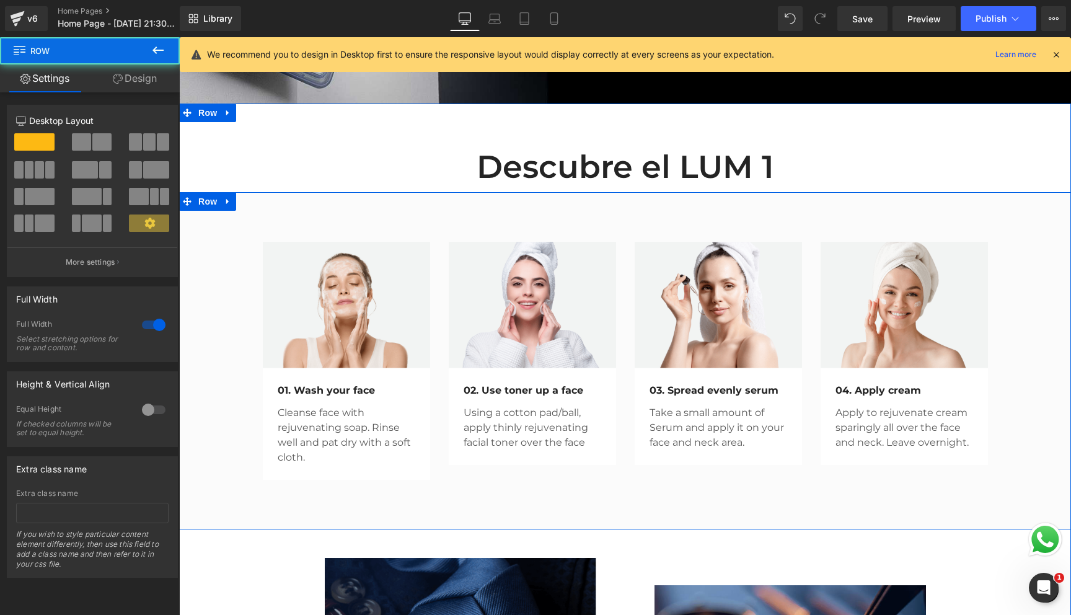
click at [220, 235] on div "Image 01. Wash your face Text Block Cleanse face with rejuvenating soap. Rinse …" at bounding box center [625, 354] width 892 height 262
click at [253, 219] on div "Image 01. Wash your face Text Block Cleanse face with rejuvenating soap. Rinse …" at bounding box center [625, 360] width 892 height 337
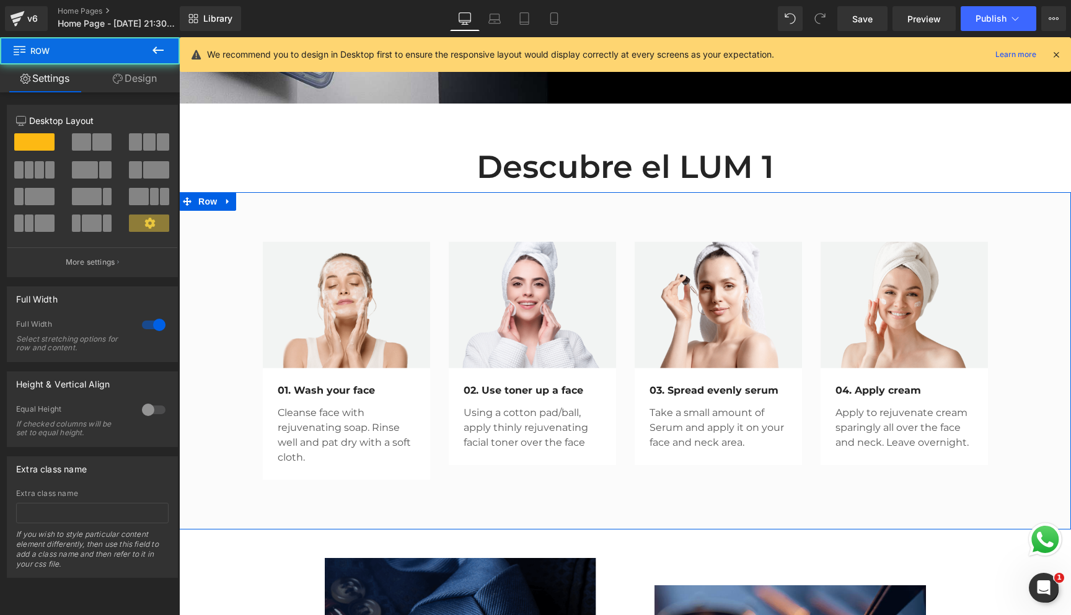
click at [133, 83] on link "Design" at bounding box center [135, 78] width 90 height 28
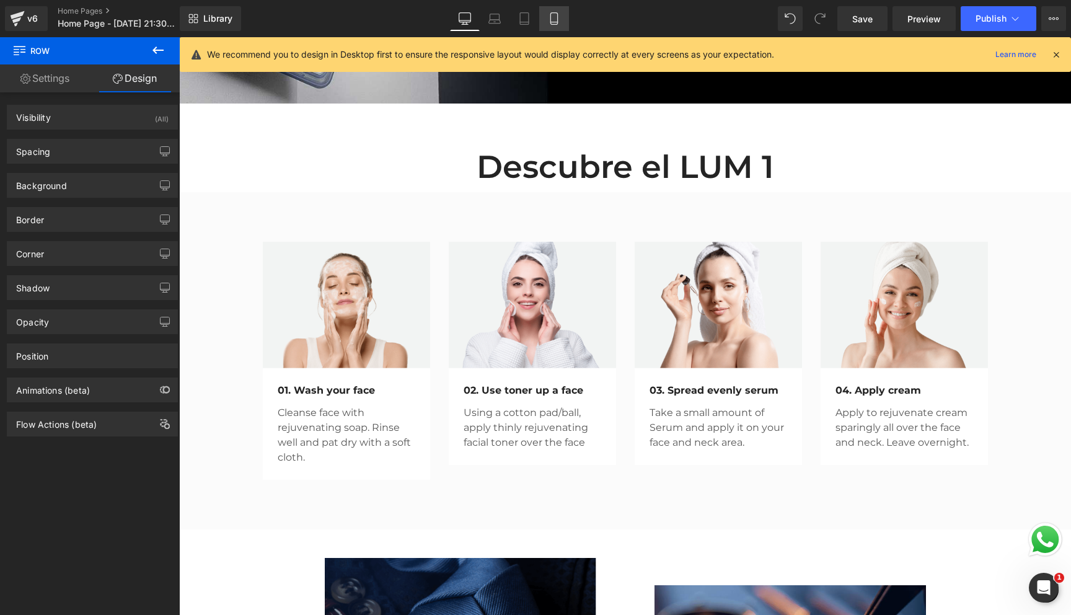
click at [553, 17] on icon at bounding box center [554, 18] width 12 height 12
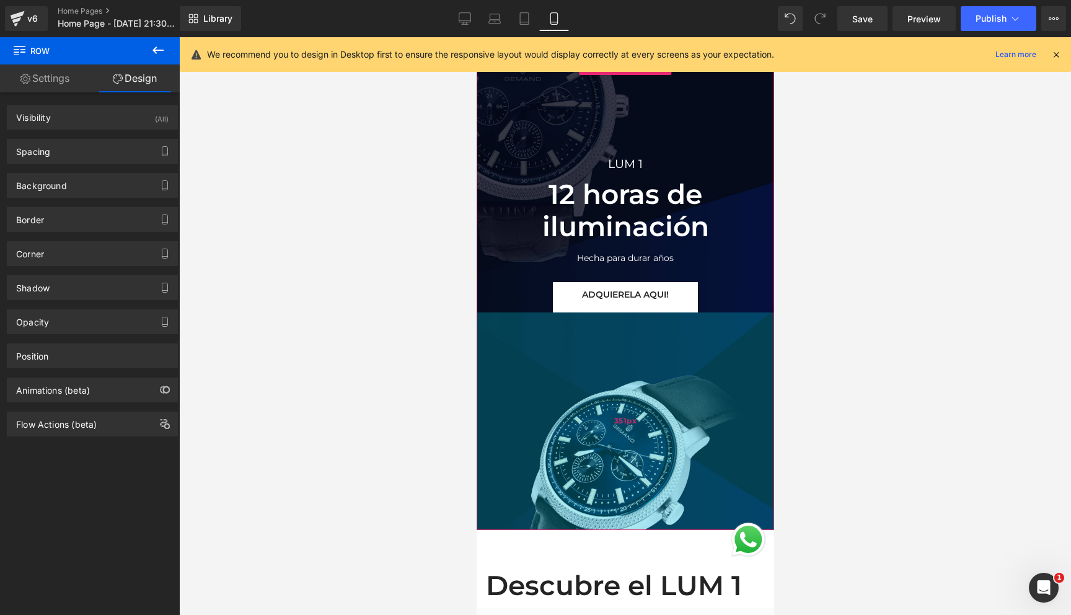
scroll to position [17, 0]
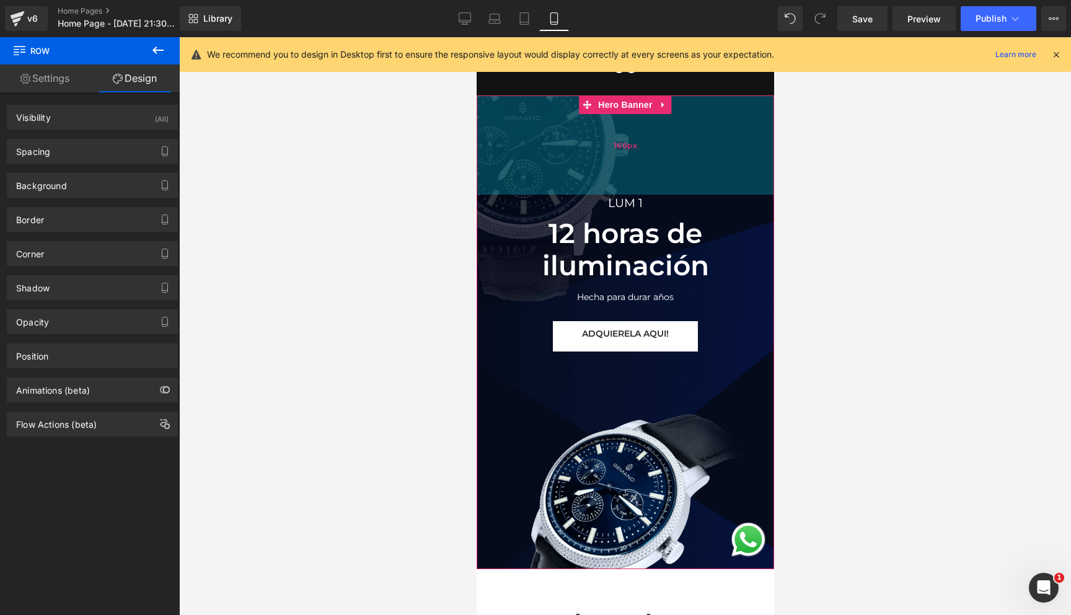
click at [518, 141] on div "160px" at bounding box center [624, 144] width 297 height 99
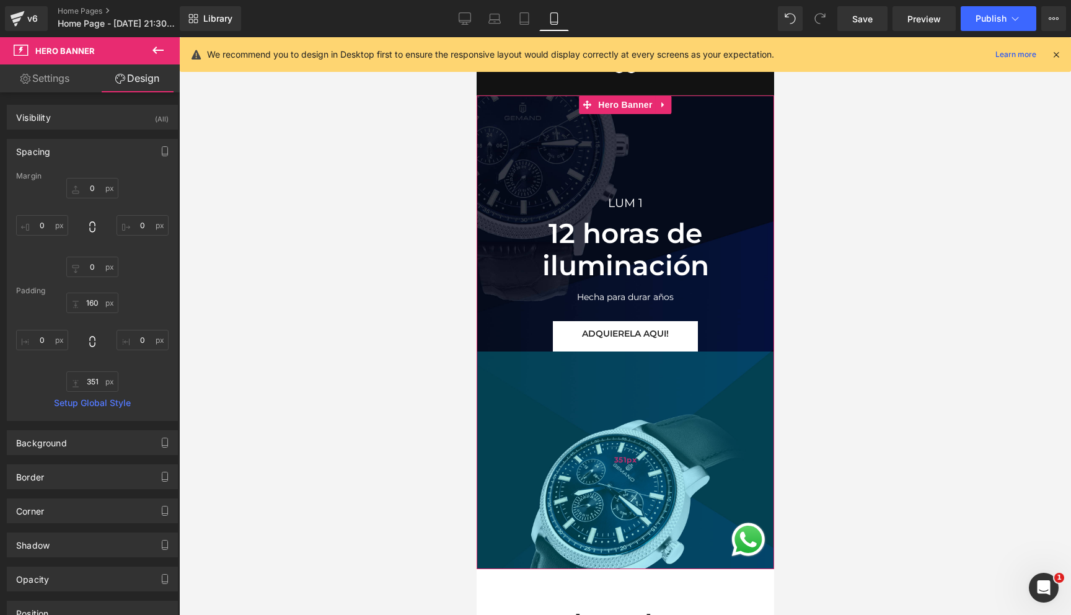
click at [515, 472] on div "351px" at bounding box center [624, 460] width 297 height 218
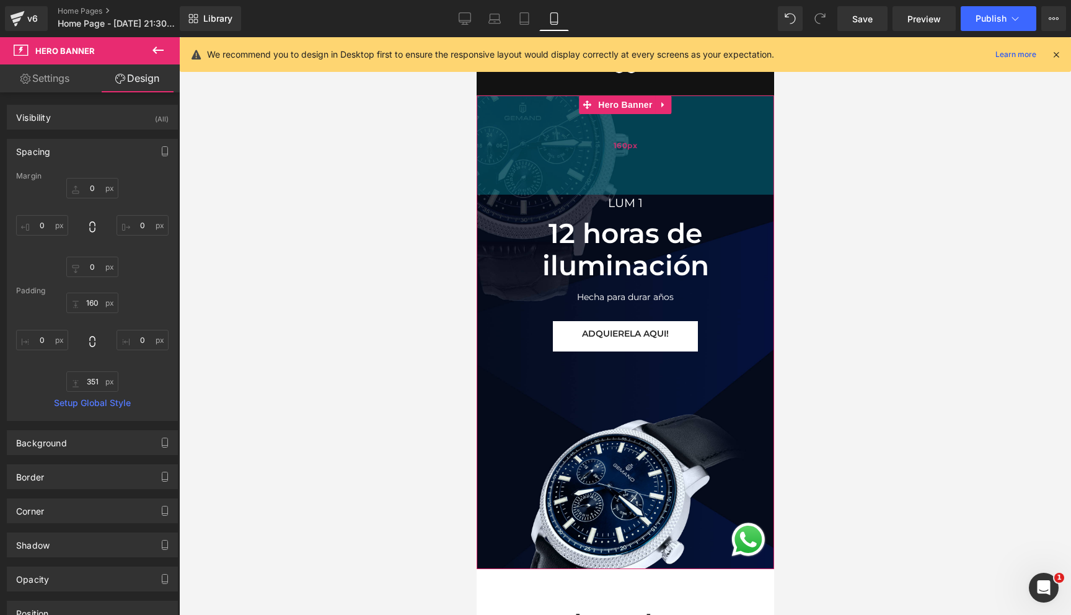
click at [506, 149] on div "160px" at bounding box center [624, 144] width 297 height 99
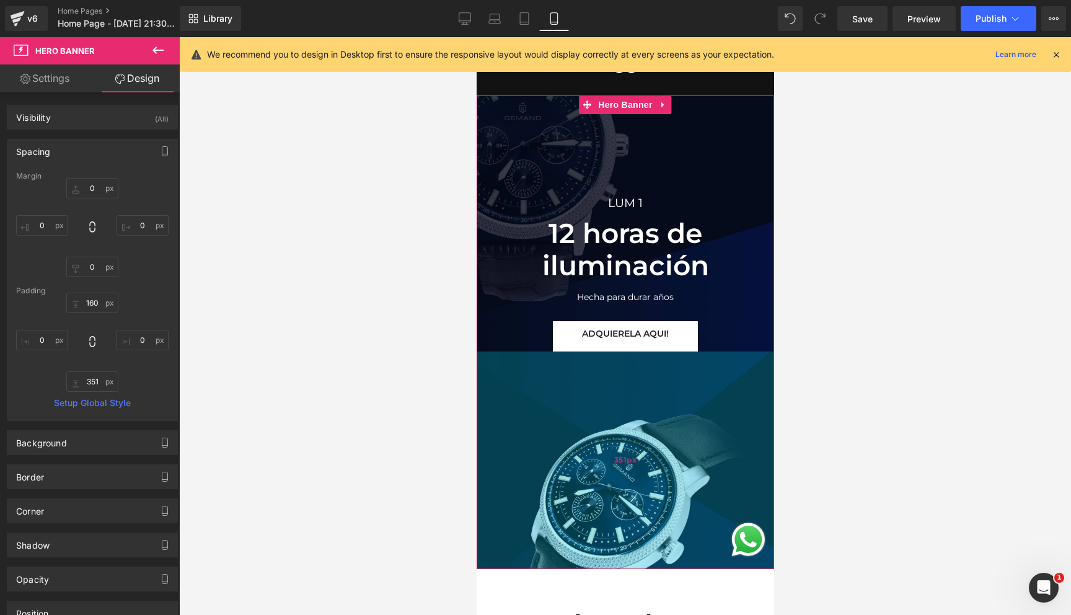
click at [540, 475] on div "351px" at bounding box center [624, 460] width 297 height 218
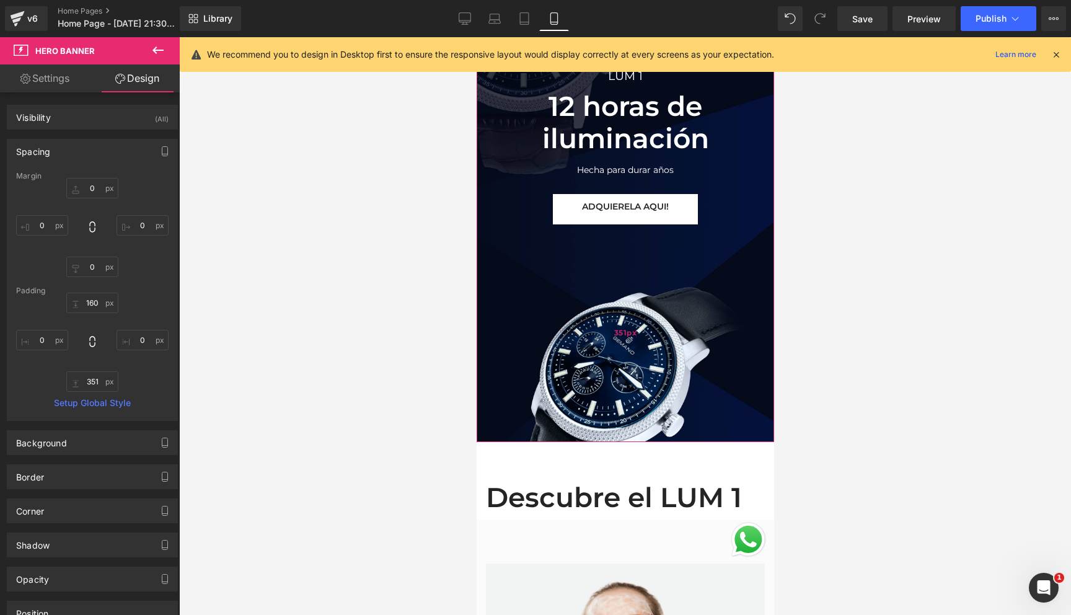
scroll to position [151, 0]
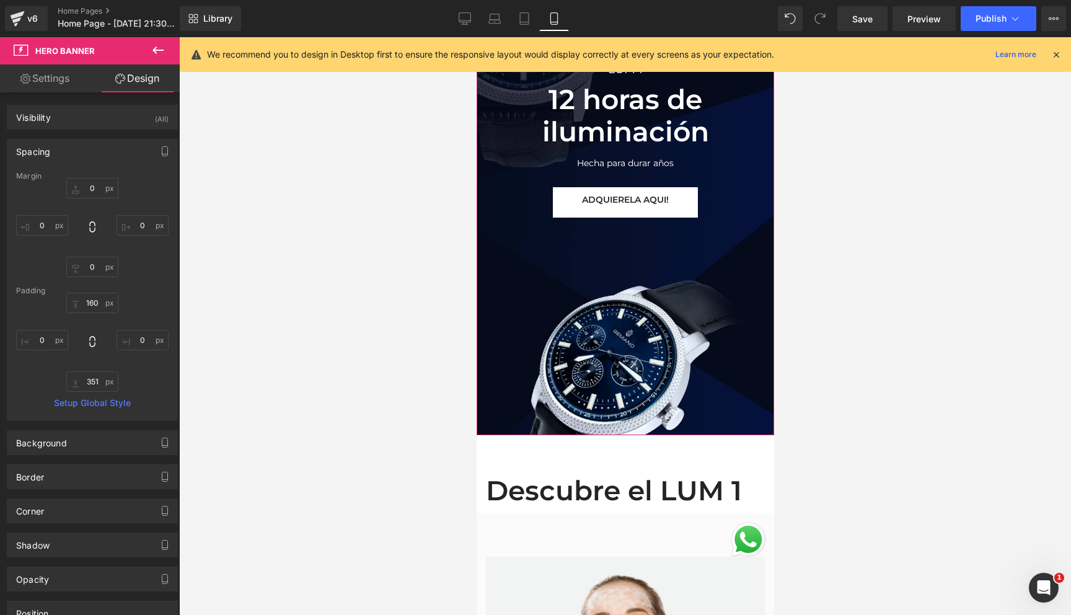
click at [20, 81] on icon at bounding box center [25, 79] width 10 height 10
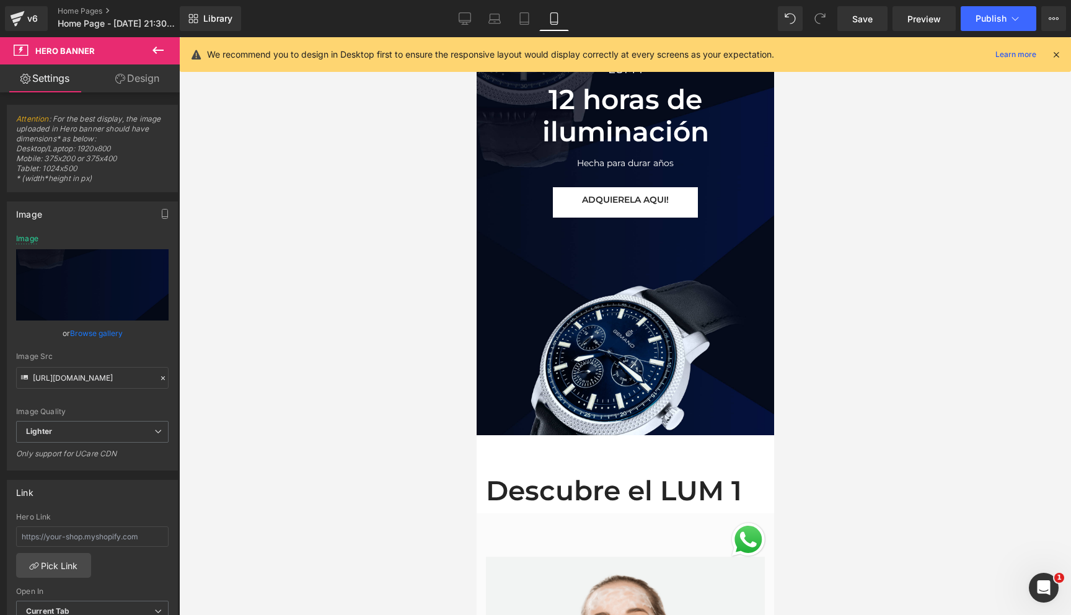
click at [476, 37] on div "351px" at bounding box center [476, 37] width 0 height 0
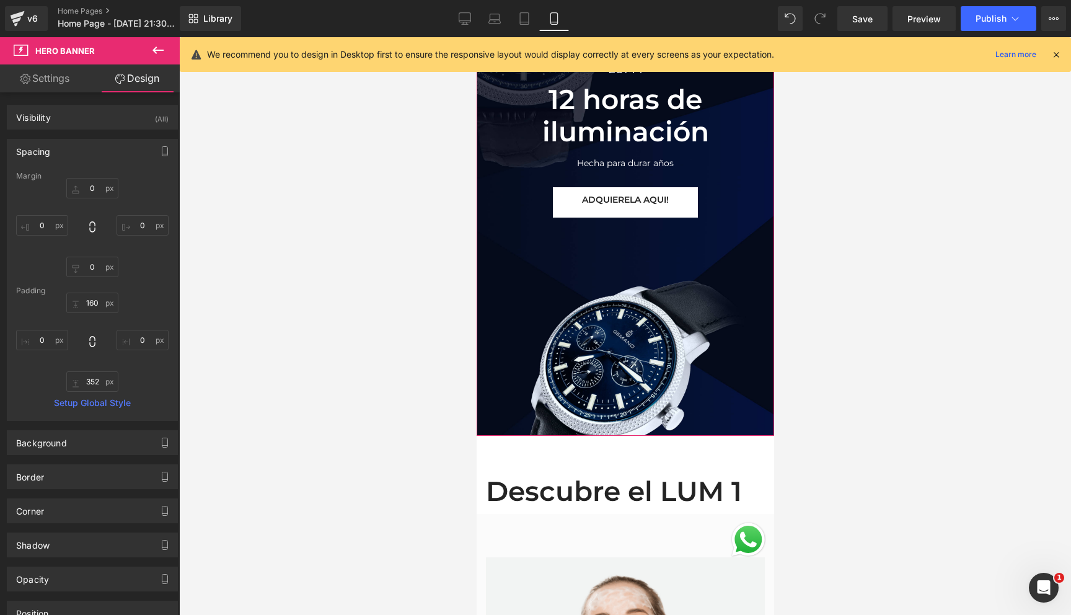
click at [23, 76] on icon at bounding box center [25, 79] width 10 height 10
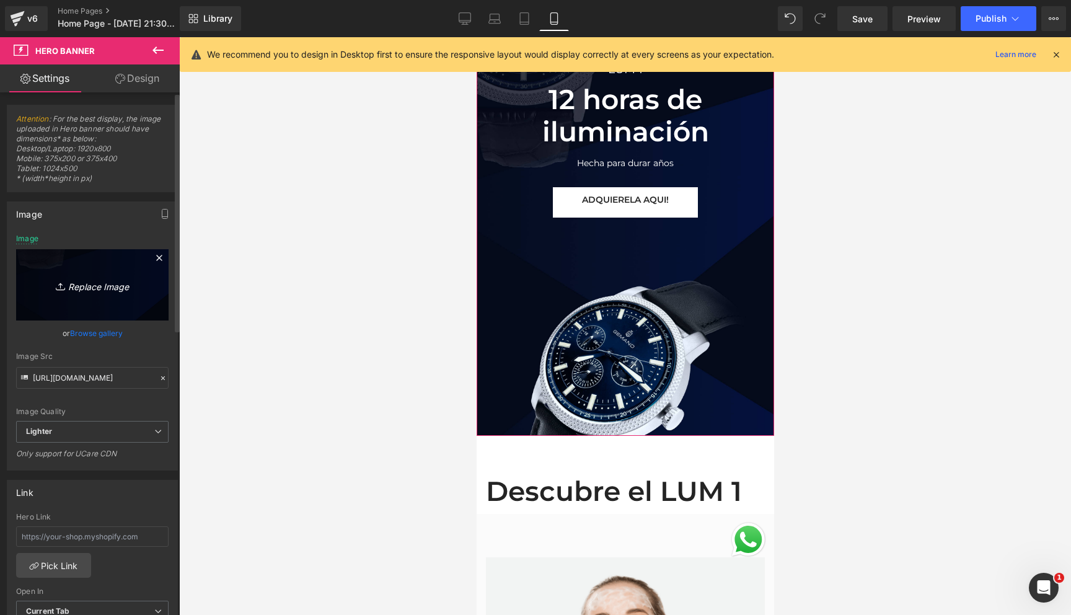
click at [82, 297] on link "Replace Image" at bounding box center [92, 284] width 152 height 71
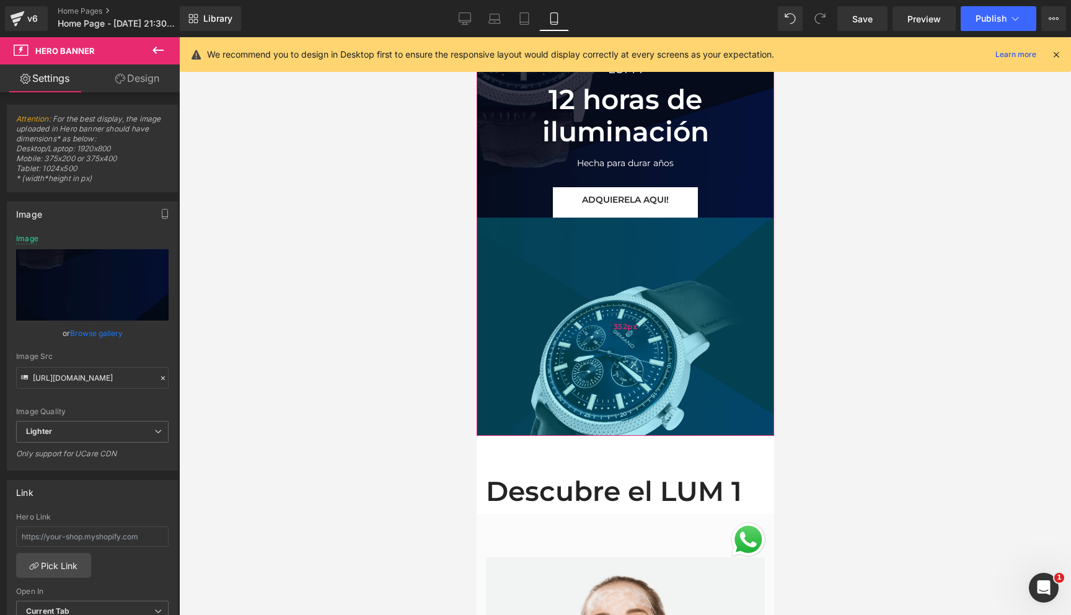
click at [631, 402] on div "352px" at bounding box center [624, 327] width 297 height 218
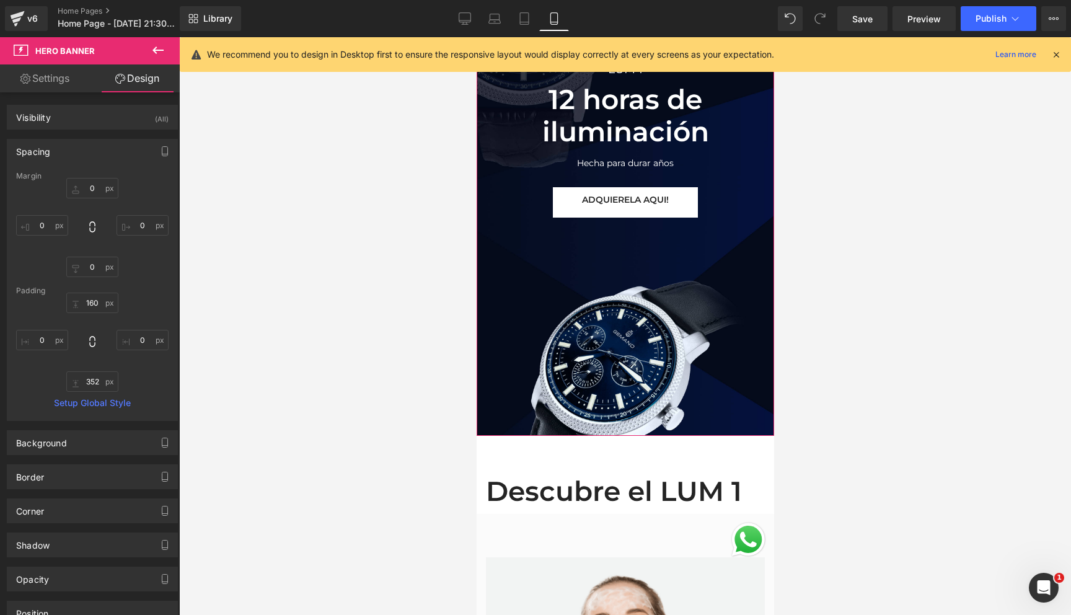
click at [32, 84] on link "Settings" at bounding box center [45, 78] width 90 height 28
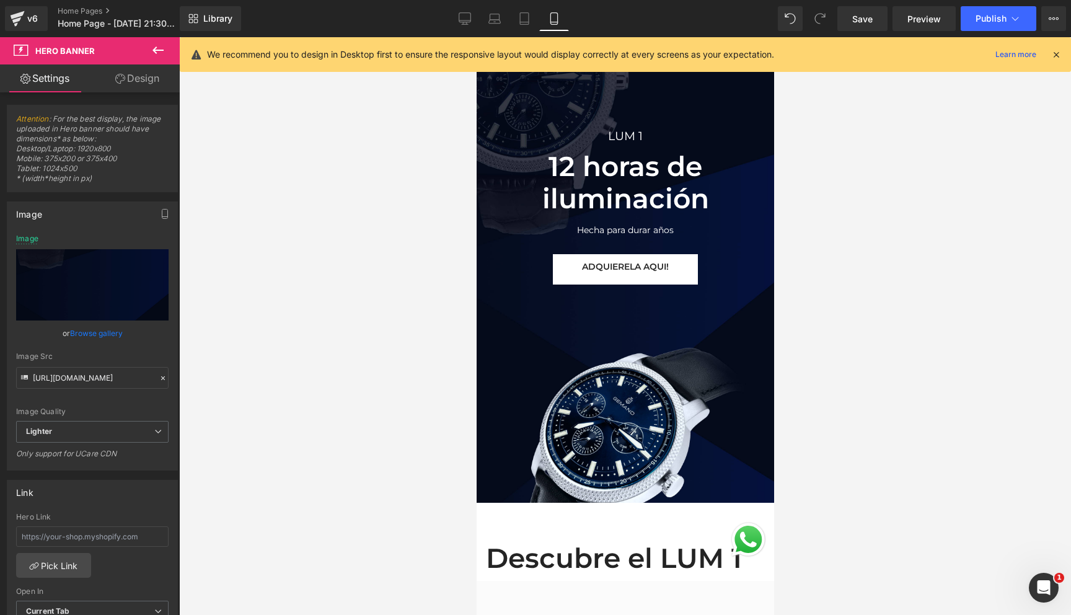
scroll to position [0, 0]
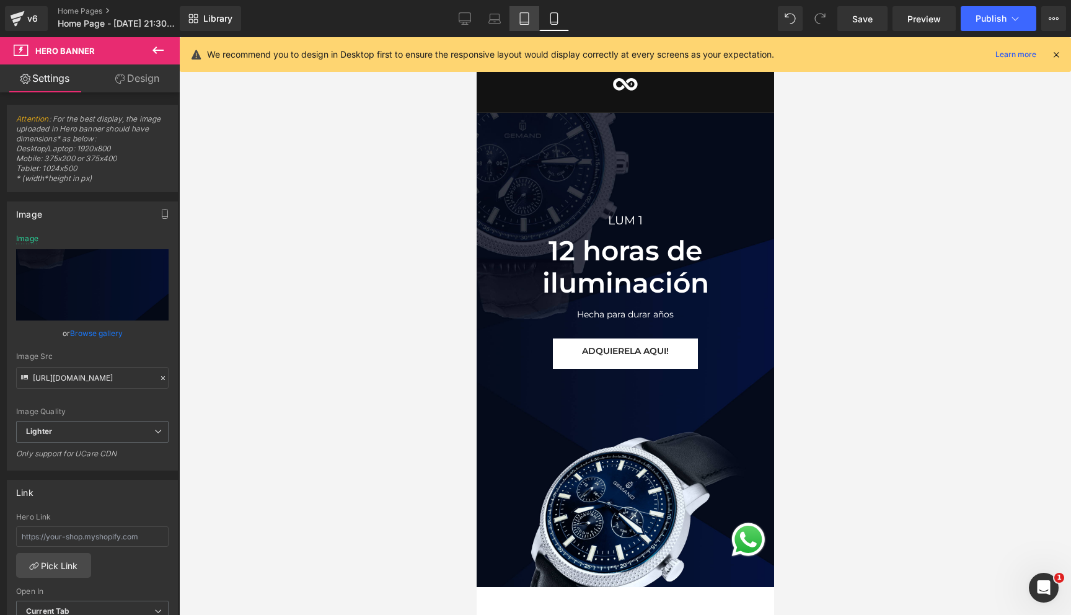
click at [520, 16] on icon at bounding box center [524, 19] width 9 height 12
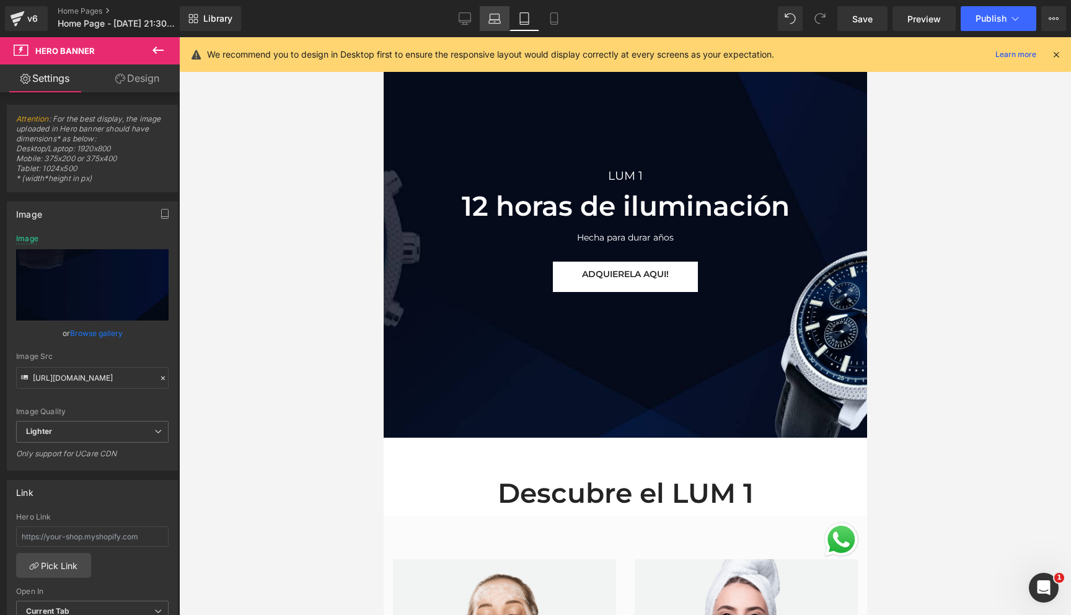
click at [491, 15] on icon at bounding box center [494, 18] width 12 height 12
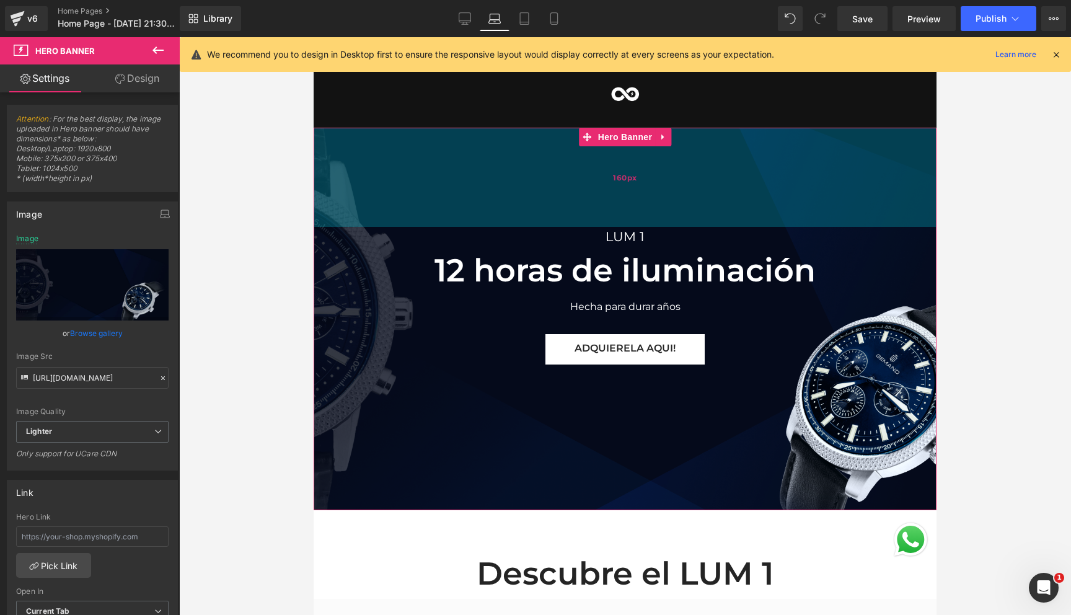
click at [381, 205] on div "160px" at bounding box center [625, 177] width 623 height 99
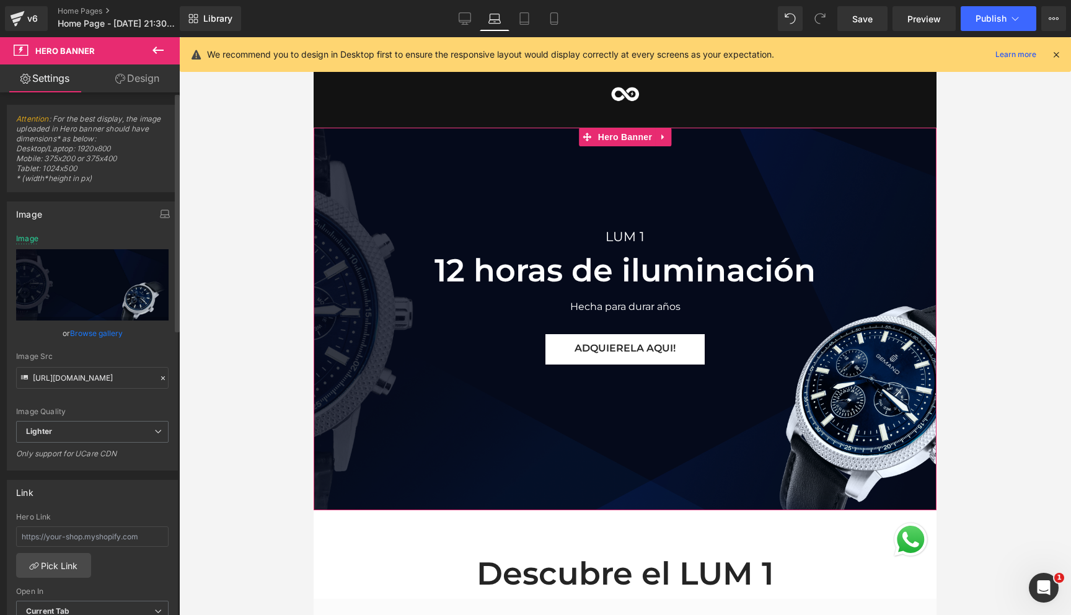
click at [89, 330] on link "Browse gallery" at bounding box center [96, 333] width 53 height 22
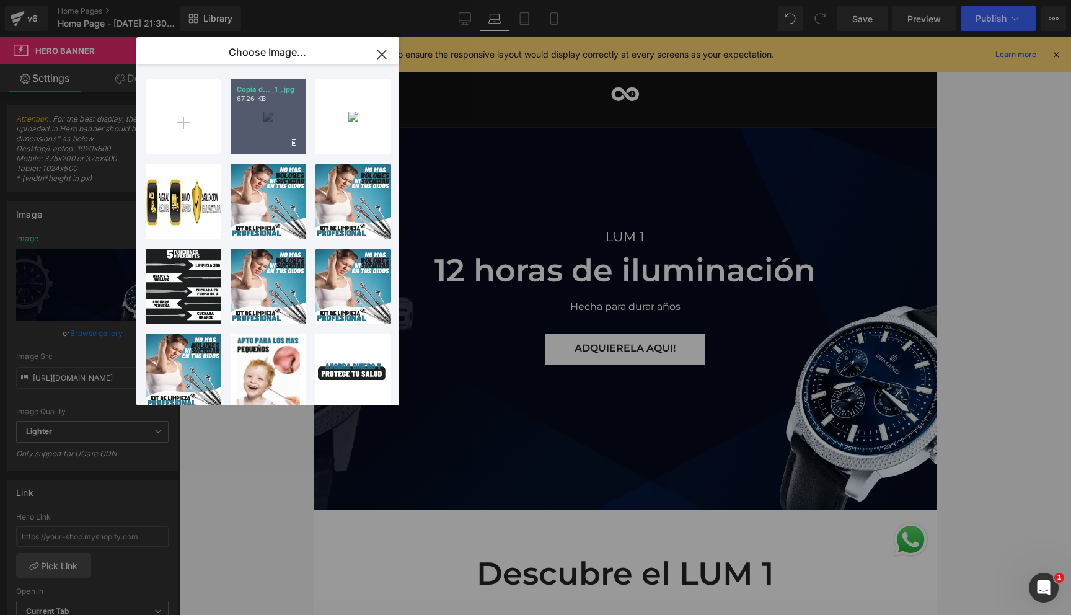
click at [249, 139] on div "Copia d... _1_.jpg 67.26 KB" at bounding box center [269, 117] width 76 height 76
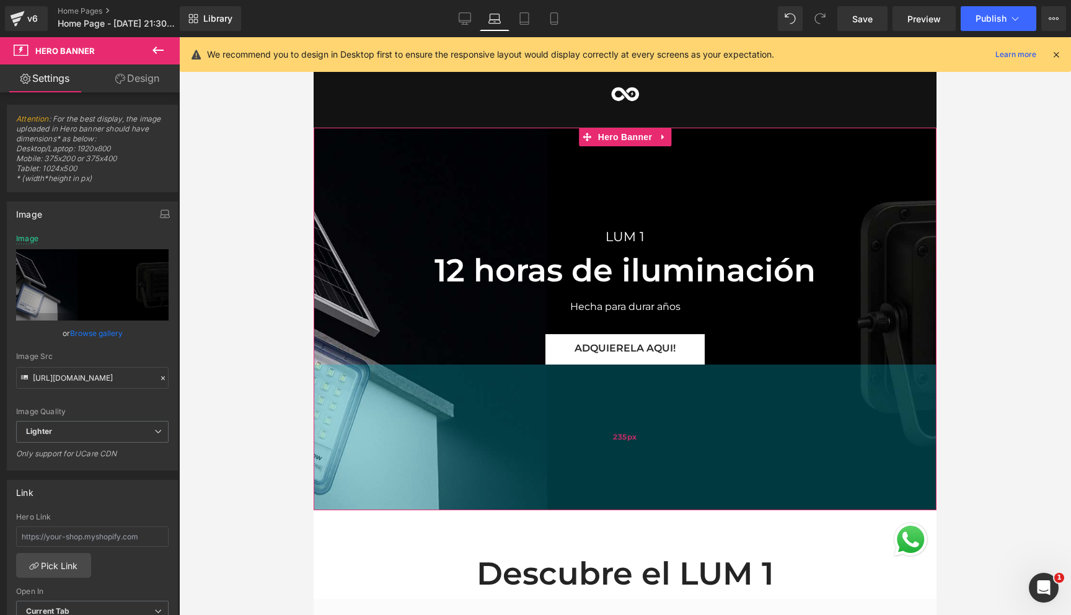
click at [373, 413] on div "235px" at bounding box center [625, 437] width 623 height 146
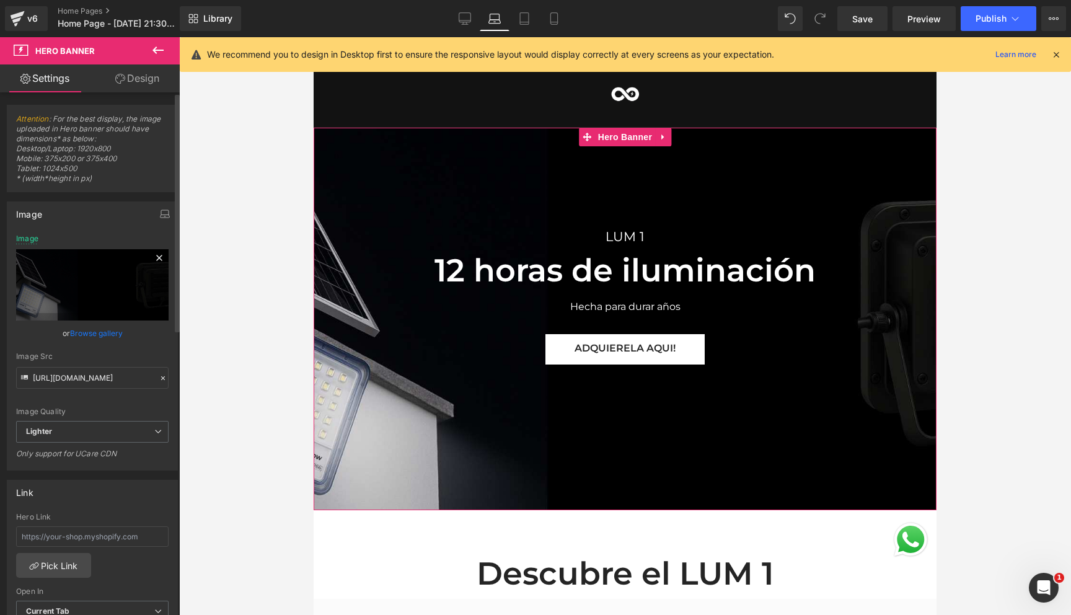
click at [152, 258] on icon at bounding box center [159, 257] width 15 height 15
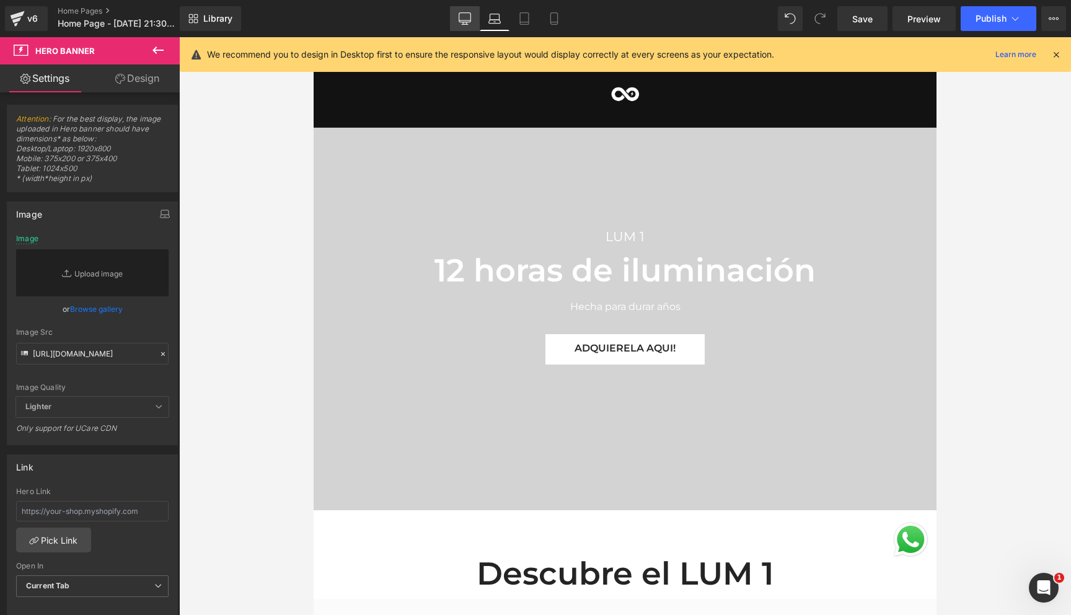
click at [474, 13] on link "Desktop" at bounding box center [465, 18] width 30 height 25
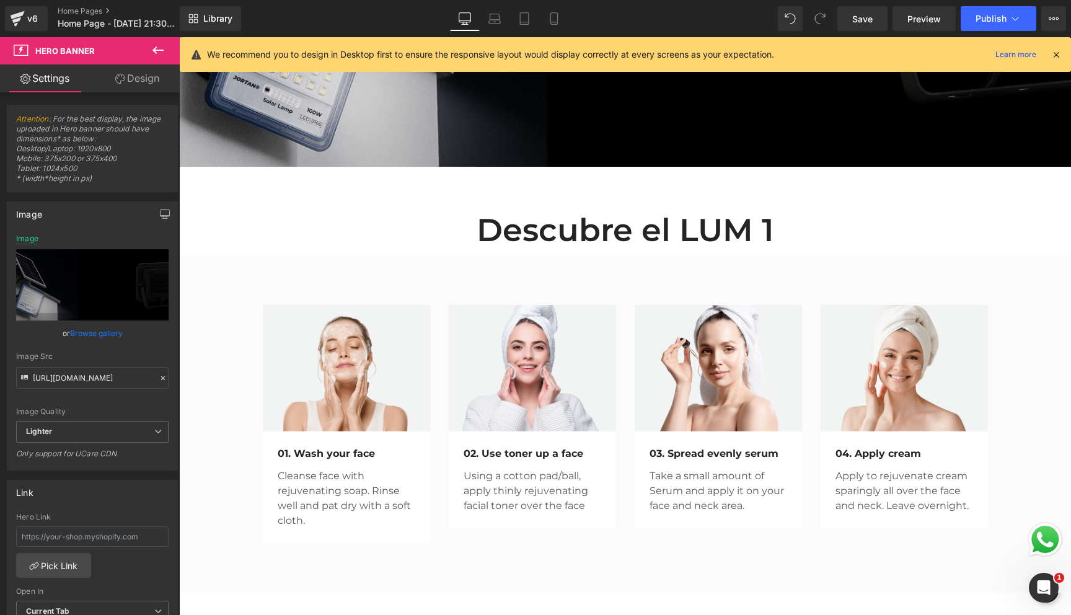
scroll to position [369, 0]
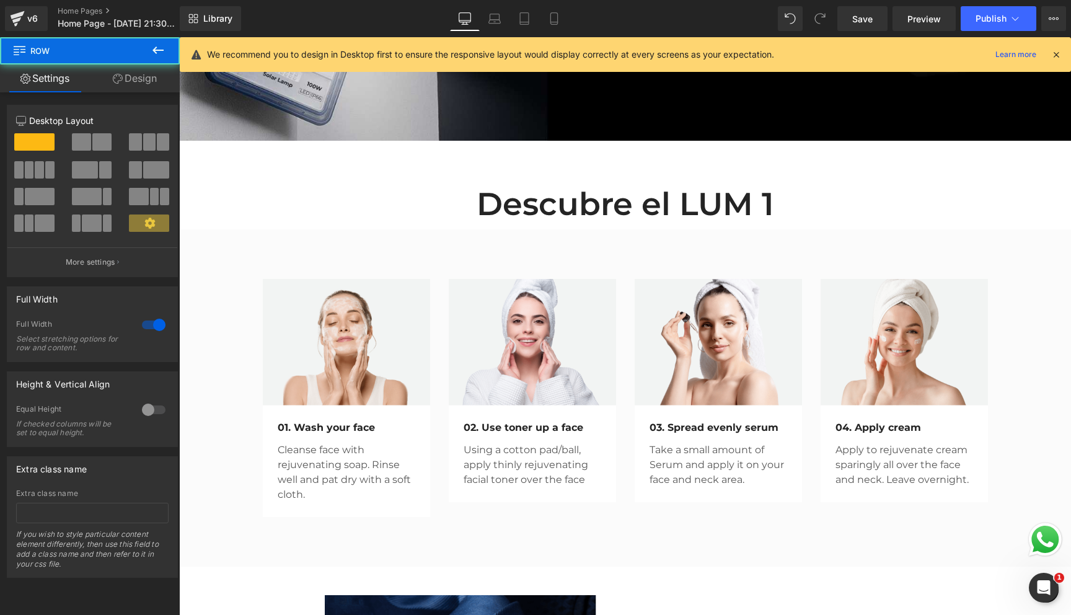
click at [235, 246] on div "Image 01. Wash your face Text Block Cleanse face with rejuvenating soap. Rinse …" at bounding box center [625, 397] width 892 height 337
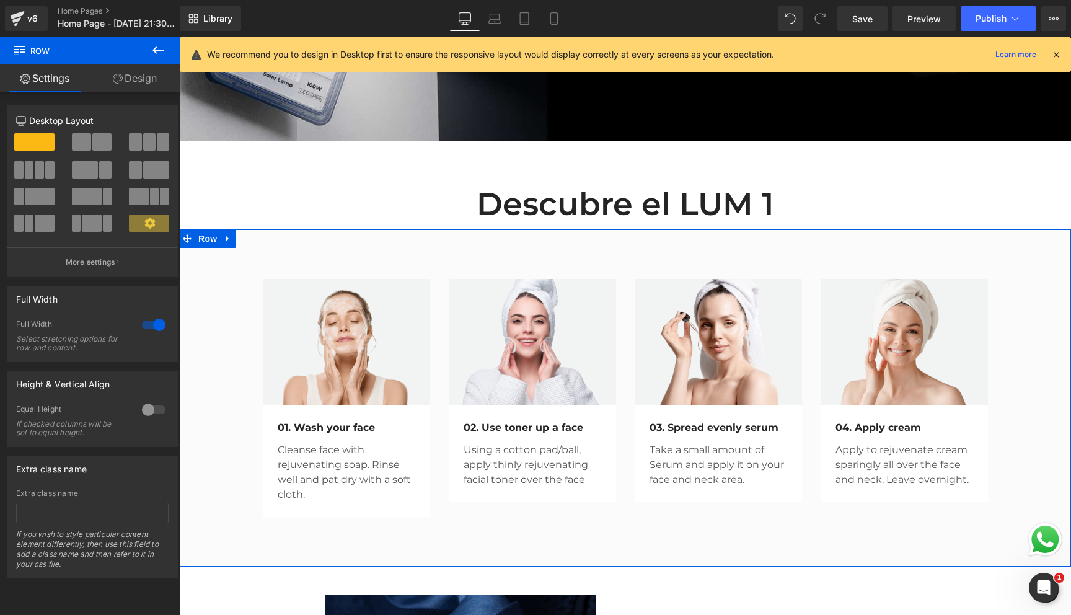
click at [131, 79] on link "Design" at bounding box center [135, 78] width 90 height 28
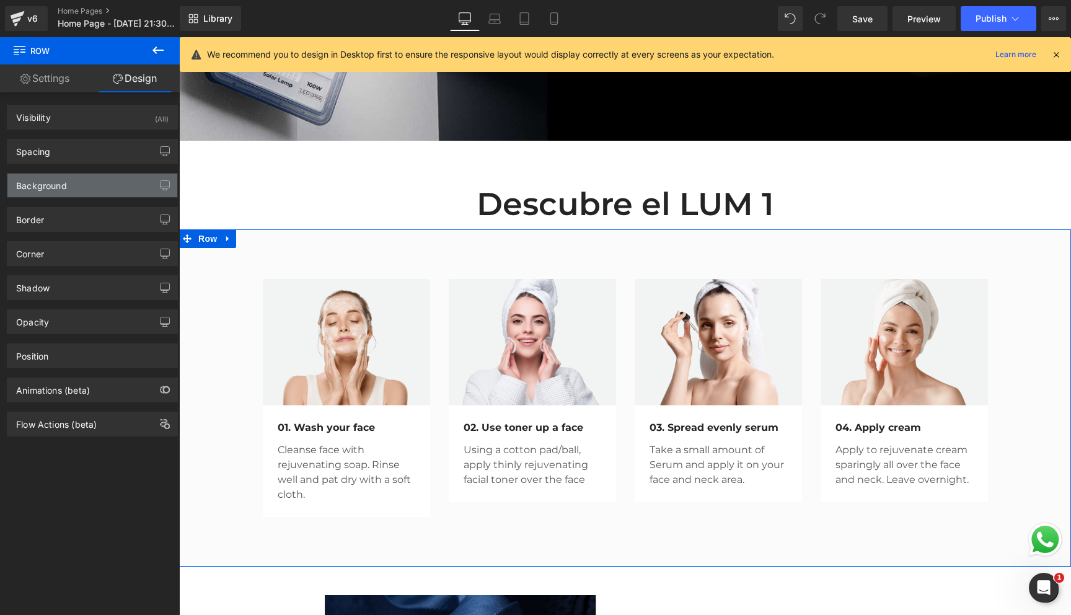
click at [87, 183] on div "Background" at bounding box center [92, 186] width 170 height 24
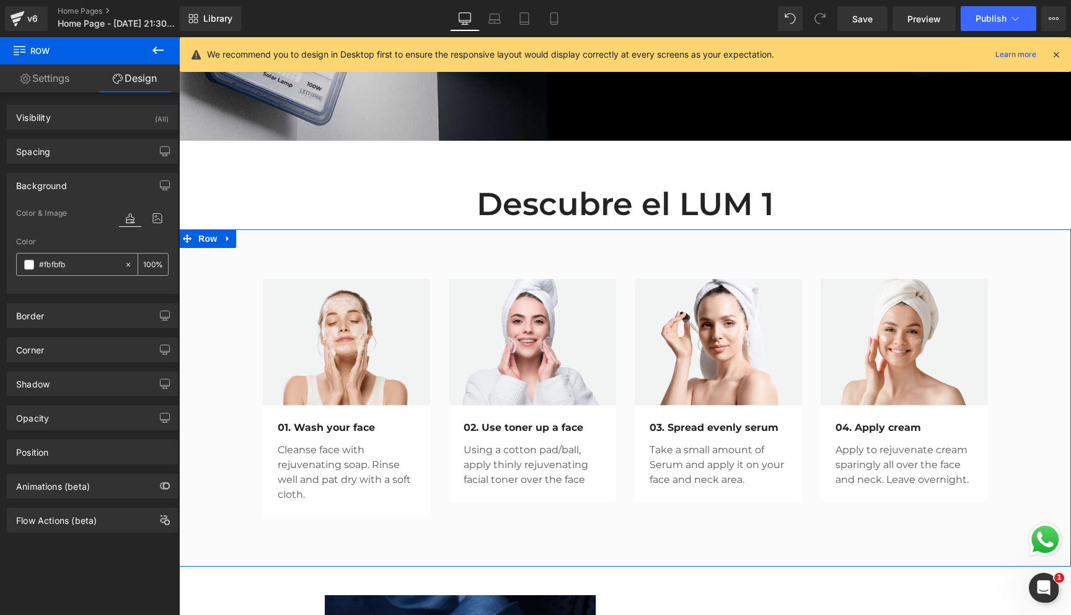
click at [30, 265] on span at bounding box center [29, 265] width 10 height 10
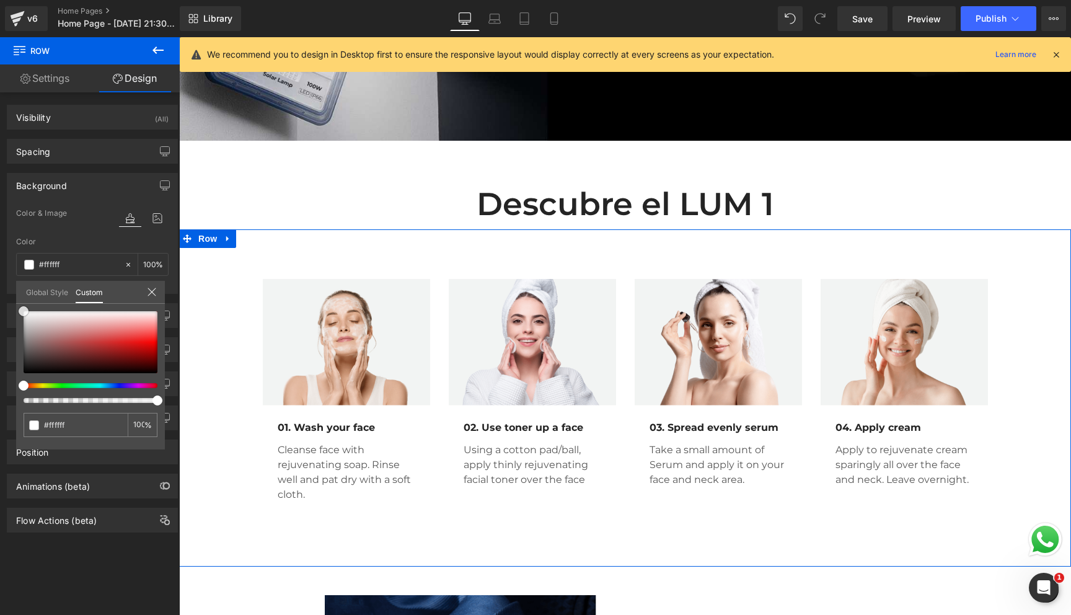
drag, startPoint x: 19, startPoint y: 311, endPoint x: 17, endPoint y: 294, distance: 16.8
click at [17, 294] on div "Global Style Custom Setup Global Style #fbfbfb 100 %" at bounding box center [90, 300] width 149 height 38
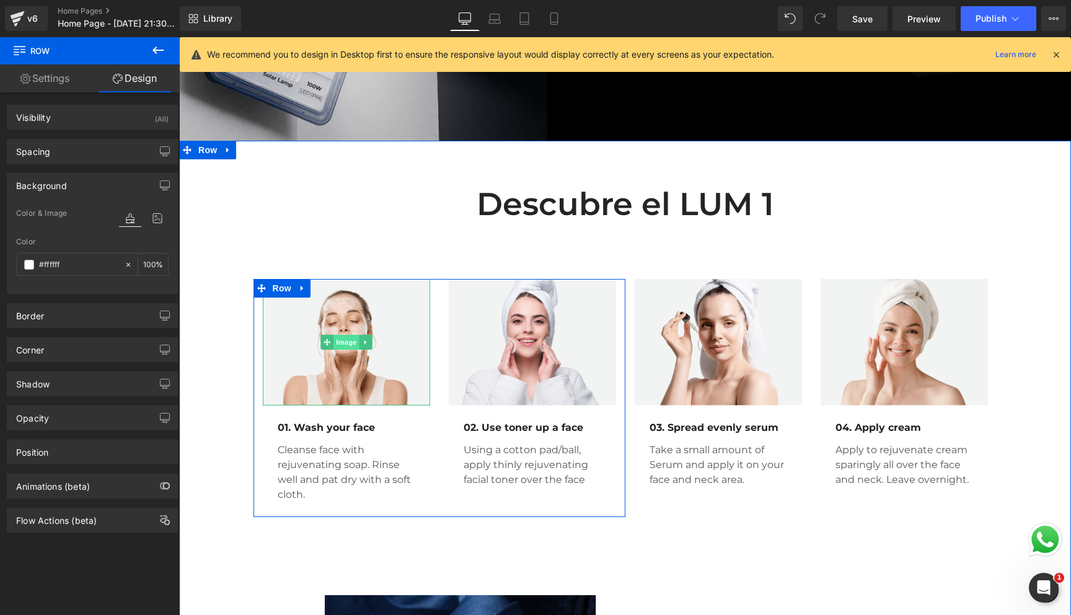
click at [351, 350] on span "Image" at bounding box center [346, 342] width 26 height 15
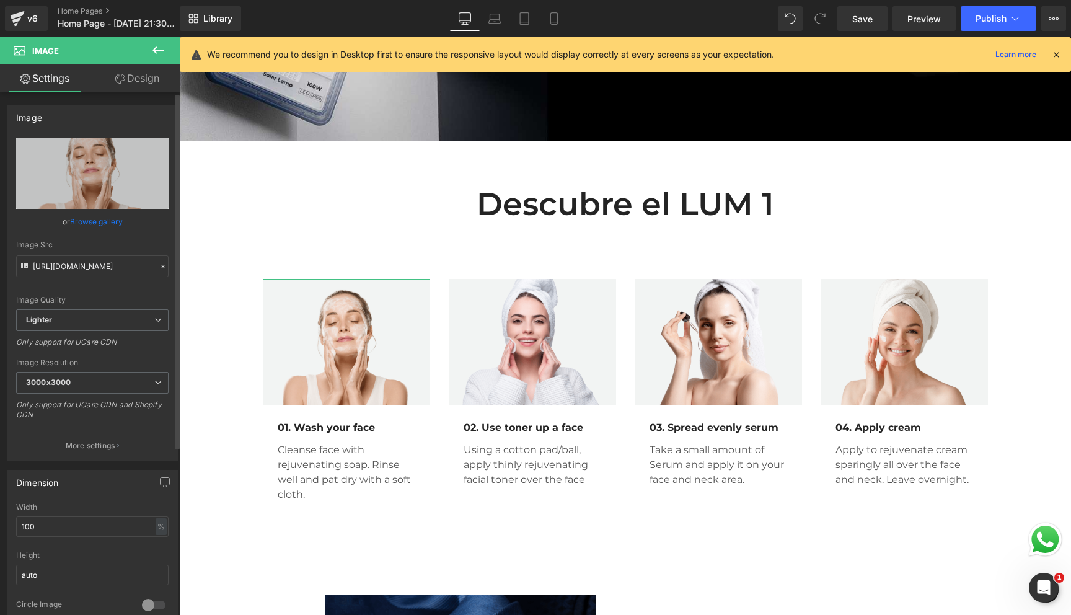
click at [96, 221] on link "Browse gallery" at bounding box center [96, 222] width 53 height 22
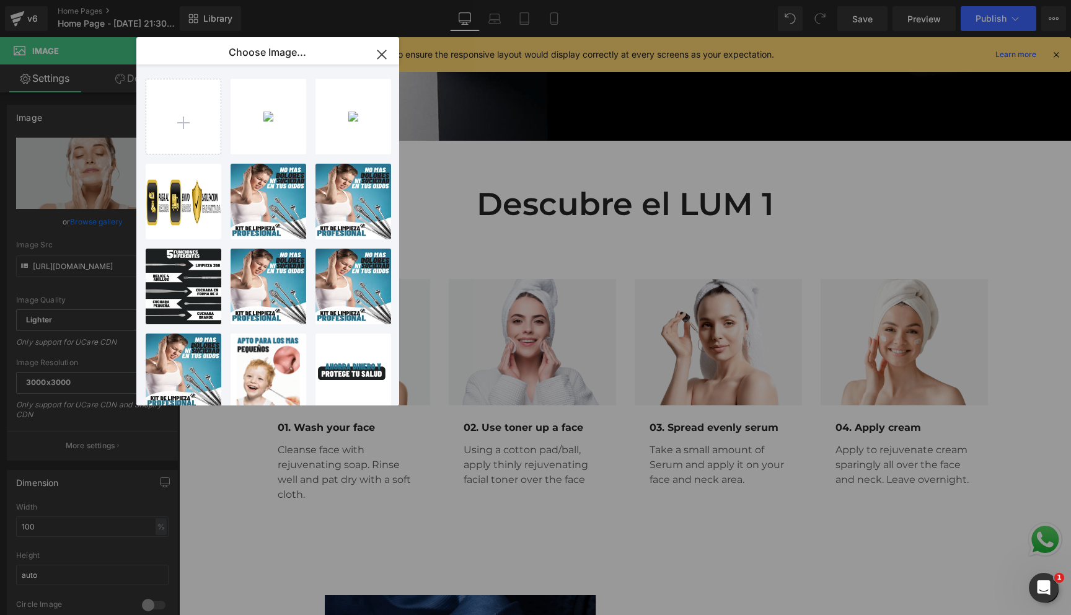
click at [384, 52] on icon "button" at bounding box center [381, 54] width 8 height 8
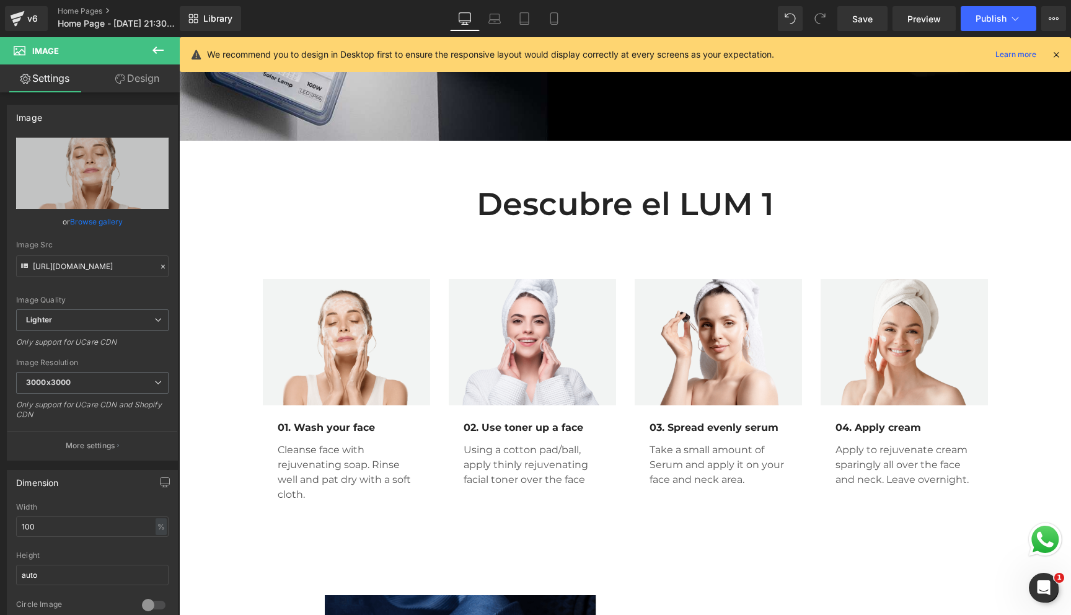
click at [152, 49] on icon at bounding box center [158, 50] width 15 height 15
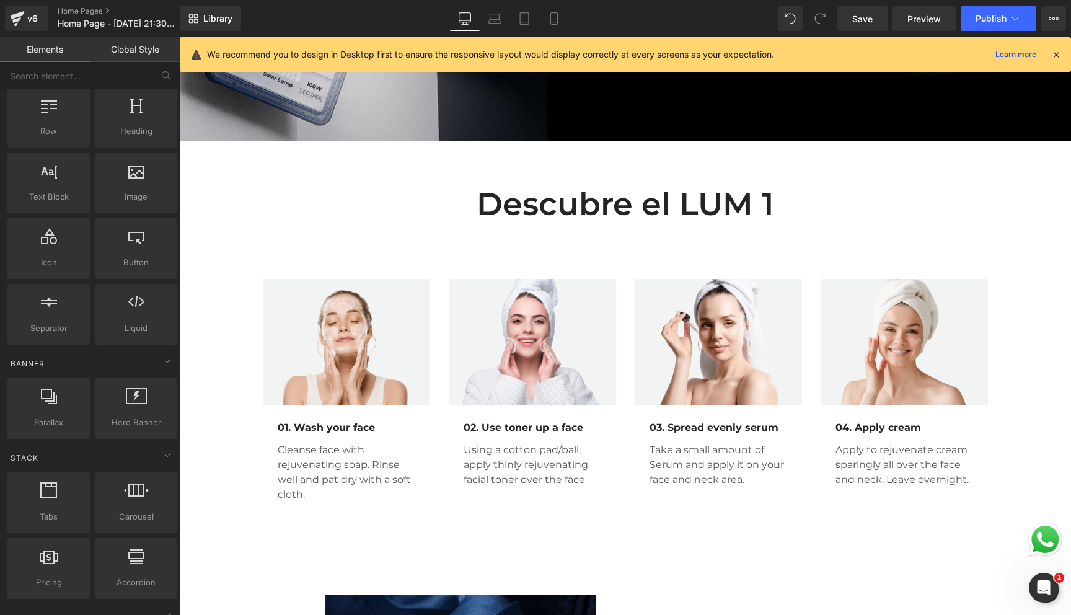
scroll to position [0, 0]
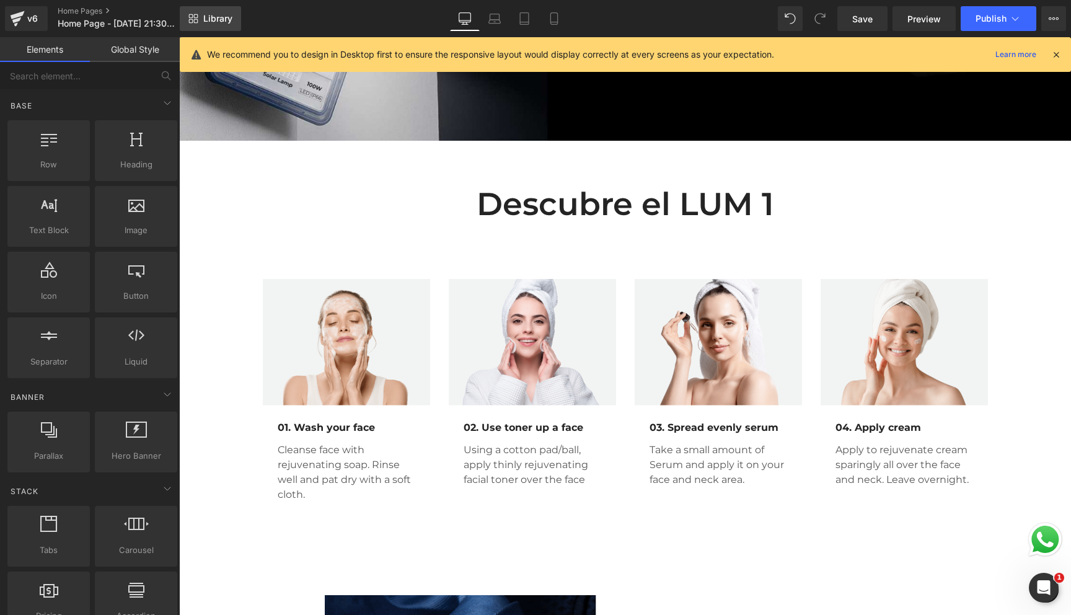
click at [218, 24] on span "Library" at bounding box center [217, 18] width 29 height 11
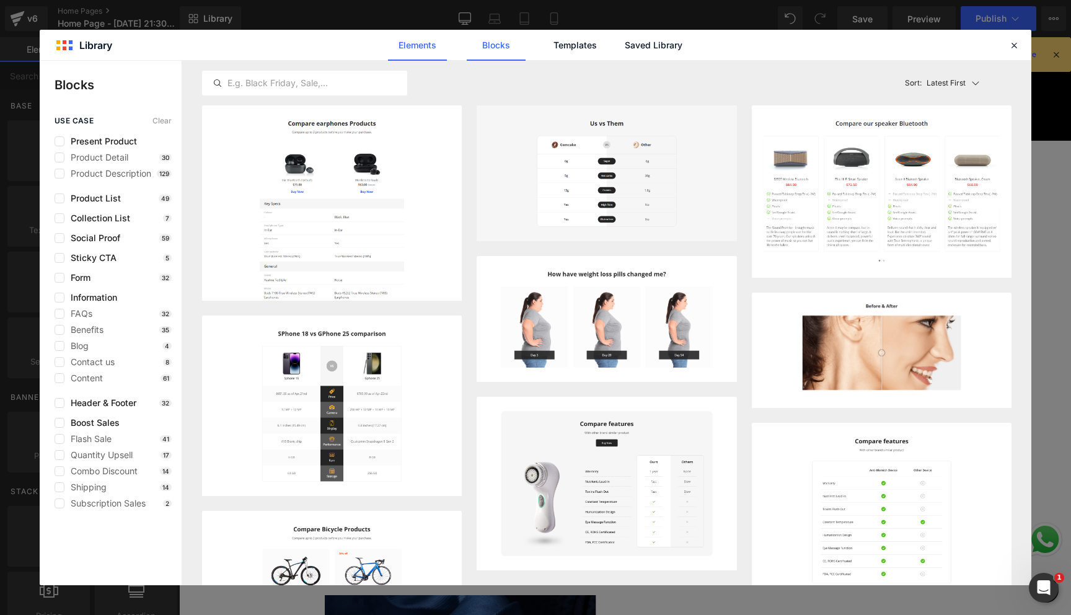
click at [545, 33] on link "Elements" at bounding box center [574, 45] width 59 height 31
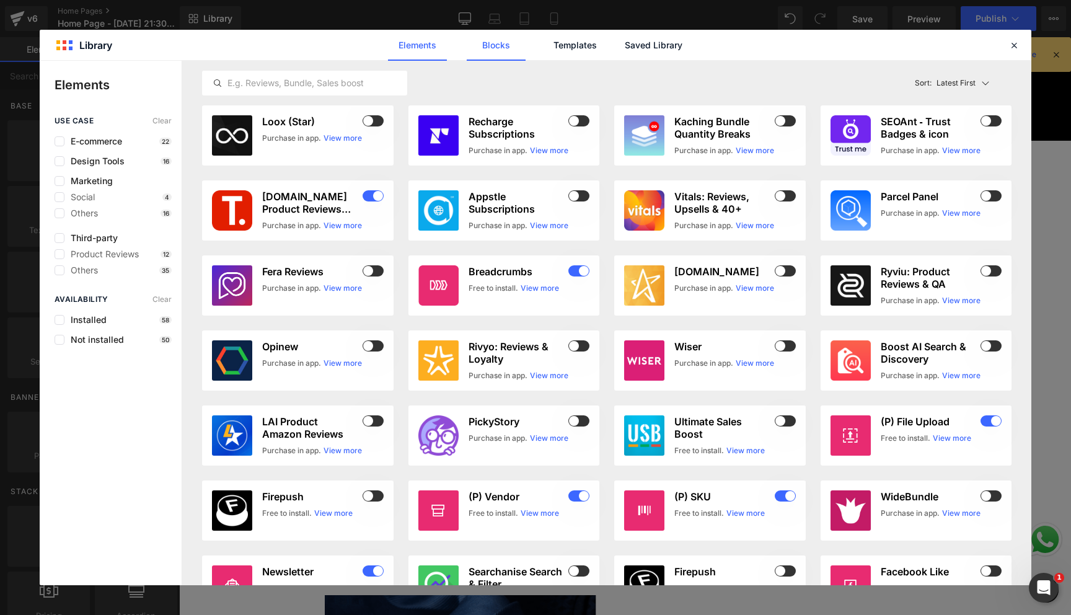
click at [624, 40] on link "Blocks" at bounding box center [653, 45] width 59 height 31
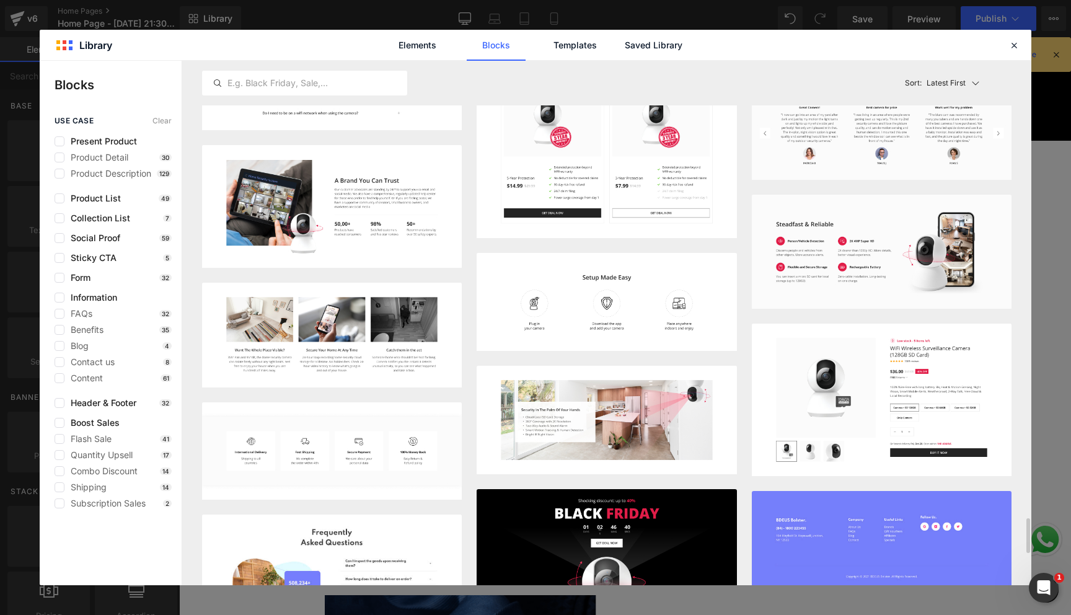
scroll to position [6672, 0]
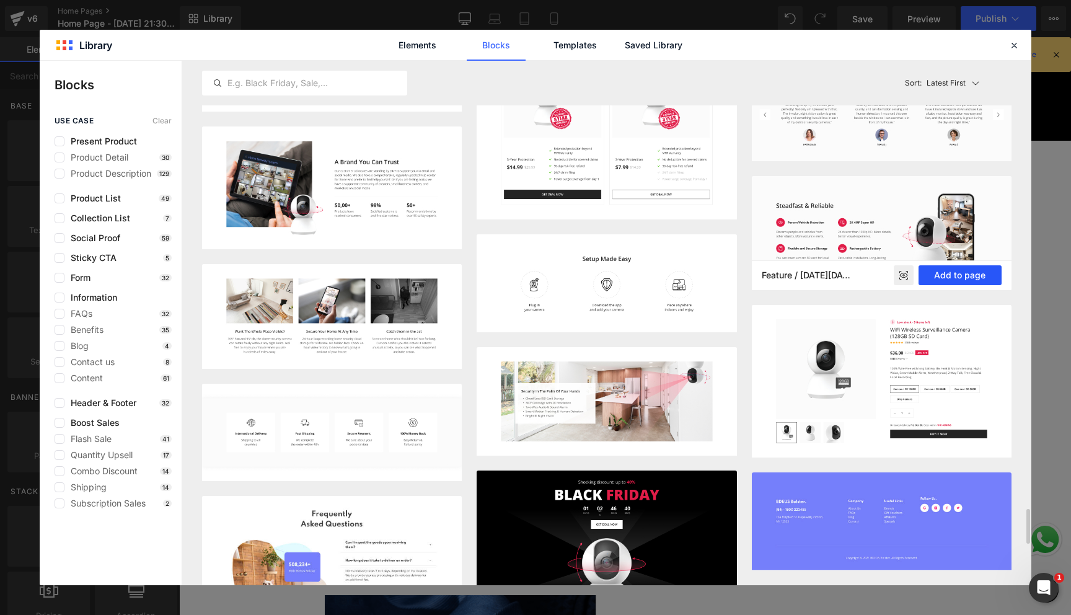
click at [941, 275] on button "Add to page" at bounding box center [960, 275] width 83 height 20
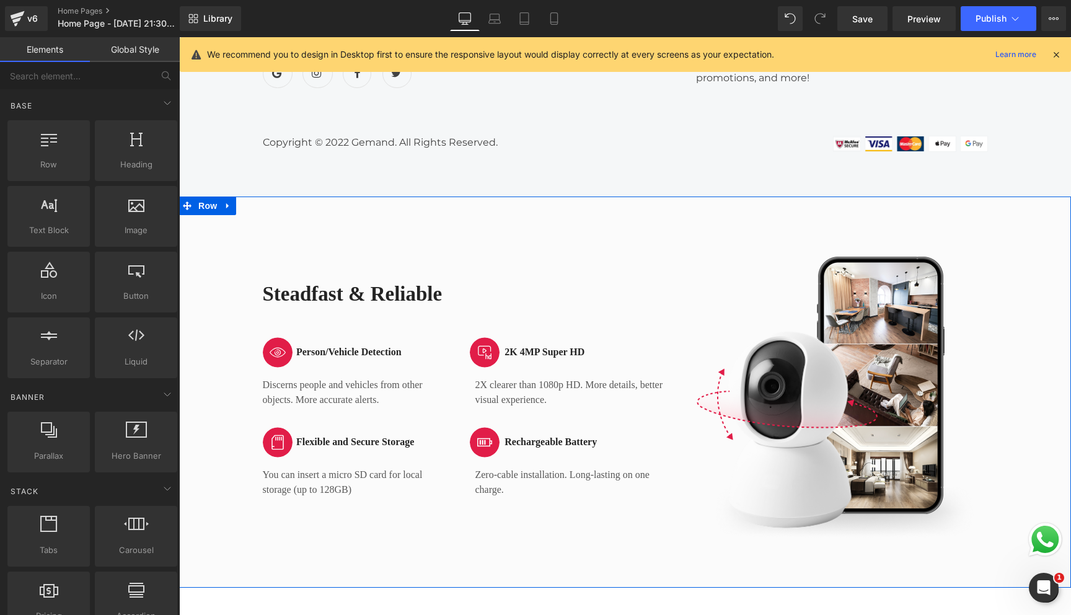
scroll to position [4271, 0]
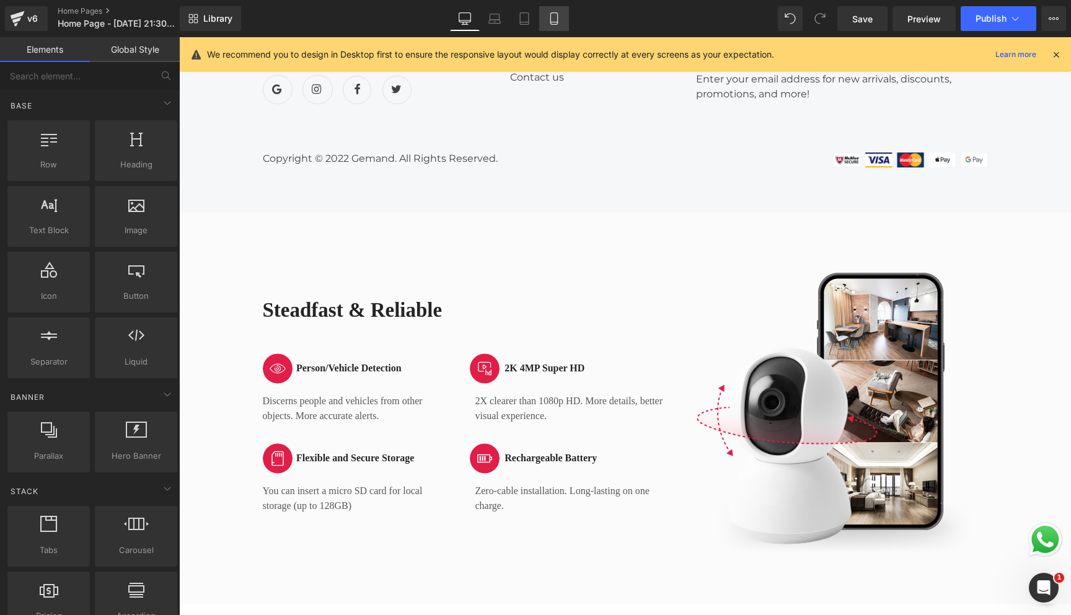
click at [553, 22] on icon at bounding box center [553, 22] width 7 height 0
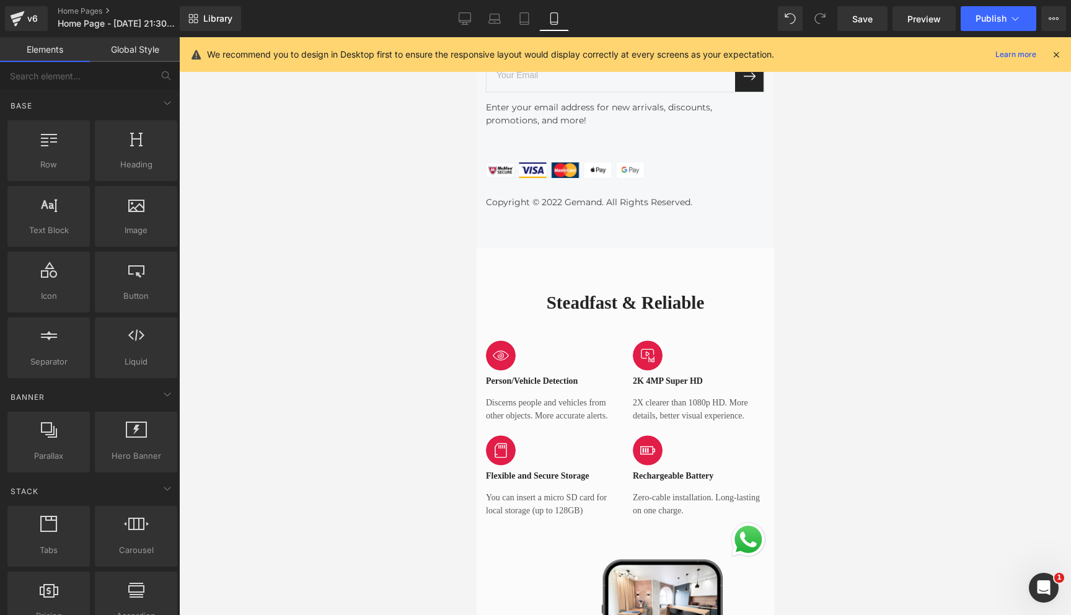
scroll to position [7771, 0]
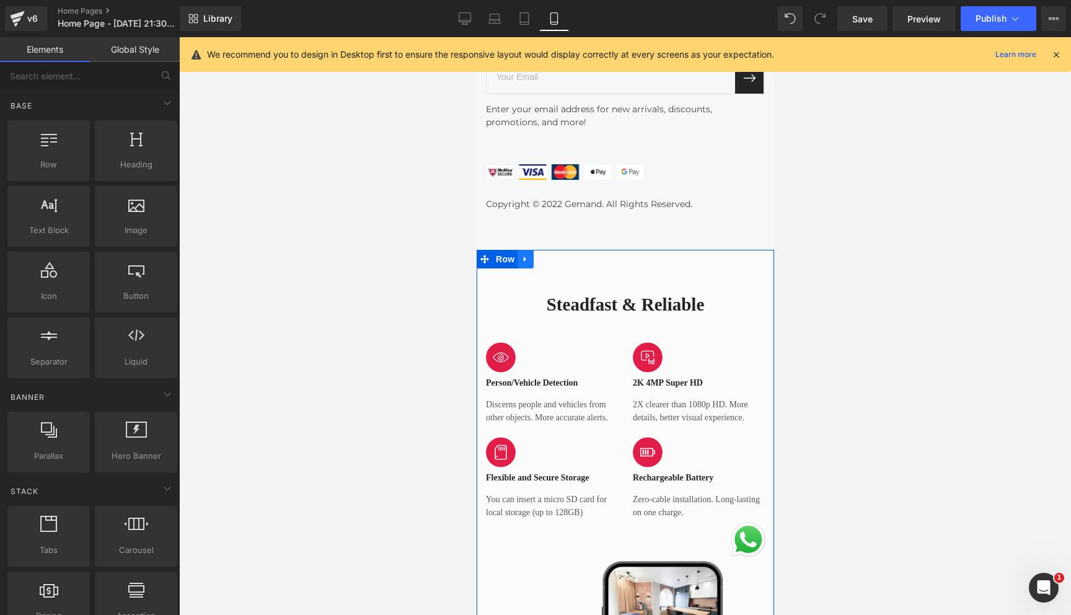
click at [524, 285] on div "Steadfast & Reliable Heading Image Person/Vehicle Detection Heading Row Discern…" at bounding box center [624, 562] width 297 height 625
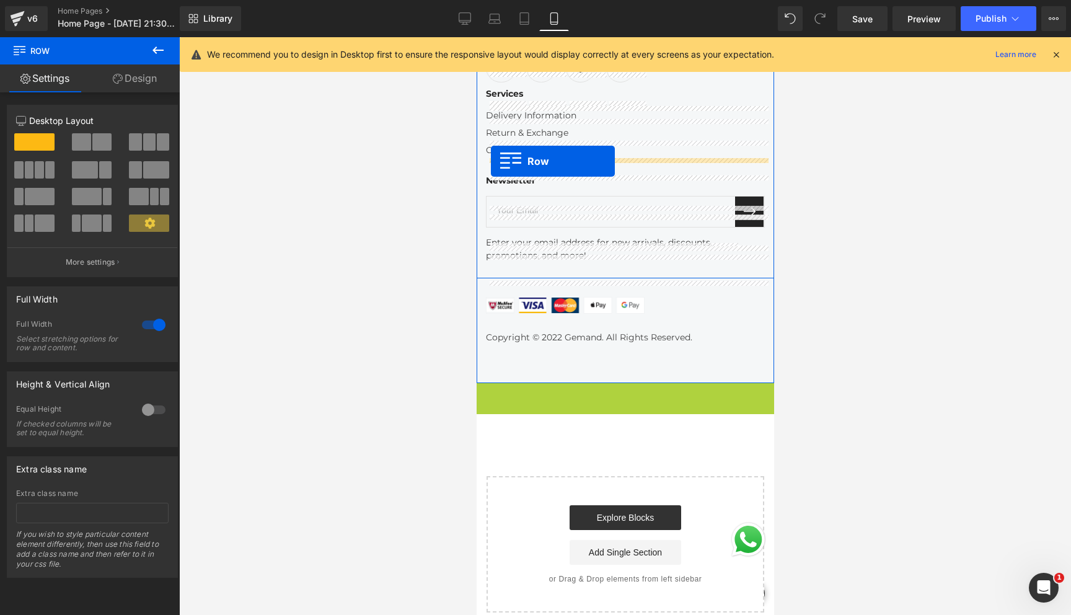
drag, startPoint x: 485, startPoint y: 280, endPoint x: 491, endPoint y: 162, distance: 117.9
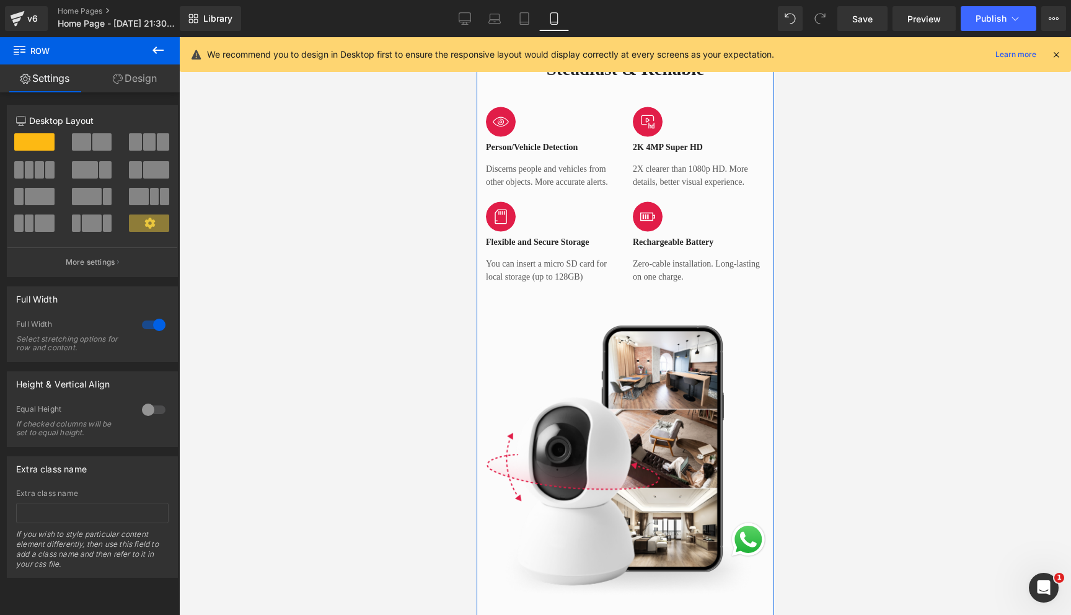
scroll to position [7781, 0]
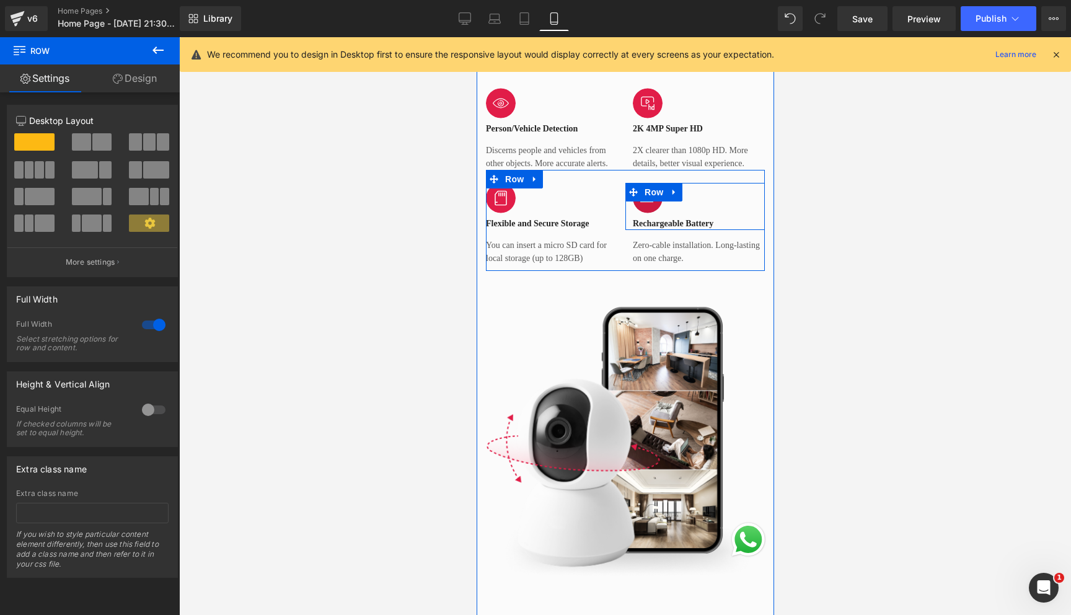
click at [646, 213] on img at bounding box center [647, 198] width 30 height 30
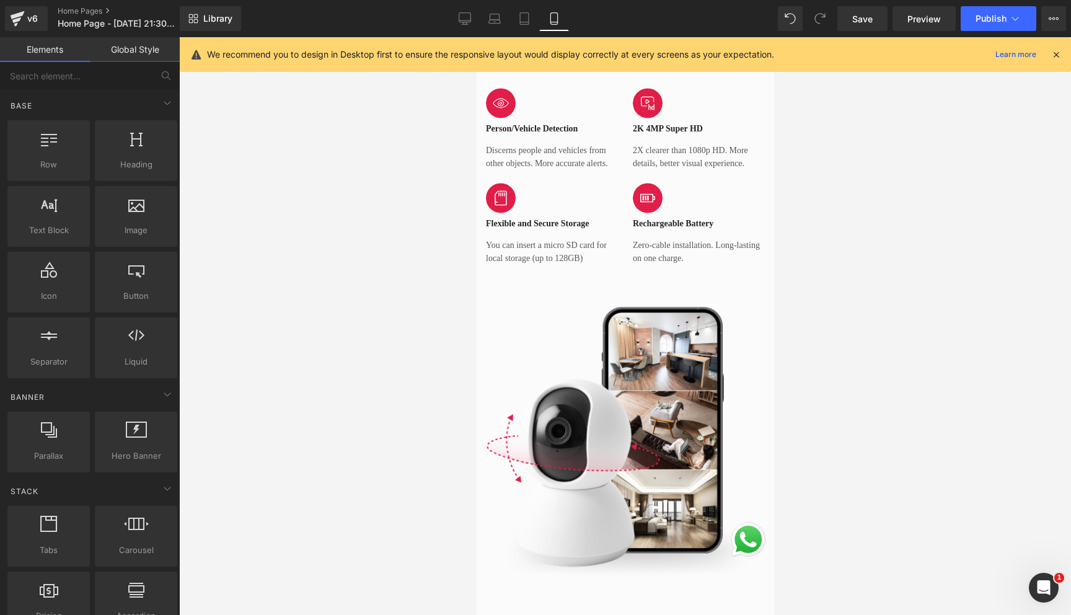
click at [364, 295] on div at bounding box center [625, 326] width 892 height 578
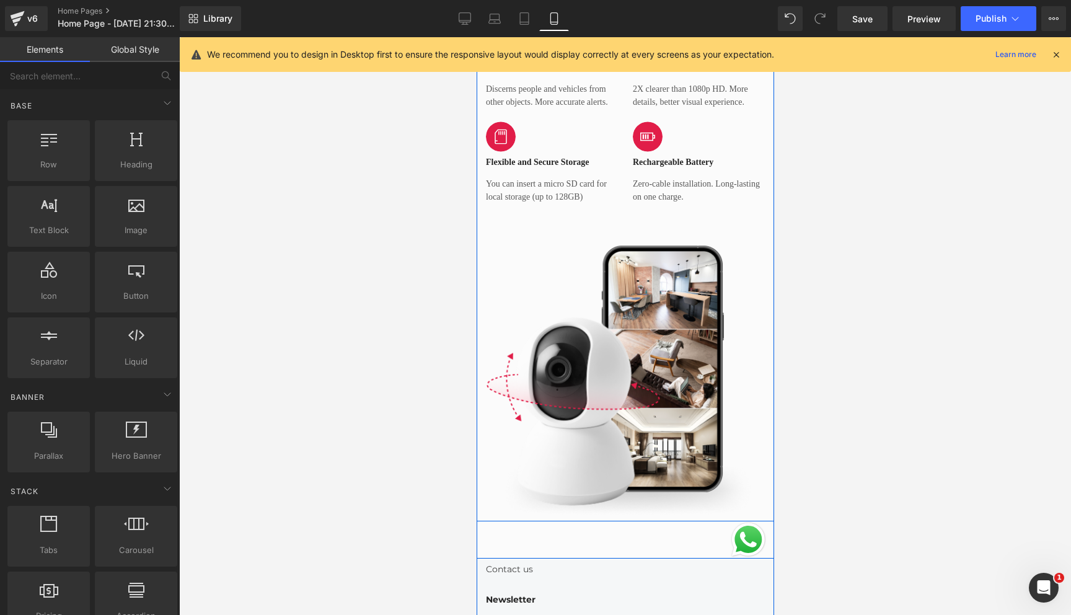
scroll to position [7849, 0]
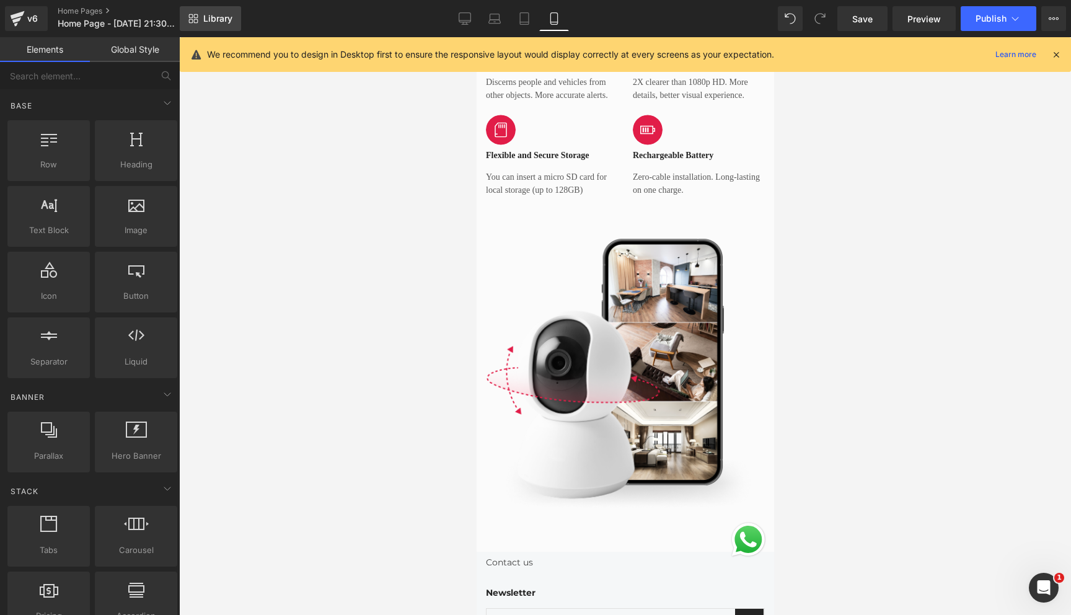
click at [211, 9] on link "Library" at bounding box center [210, 18] width 61 height 25
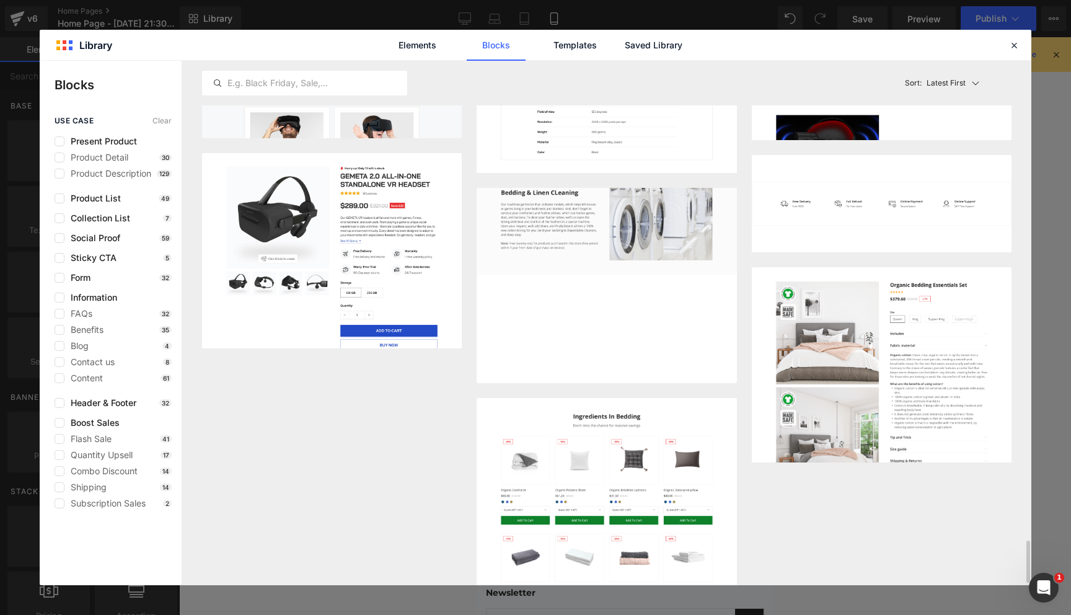
scroll to position [6042, 0]
